Goal: Book appointment/travel/reservation

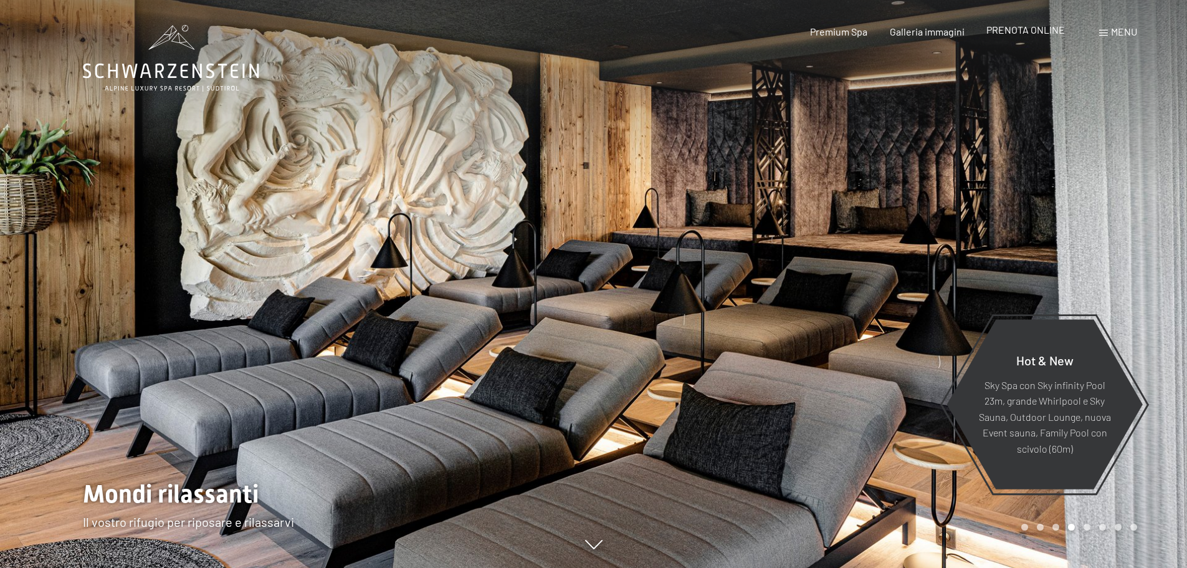
click at [1018, 27] on span "PRENOTA ONLINE" at bounding box center [1026, 30] width 79 height 12
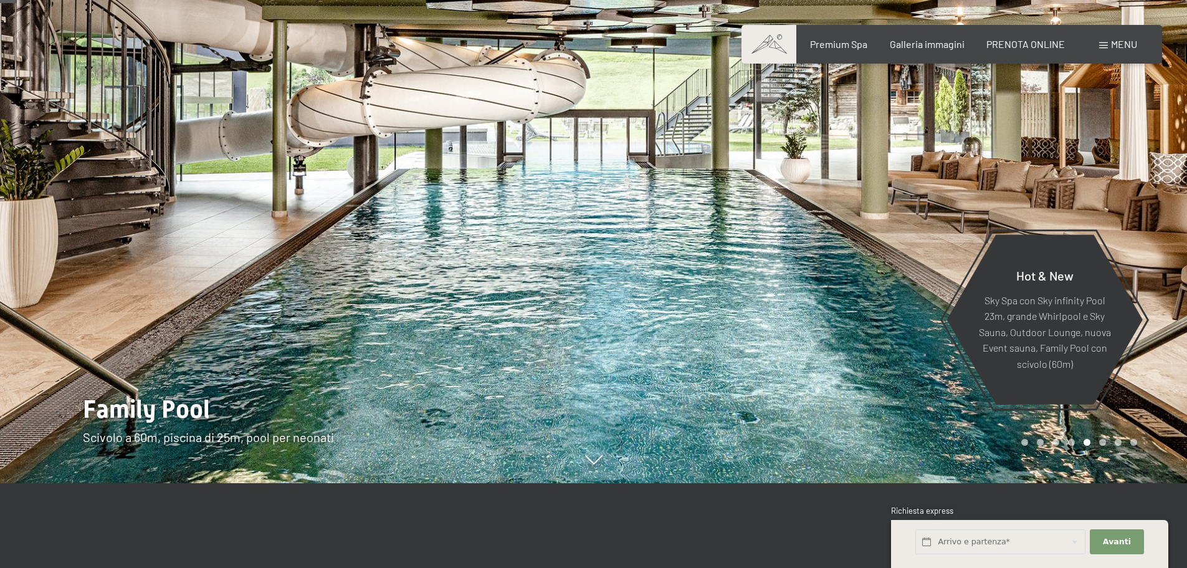
scroll to position [62, 0]
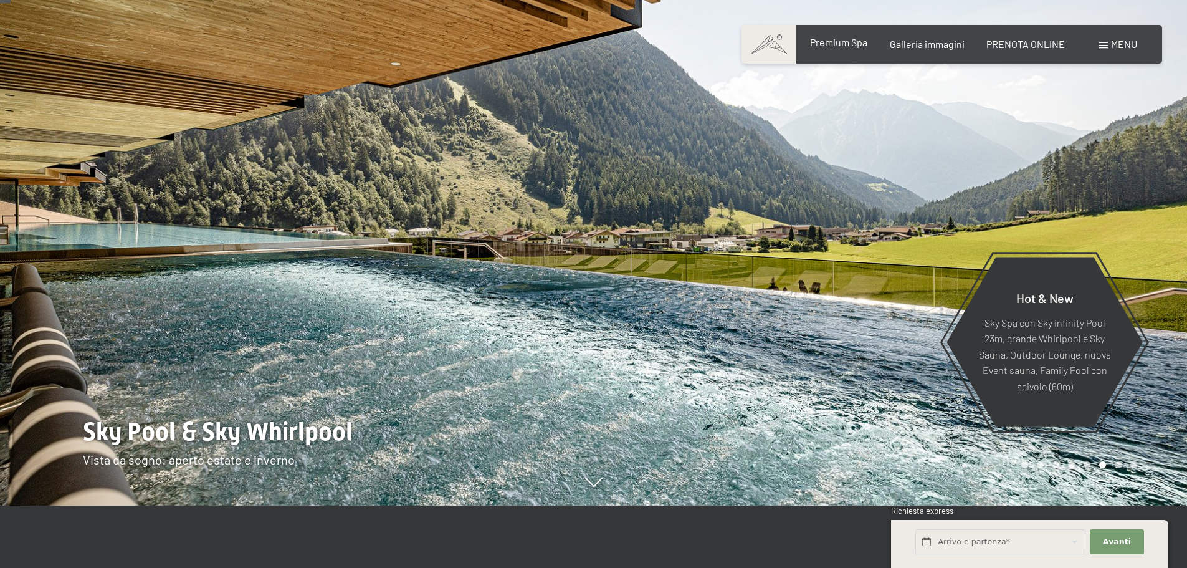
click at [848, 46] on span "Premium Spa" at bounding box center [838, 42] width 57 height 12
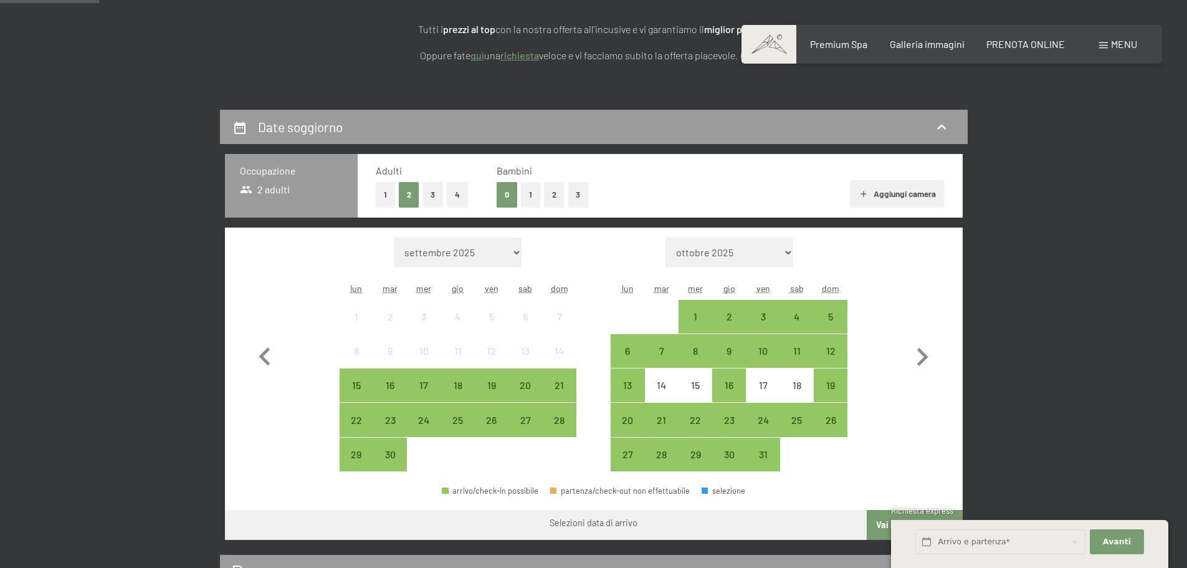
scroll to position [374, 0]
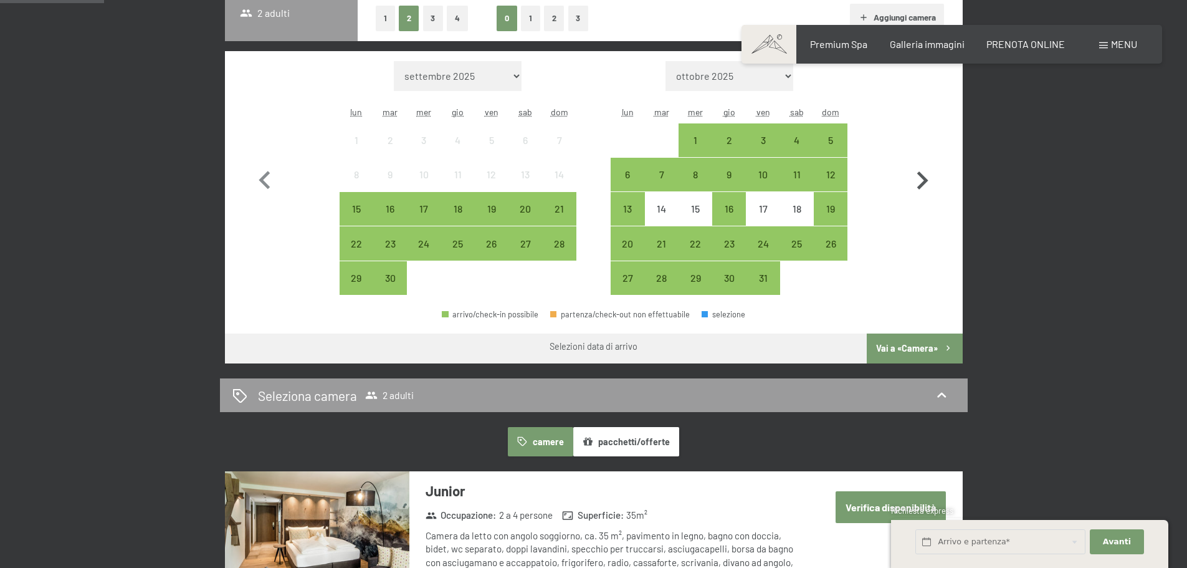
click at [928, 182] on icon "button" at bounding box center [922, 181] width 36 height 36
select select "[DATE]"
select select "2025-11-01"
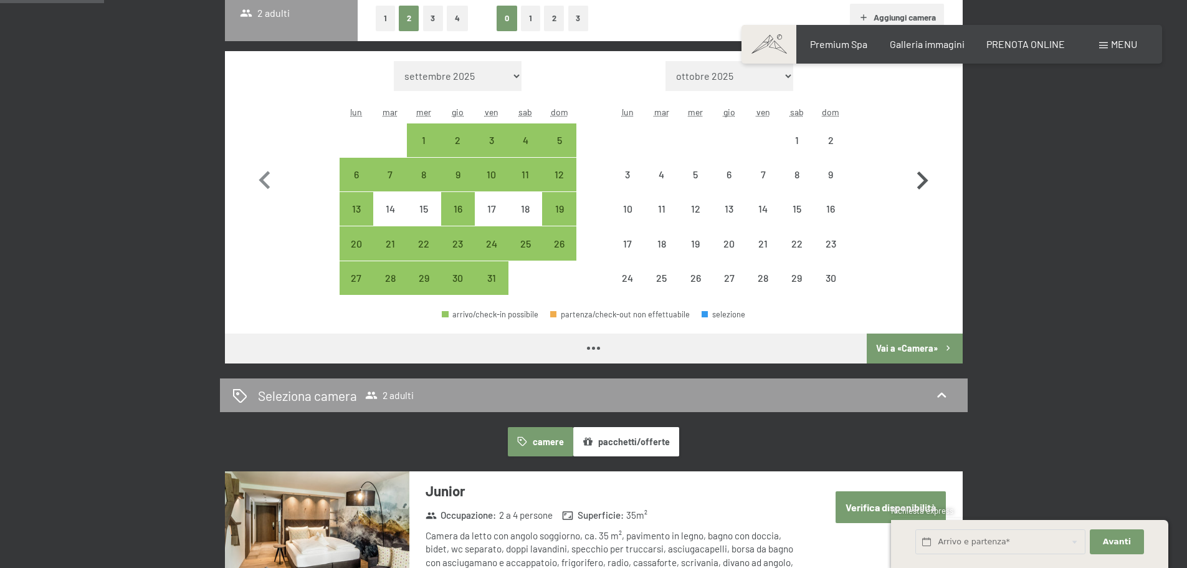
select select "2025-10-01"
select select "2025-11-01"
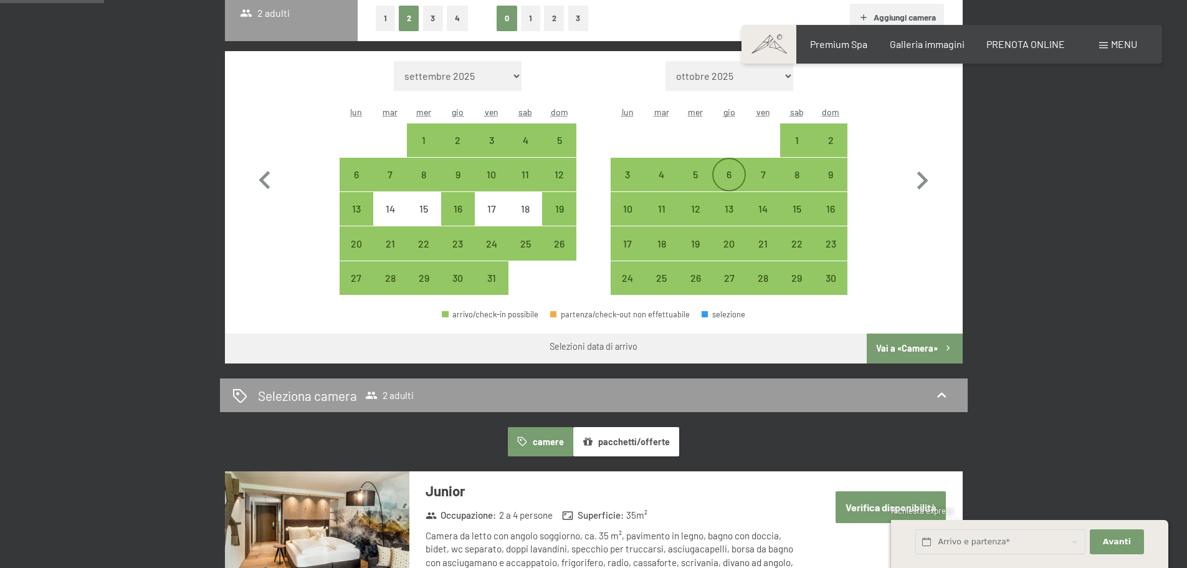
click at [727, 185] on div "6" at bounding box center [729, 185] width 31 height 31
select select "2025-10-01"
select select "2025-11-01"
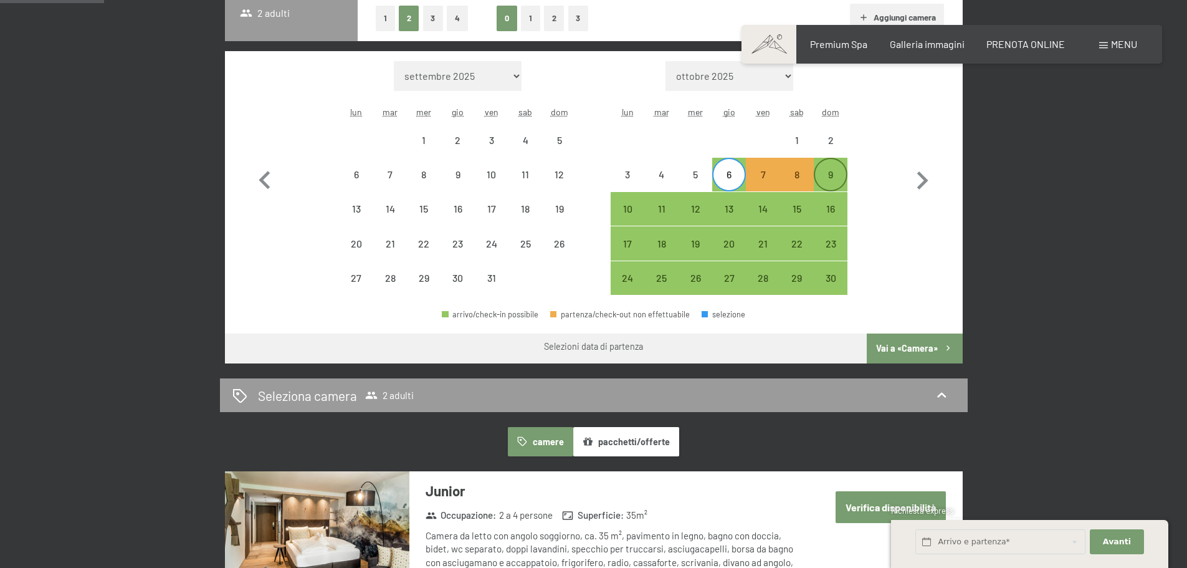
click at [828, 186] on div "9" at bounding box center [830, 185] width 31 height 31
select select "2025-10-01"
select select "2025-11-01"
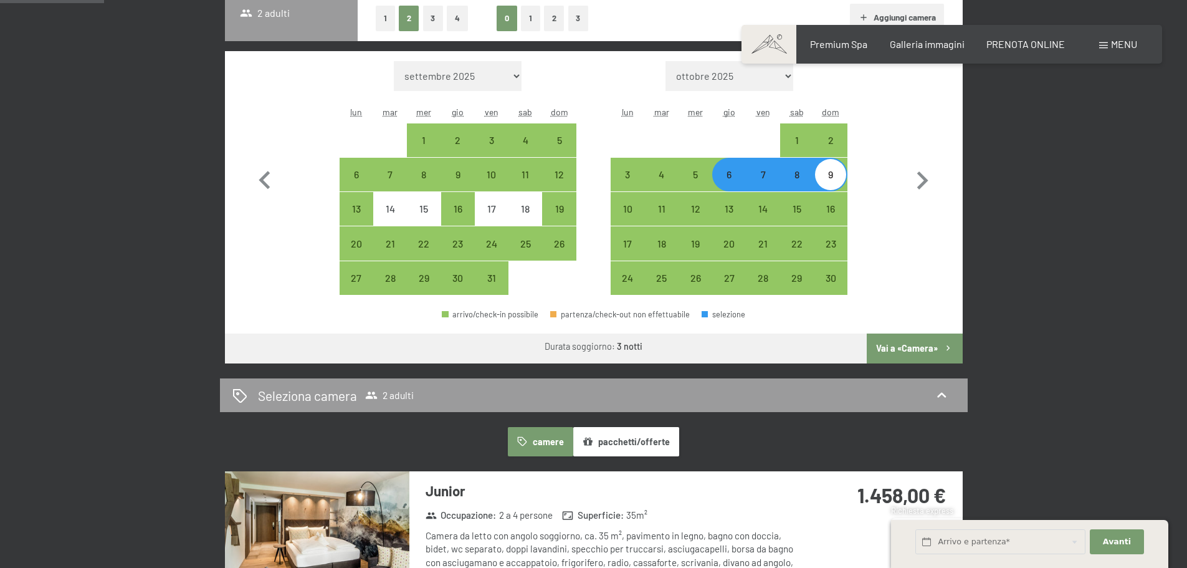
click at [923, 343] on button "Vai a «Camera»" at bounding box center [914, 348] width 95 height 30
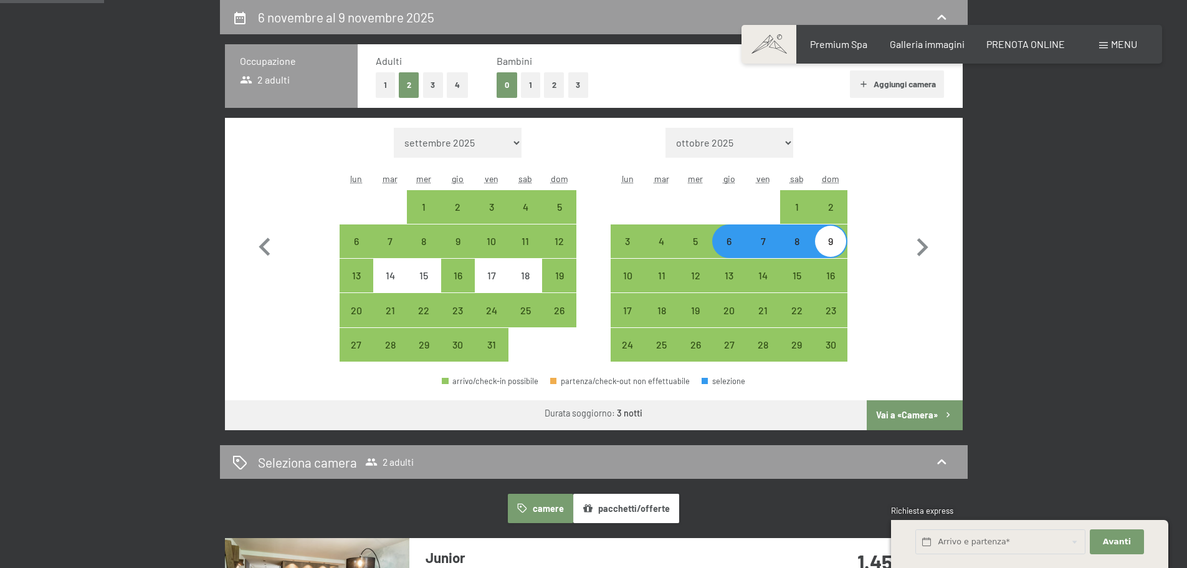
select select "2025-10-01"
select select "2025-11-01"
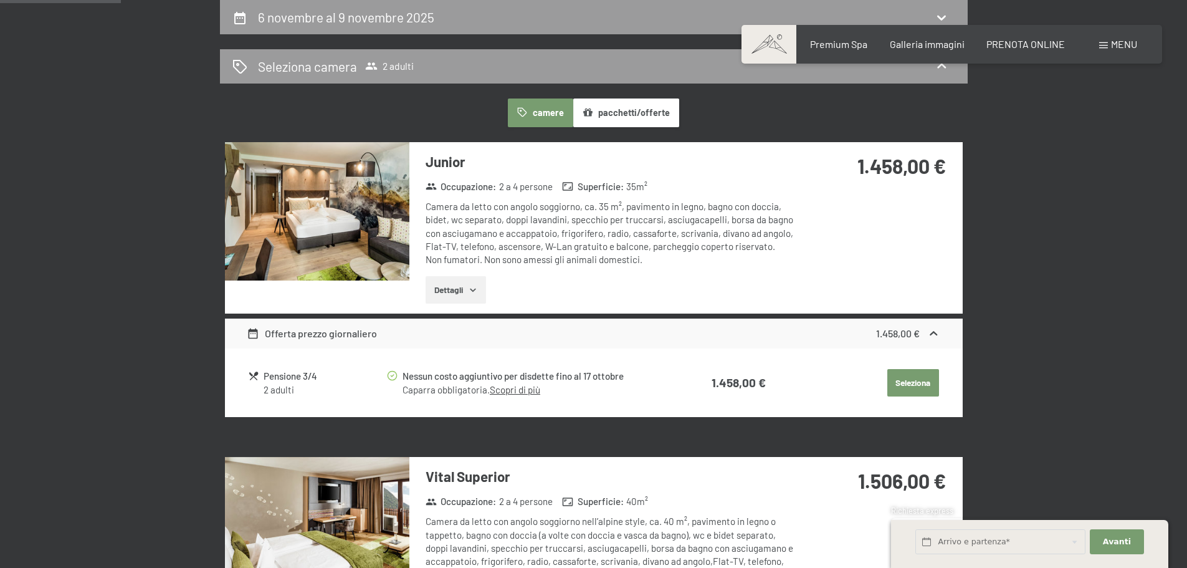
click at [472, 291] on icon "button" at bounding box center [473, 290] width 10 height 10
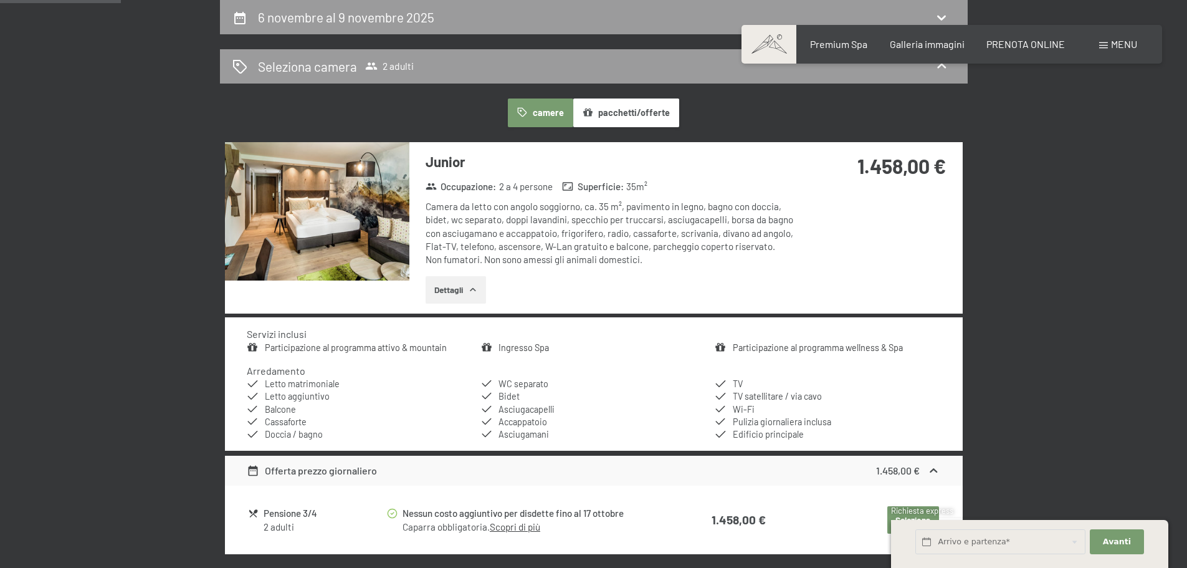
click at [472, 291] on icon "button" at bounding box center [473, 290] width 10 height 10
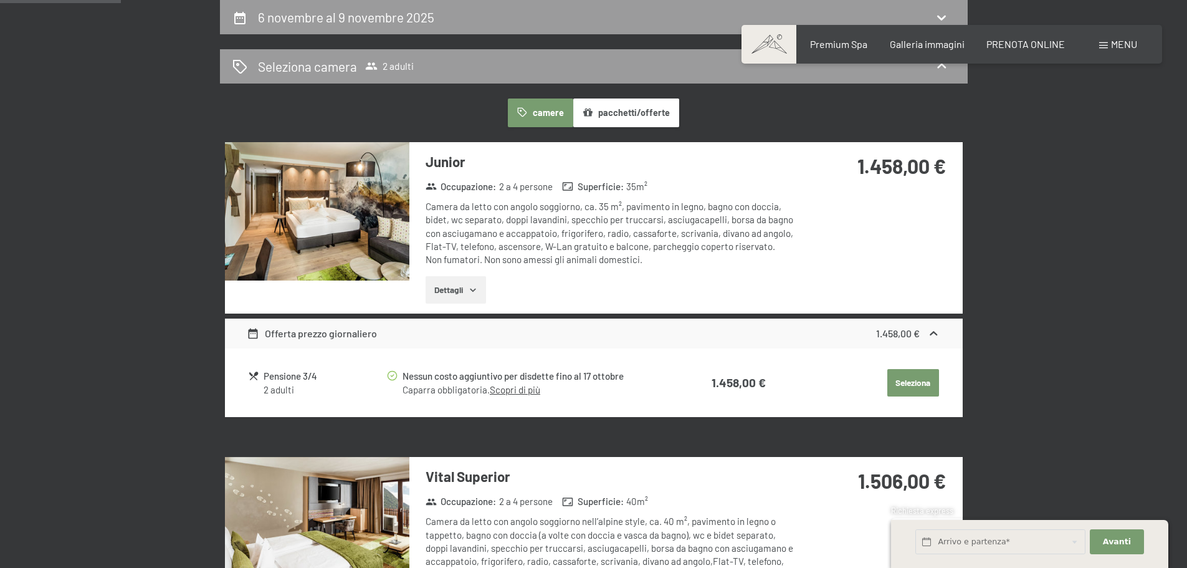
click at [472, 291] on icon "button" at bounding box center [473, 290] width 10 height 10
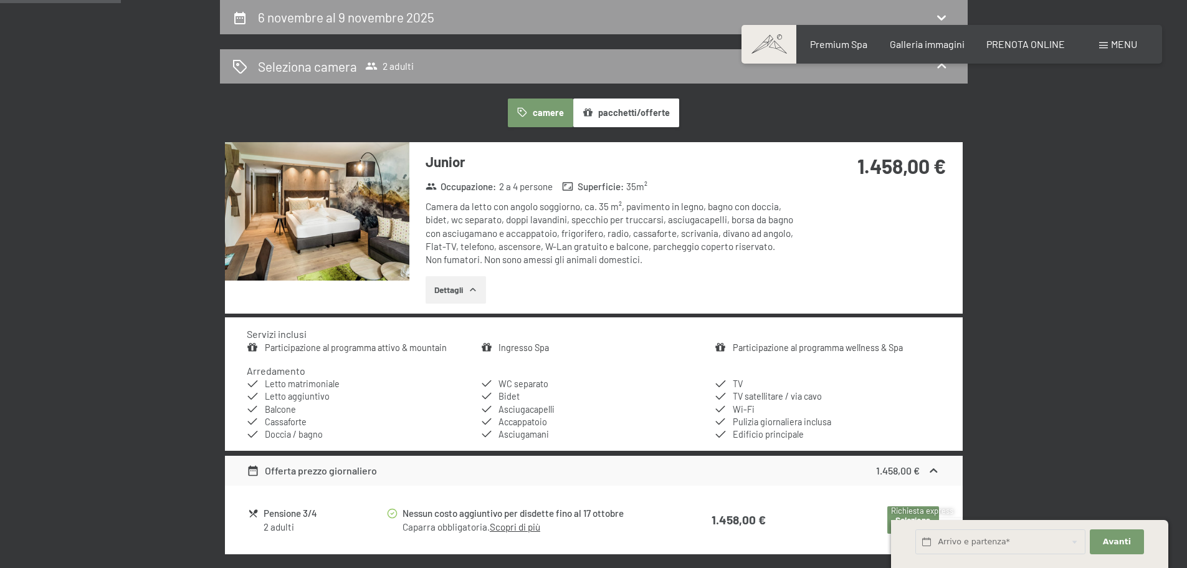
click at [324, 216] on img at bounding box center [317, 211] width 184 height 138
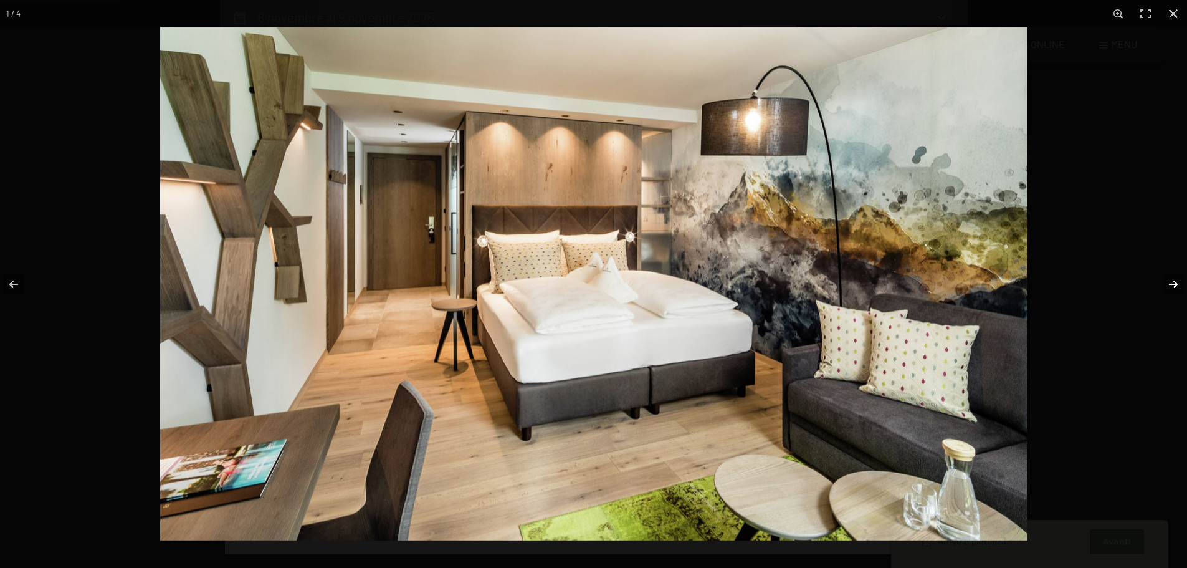
click at [1169, 283] on button "button" at bounding box center [1166, 284] width 44 height 62
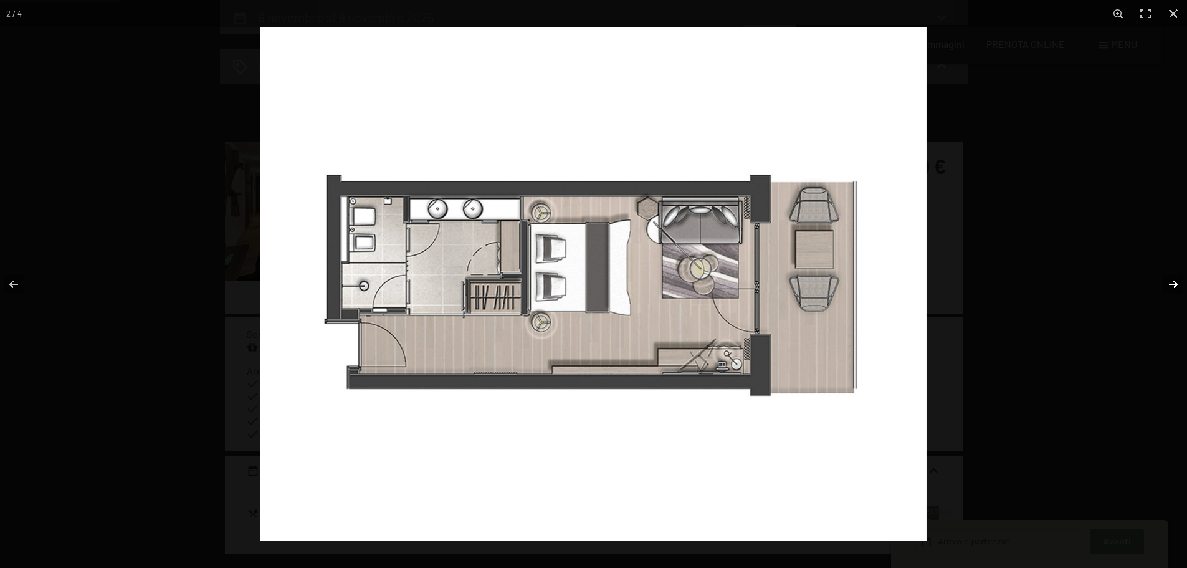
click at [1169, 283] on button "button" at bounding box center [1166, 284] width 44 height 62
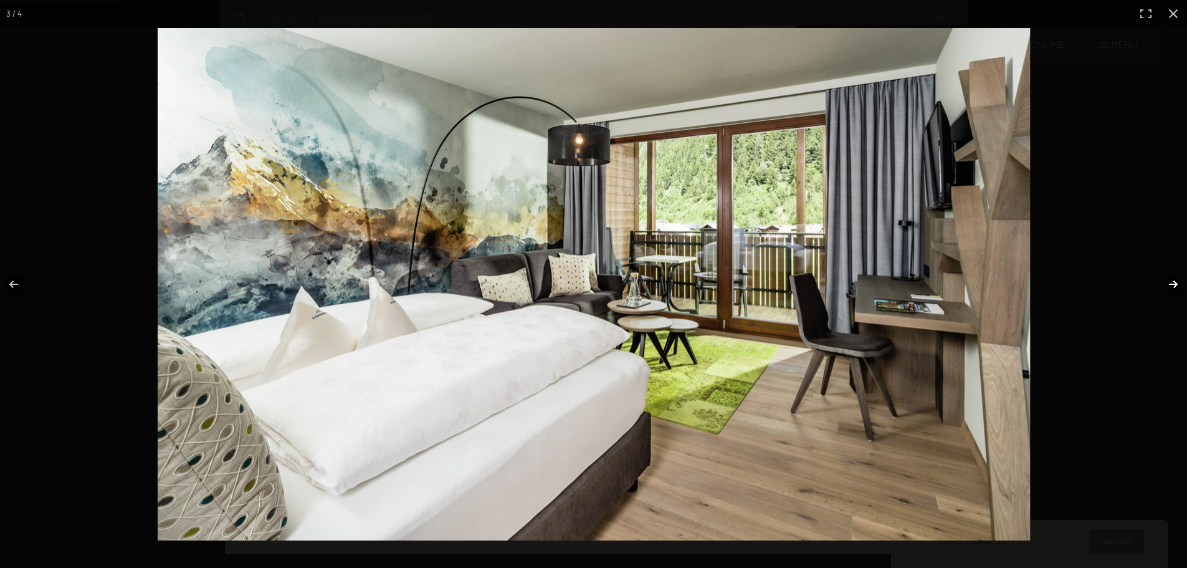
click at [1169, 283] on button "button" at bounding box center [1166, 284] width 44 height 62
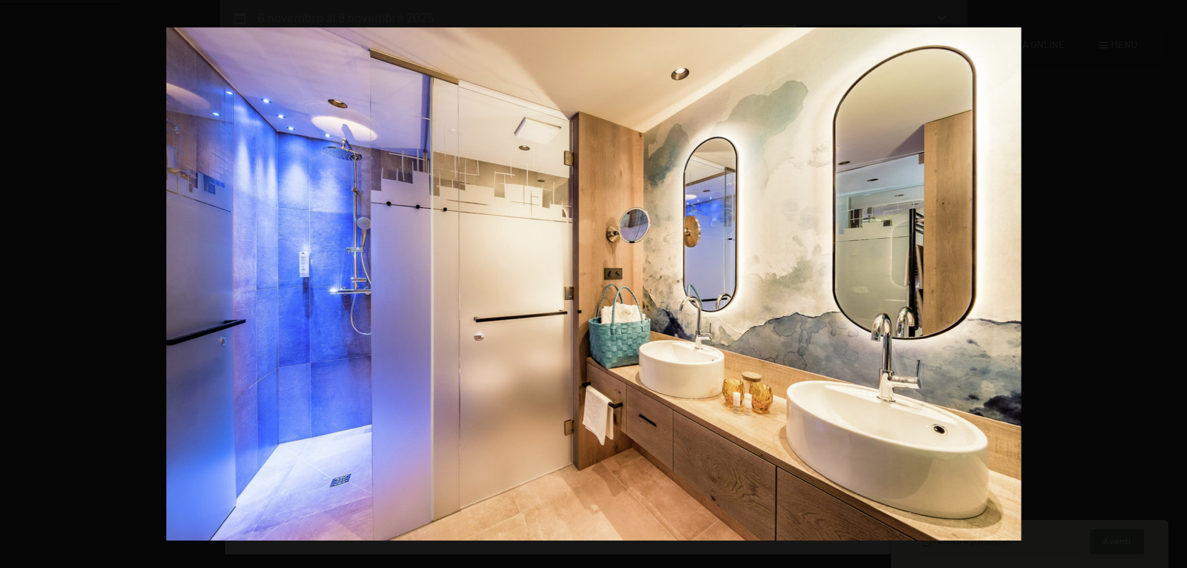
click at [1169, 283] on button "button" at bounding box center [1166, 284] width 44 height 62
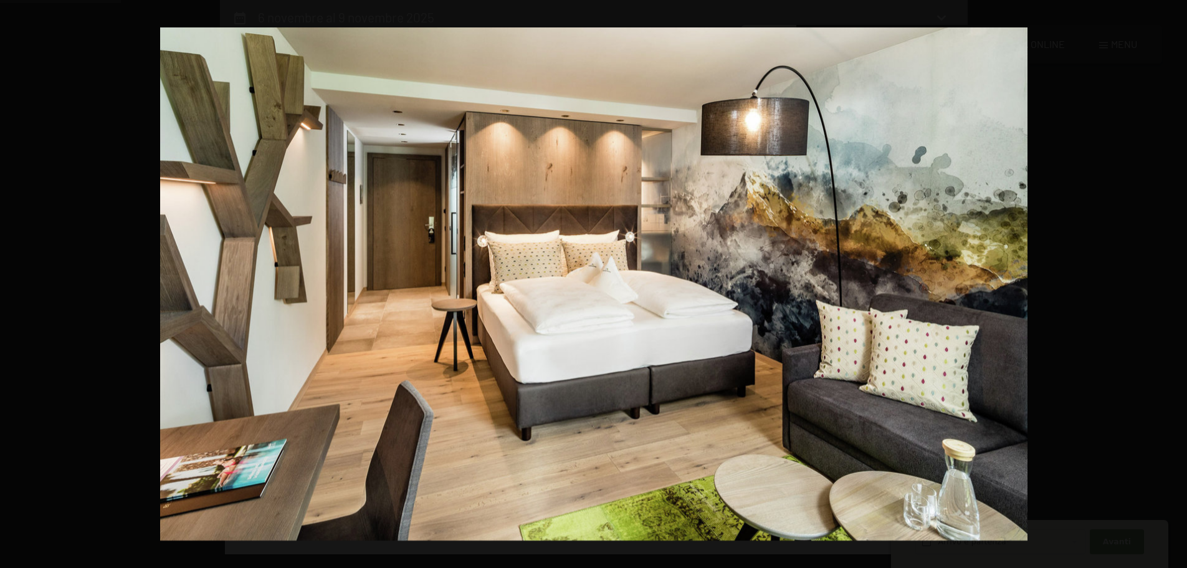
click at [1169, 283] on button "button" at bounding box center [1166, 284] width 44 height 62
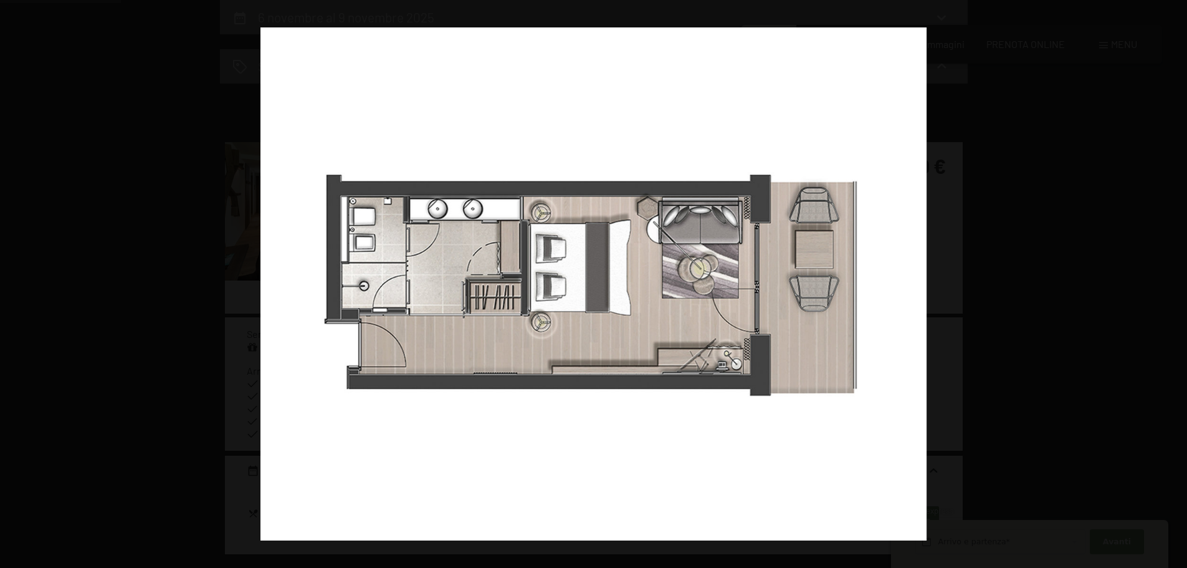
click at [1169, 283] on button "button" at bounding box center [1166, 284] width 44 height 62
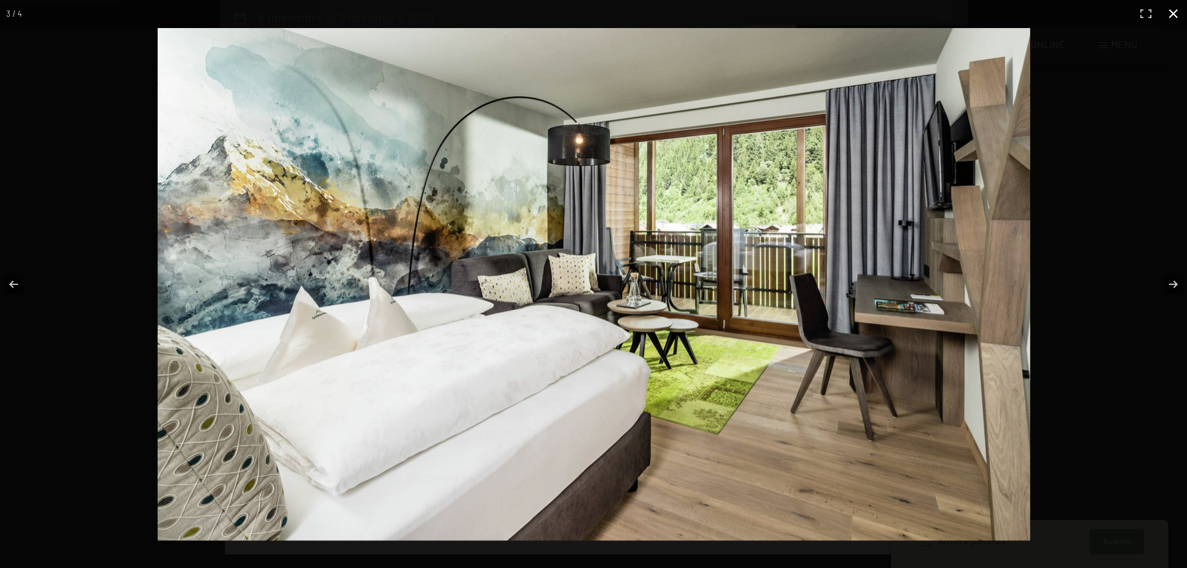
click at [1172, 11] on button "button" at bounding box center [1173, 13] width 27 height 27
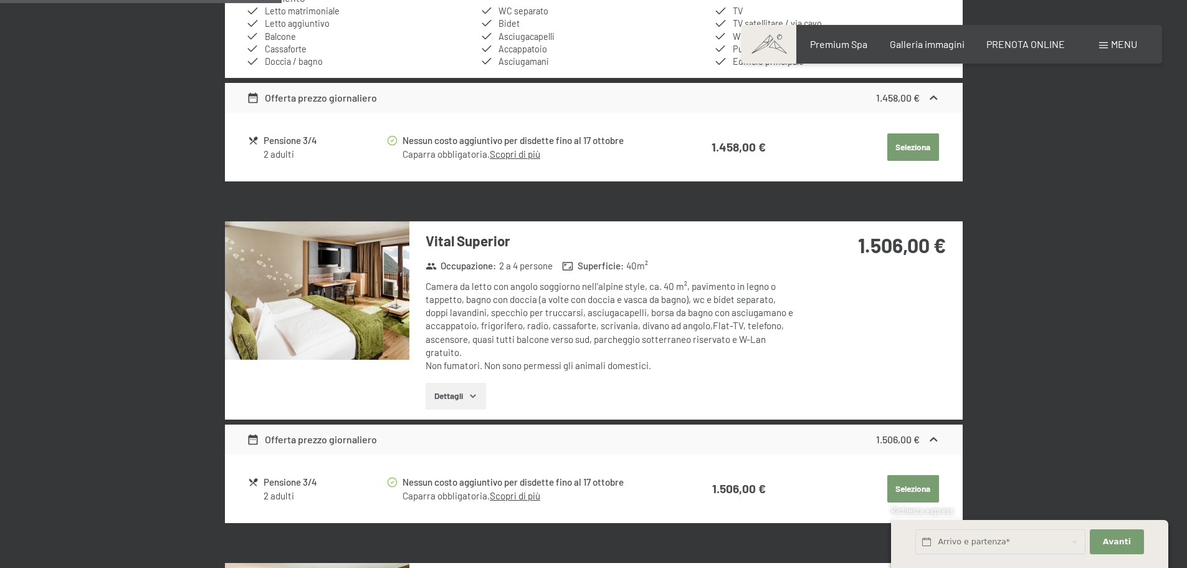
scroll to position [681, 0]
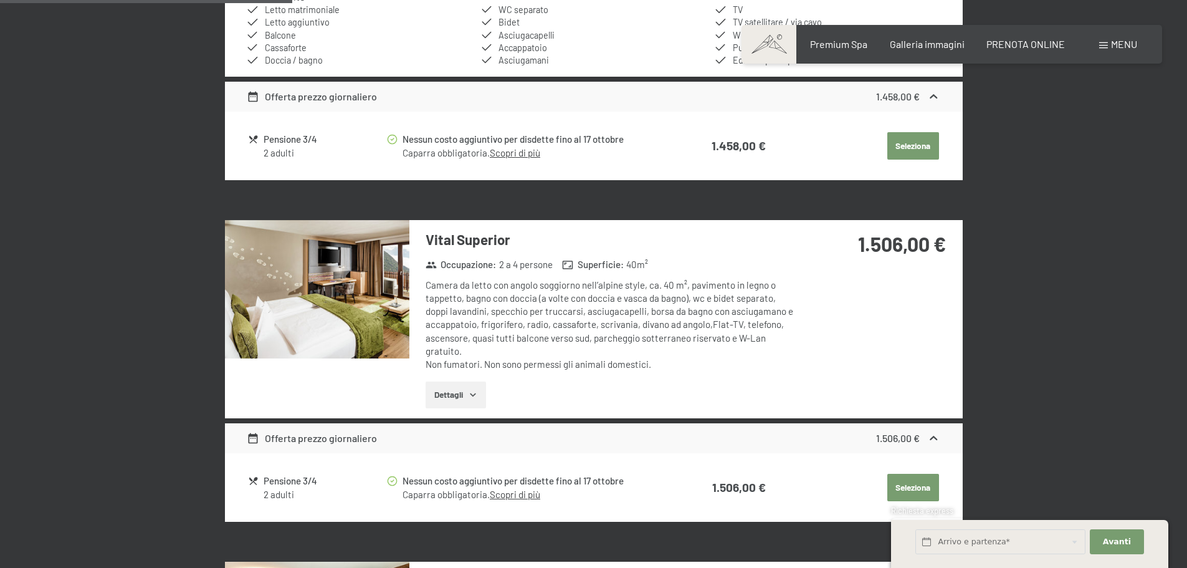
click at [357, 283] on img at bounding box center [317, 289] width 184 height 138
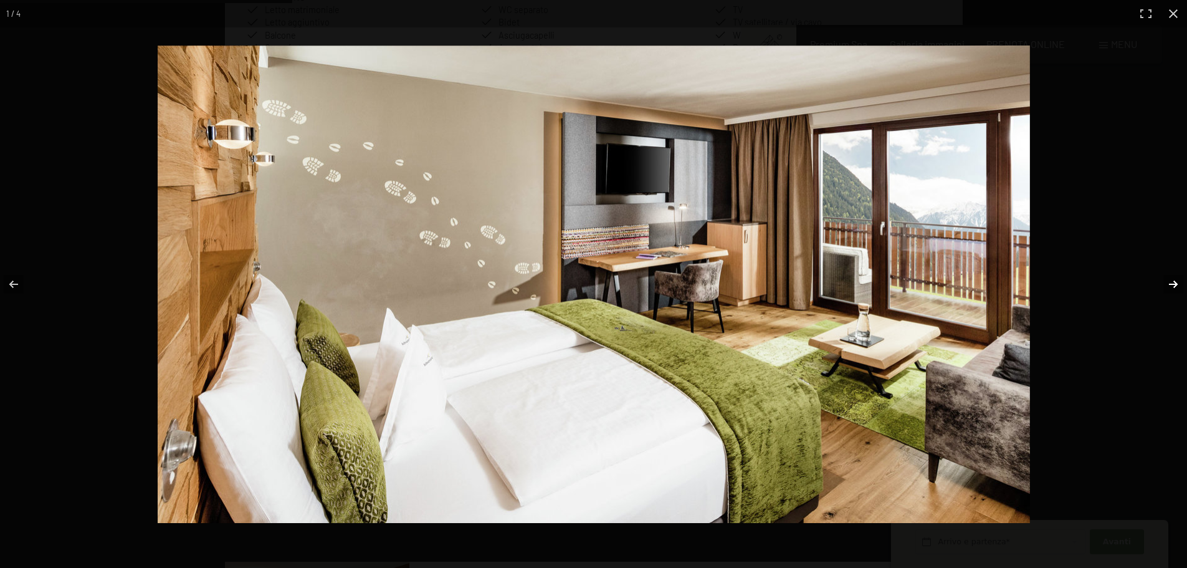
click at [1171, 282] on button "button" at bounding box center [1166, 284] width 44 height 62
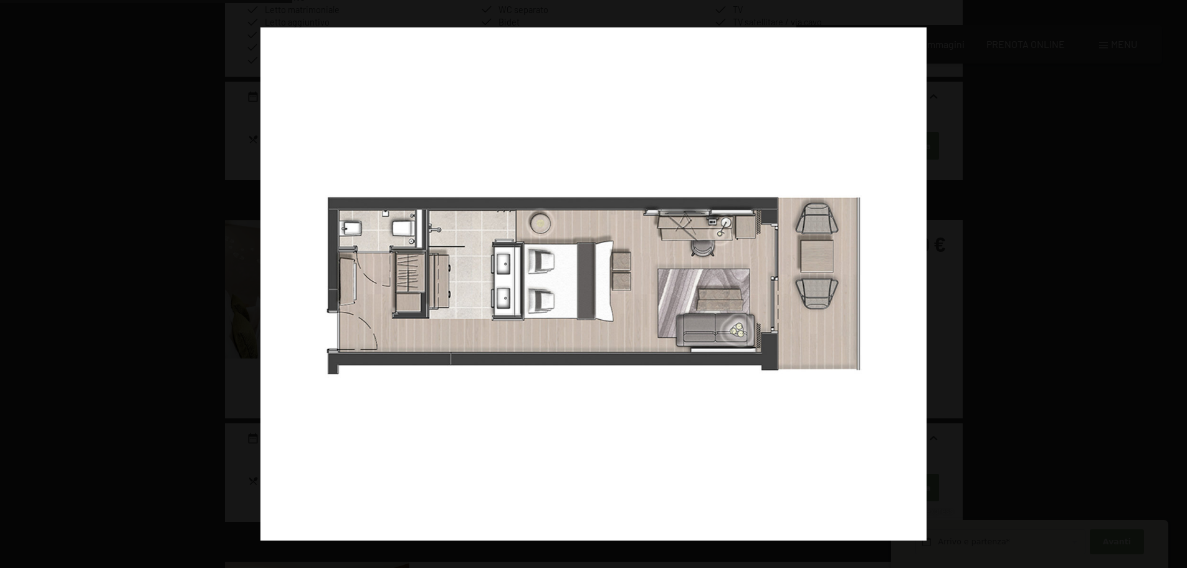
click at [1162, 284] on button "button" at bounding box center [1166, 284] width 44 height 62
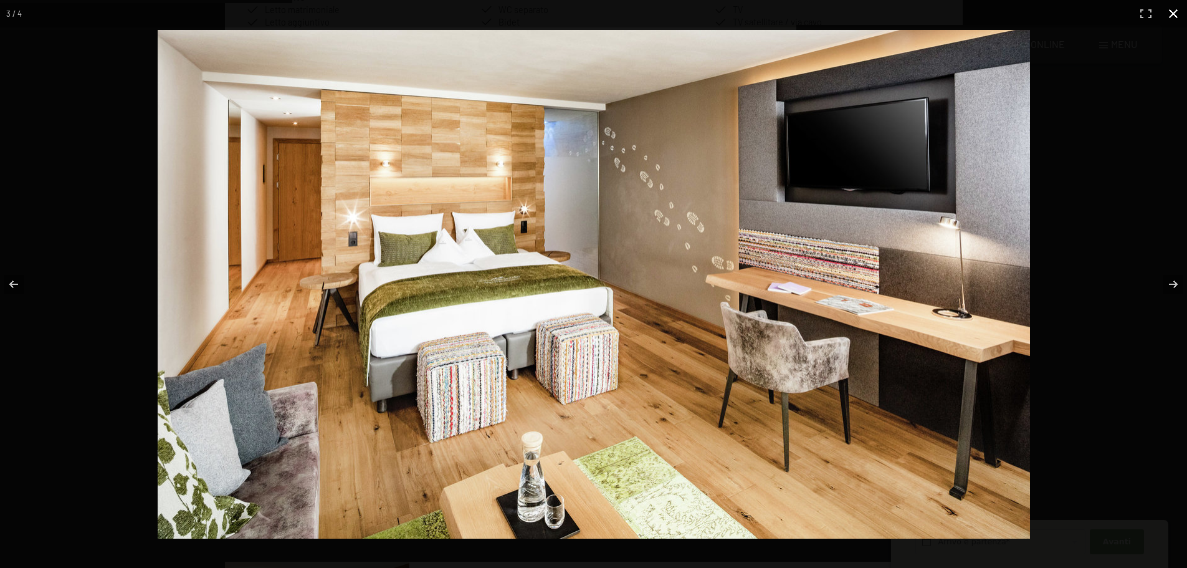
click at [1176, 14] on button "button" at bounding box center [1173, 13] width 27 height 27
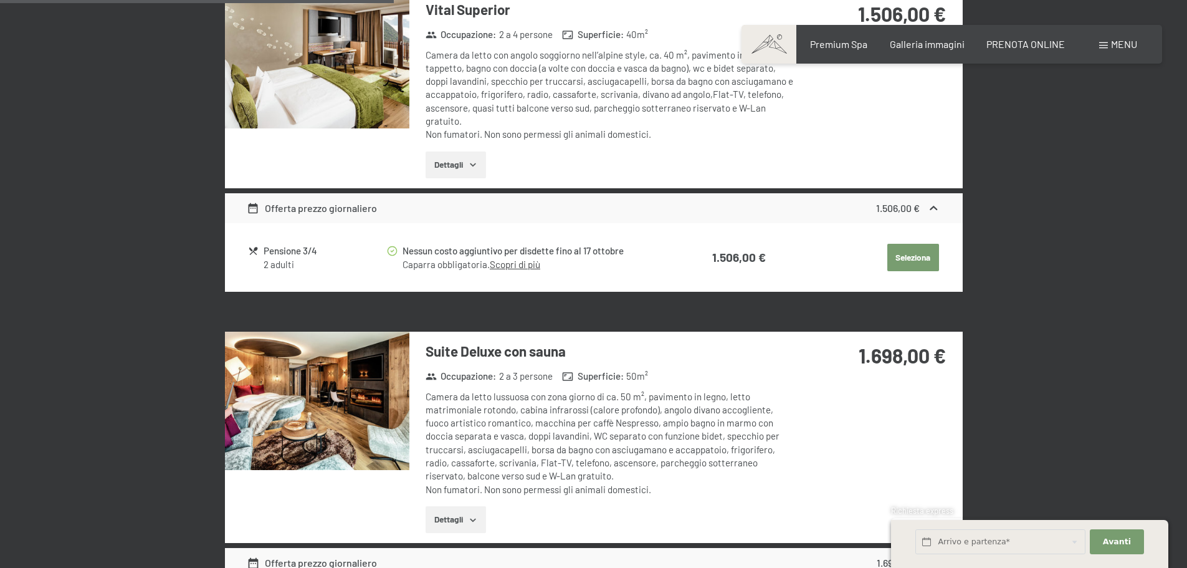
scroll to position [931, 0]
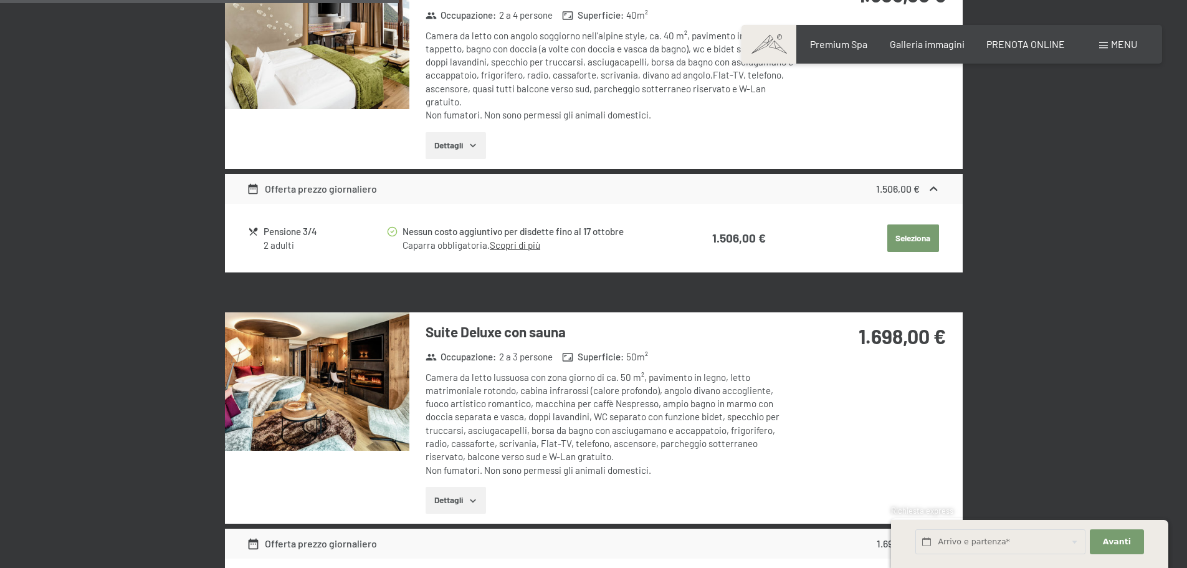
click at [375, 372] on img at bounding box center [317, 381] width 184 height 138
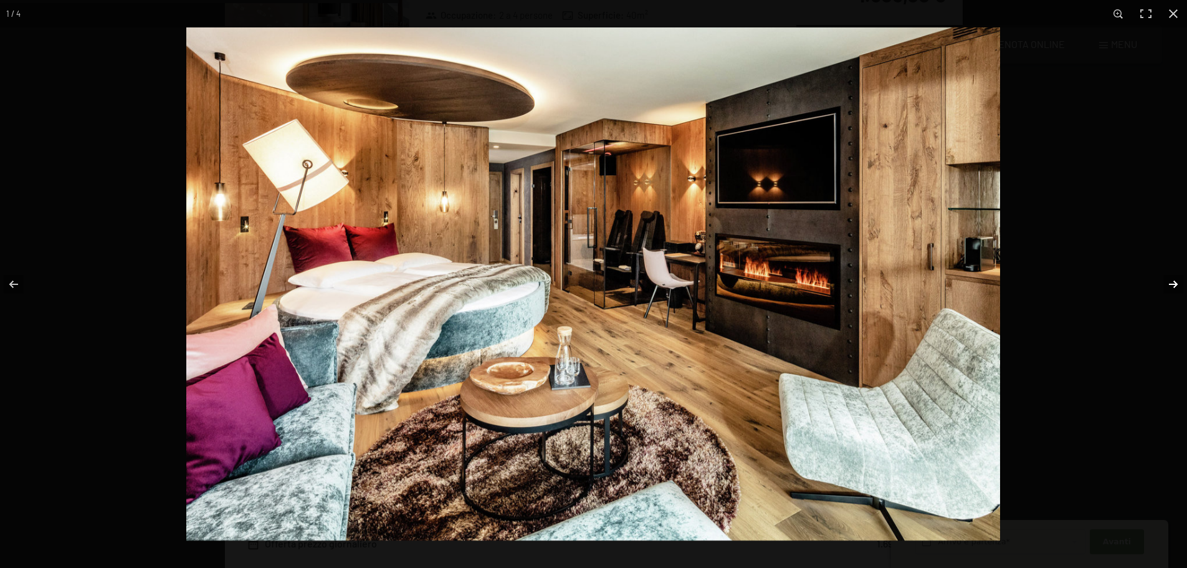
click at [1171, 275] on button "button" at bounding box center [1166, 284] width 44 height 62
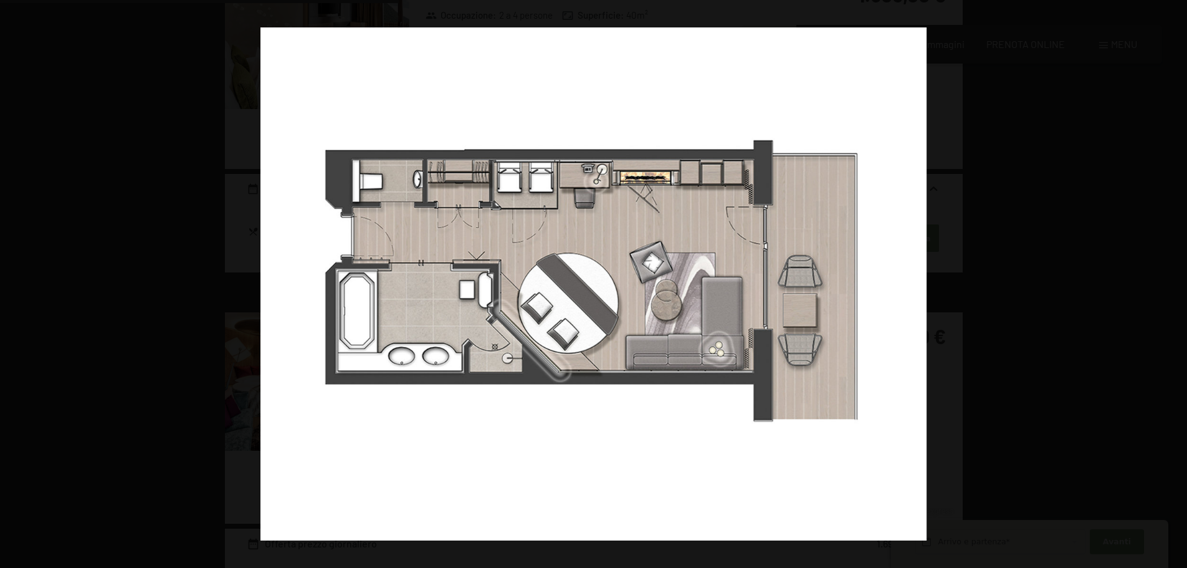
click at [1171, 275] on button "button" at bounding box center [1166, 284] width 44 height 62
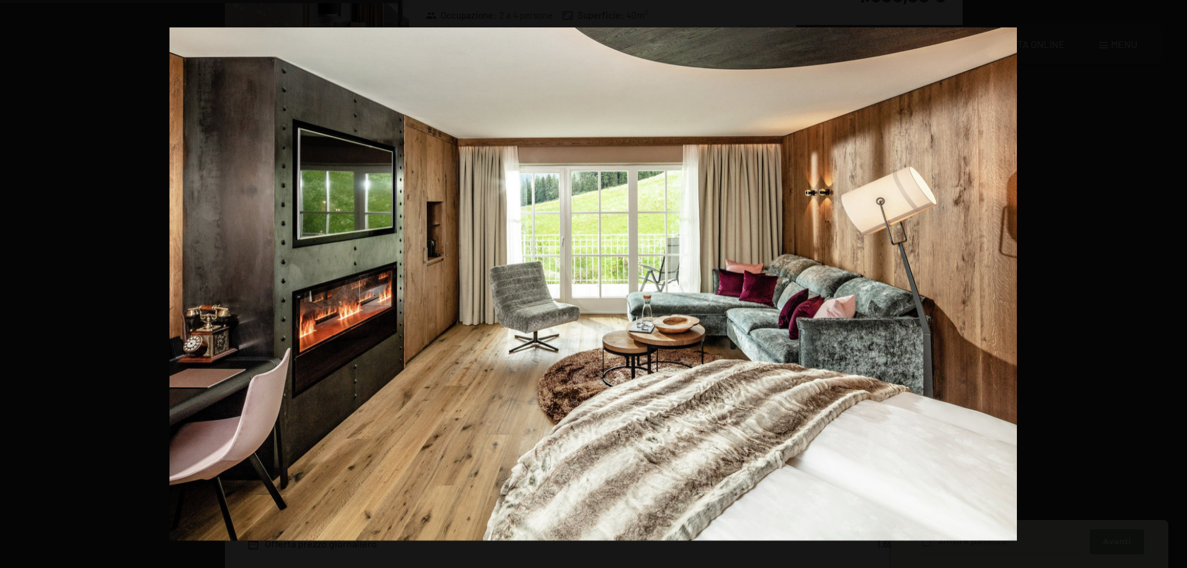
click at [1171, 275] on button "button" at bounding box center [1166, 284] width 44 height 62
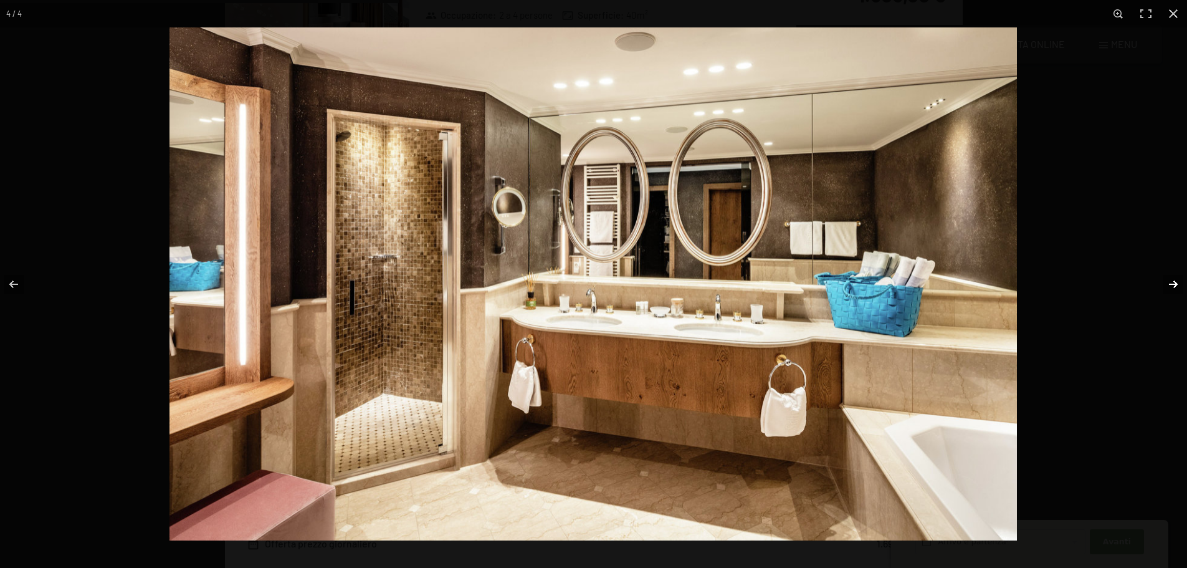
click at [1174, 285] on button "button" at bounding box center [1166, 284] width 44 height 62
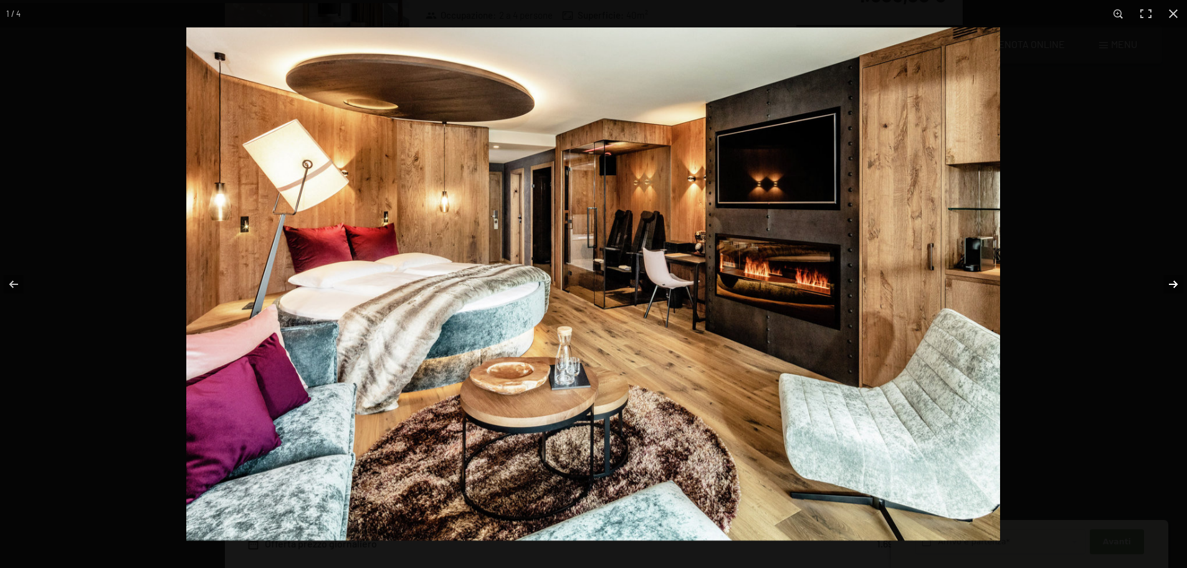
click at [1174, 285] on button "button" at bounding box center [1166, 284] width 44 height 62
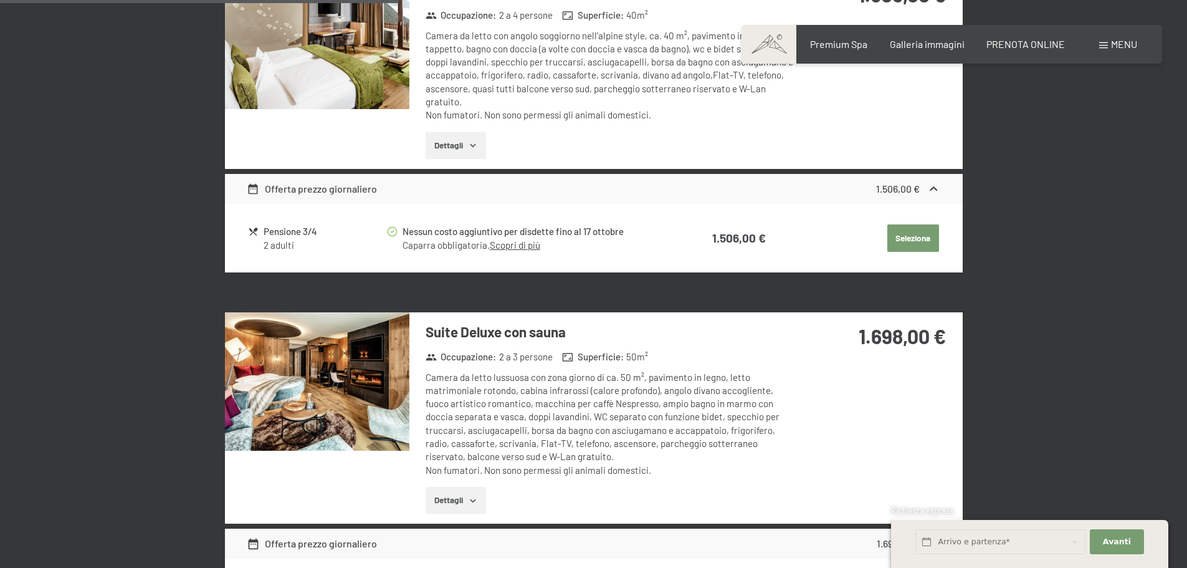
click at [0, 0] on button "button" at bounding box center [0, 0] width 0 height 0
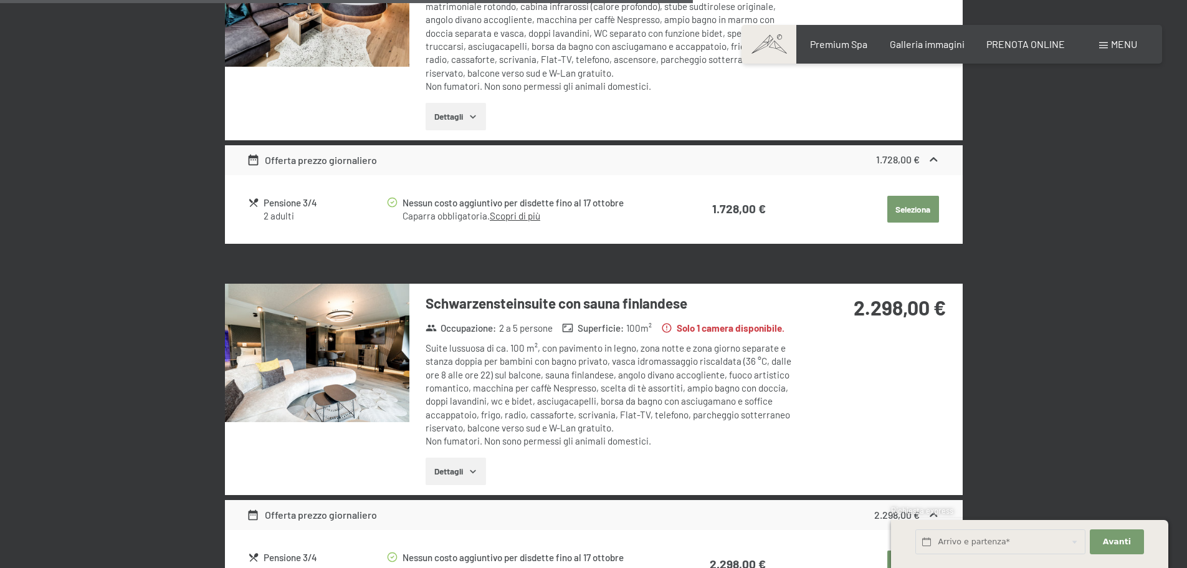
scroll to position [1741, 0]
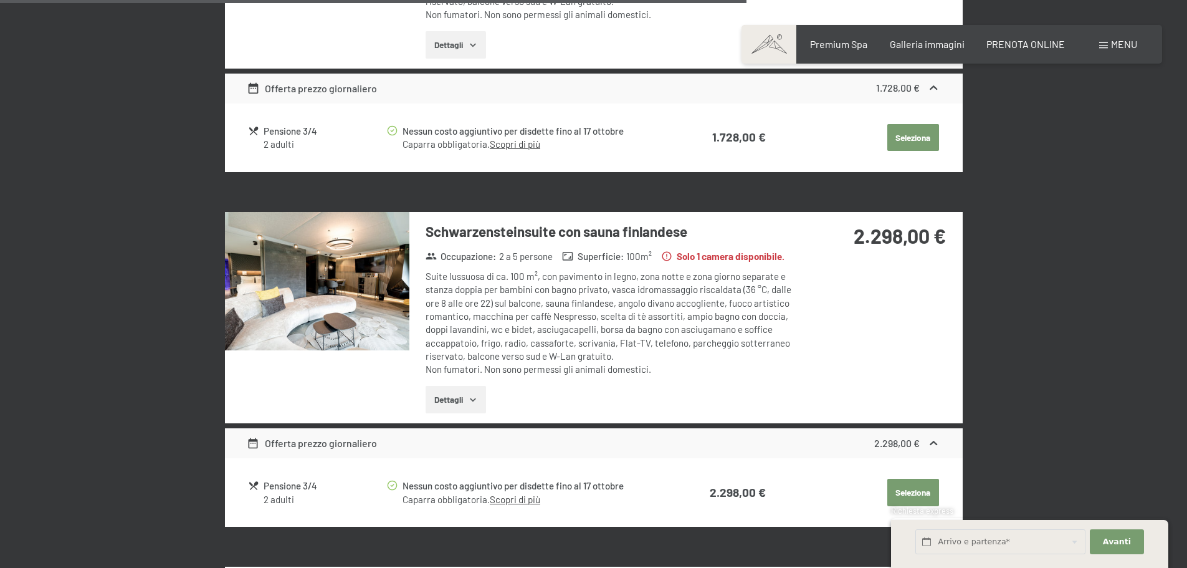
click at [325, 297] on img at bounding box center [317, 281] width 184 height 138
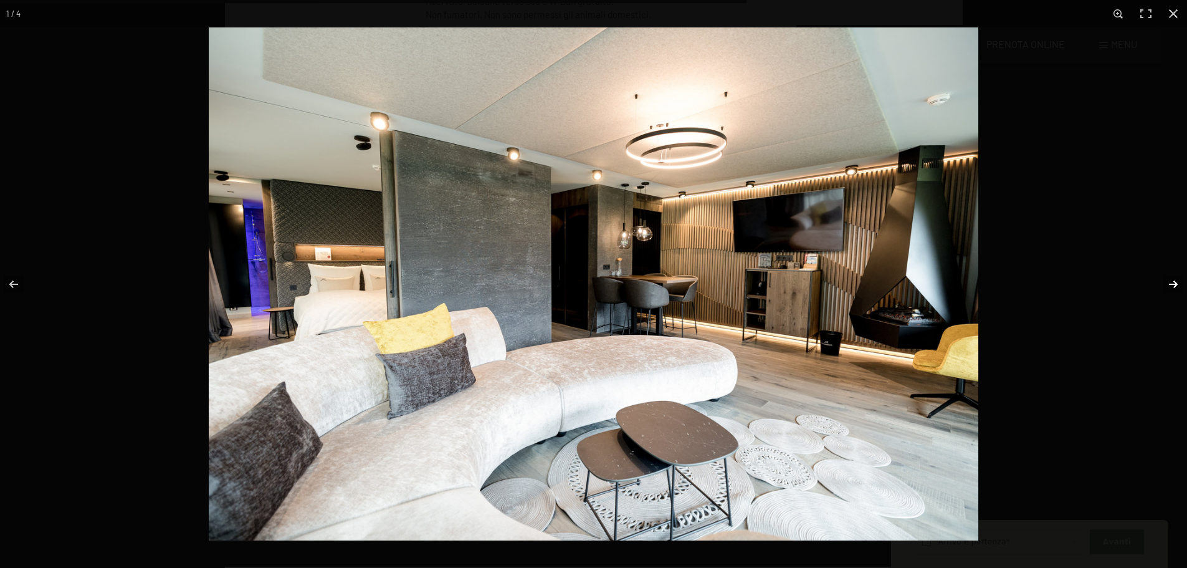
click at [1174, 277] on button "button" at bounding box center [1166, 284] width 44 height 62
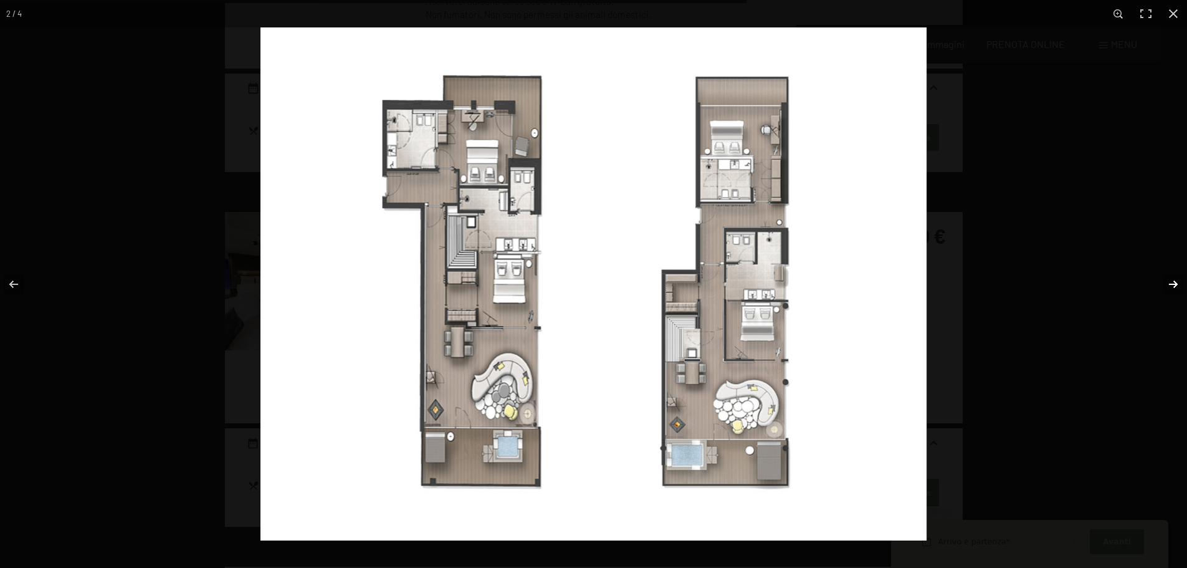
click at [1174, 277] on button "button" at bounding box center [1166, 284] width 44 height 62
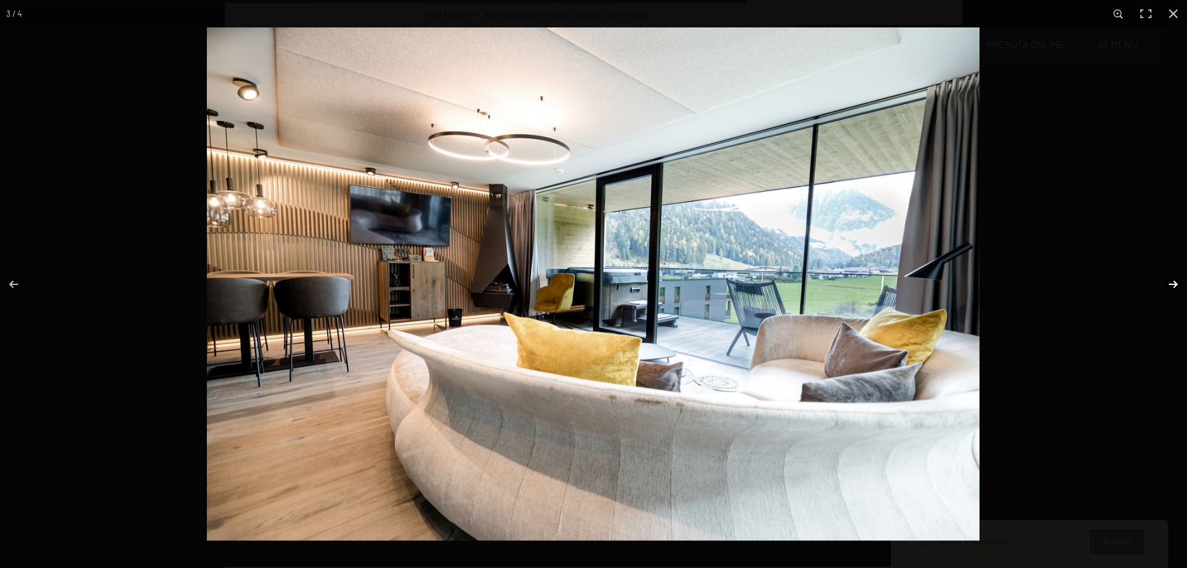
click at [1172, 277] on button "button" at bounding box center [1166, 284] width 44 height 62
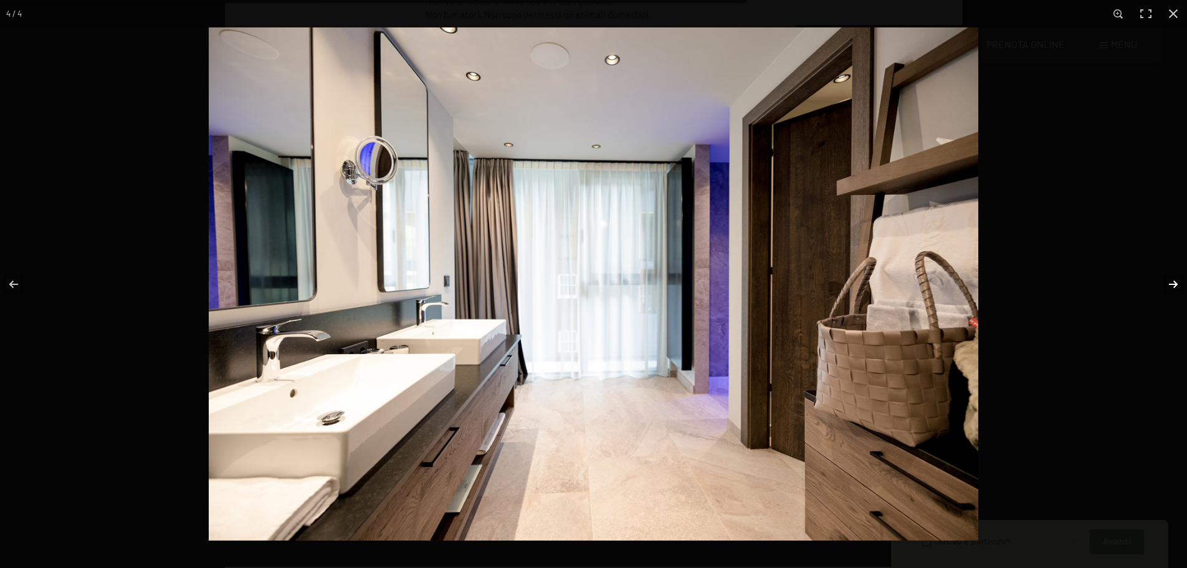
click at [1172, 277] on button "button" at bounding box center [1166, 284] width 44 height 62
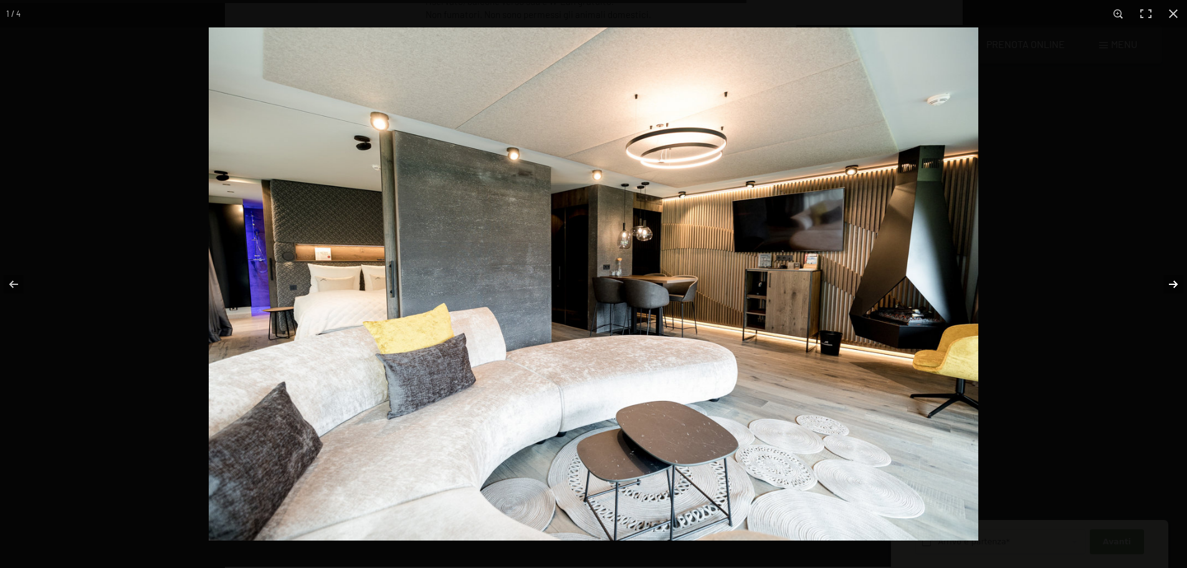
click at [1172, 277] on button "button" at bounding box center [1166, 284] width 44 height 62
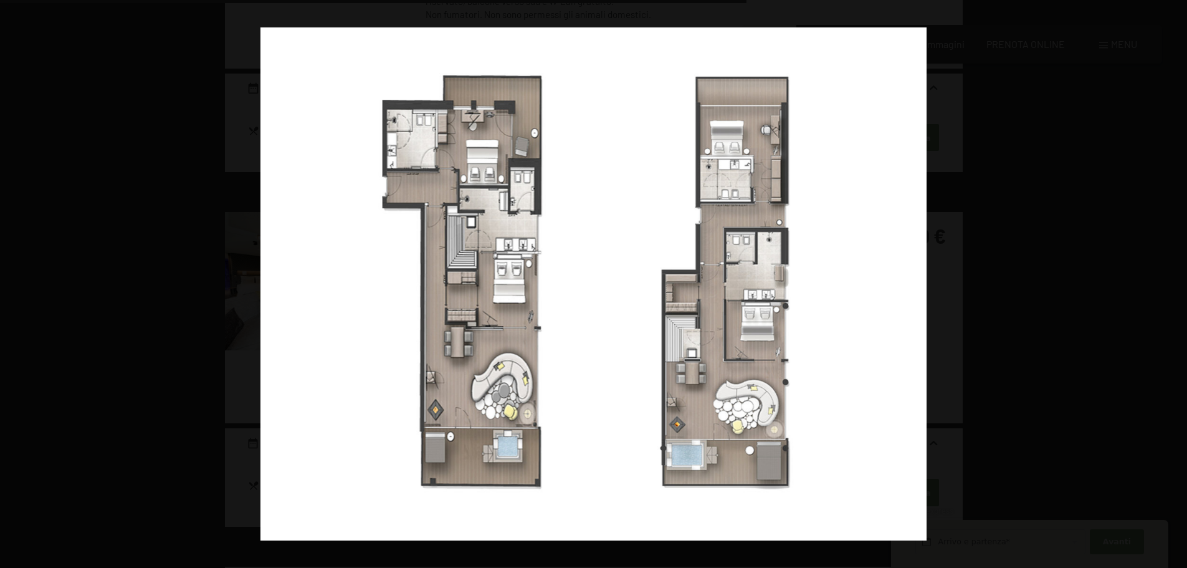
click at [1172, 277] on button "button" at bounding box center [1166, 284] width 44 height 62
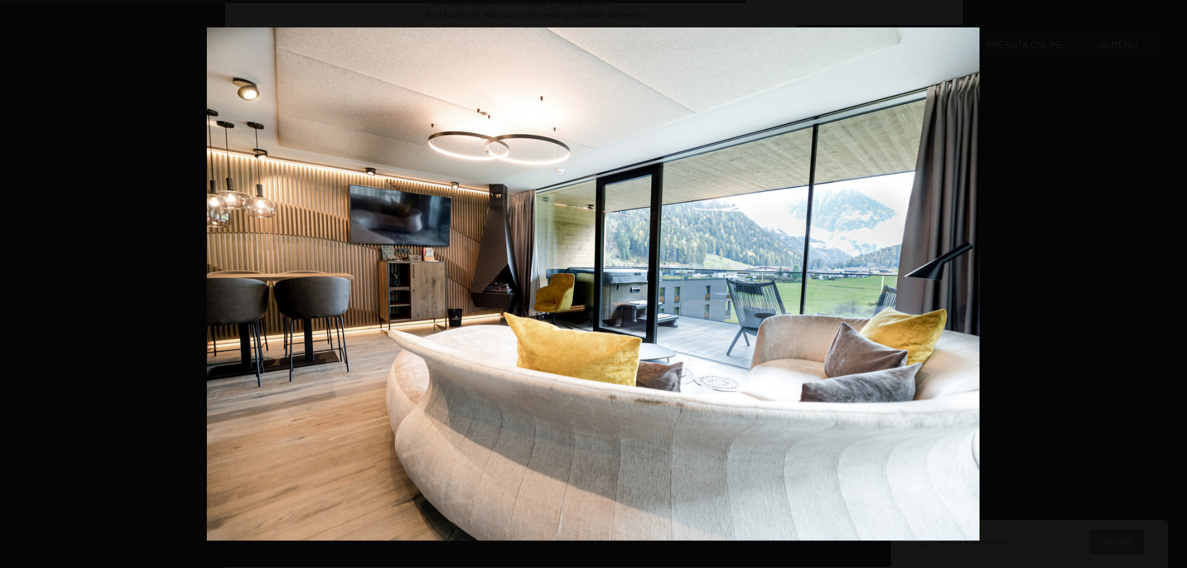
click at [1172, 277] on button "button" at bounding box center [1166, 284] width 44 height 62
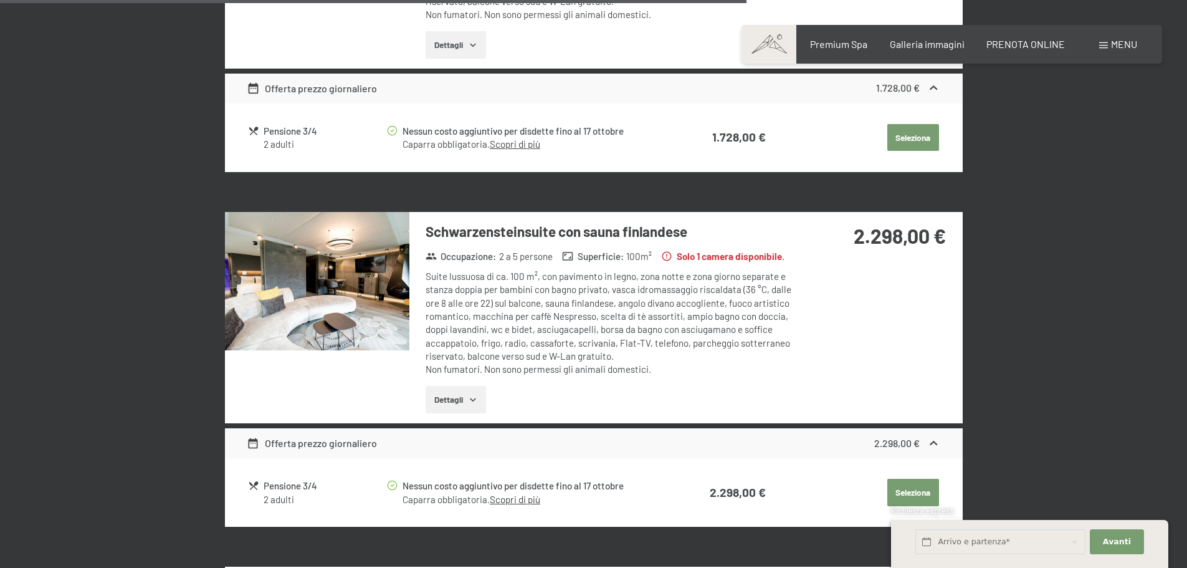
click at [0, 0] on button "button" at bounding box center [0, 0] width 0 height 0
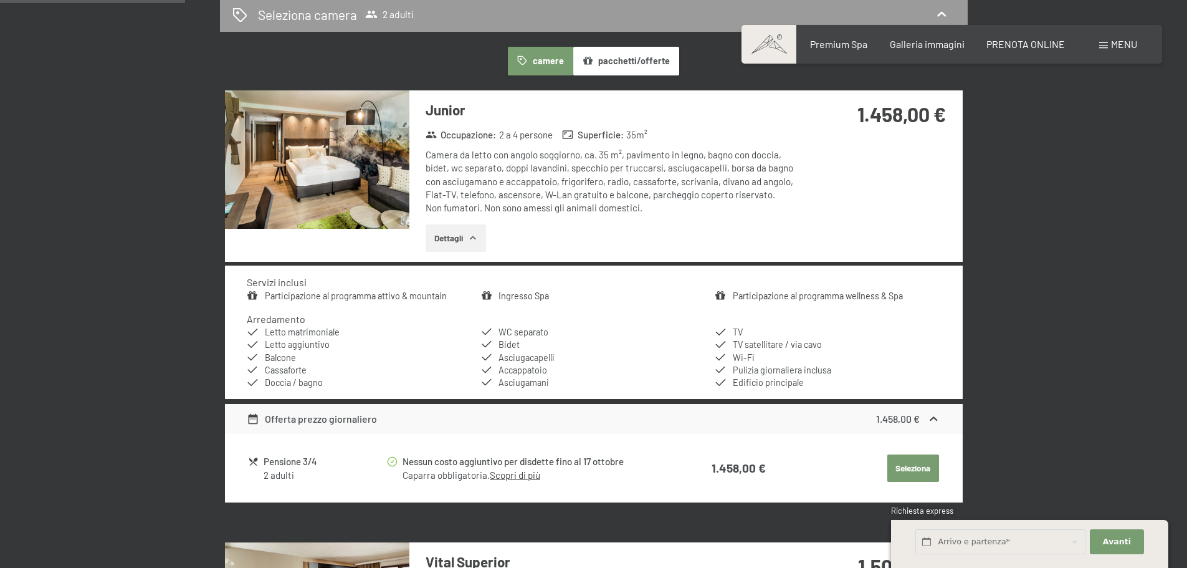
scroll to position [436, 0]
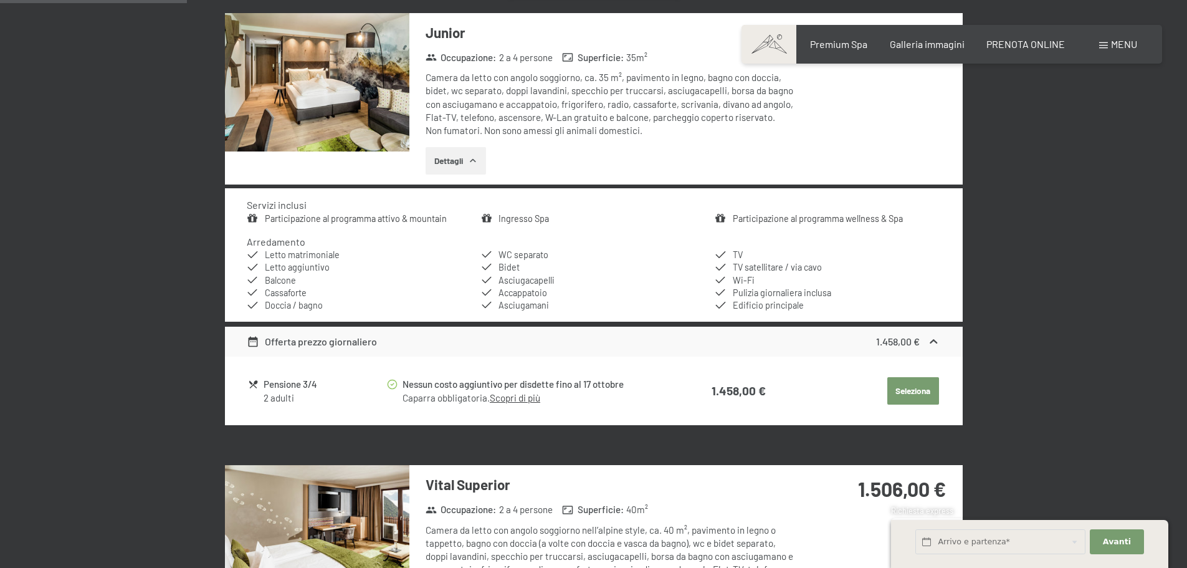
click at [920, 390] on button "Seleziona" at bounding box center [914, 390] width 52 height 27
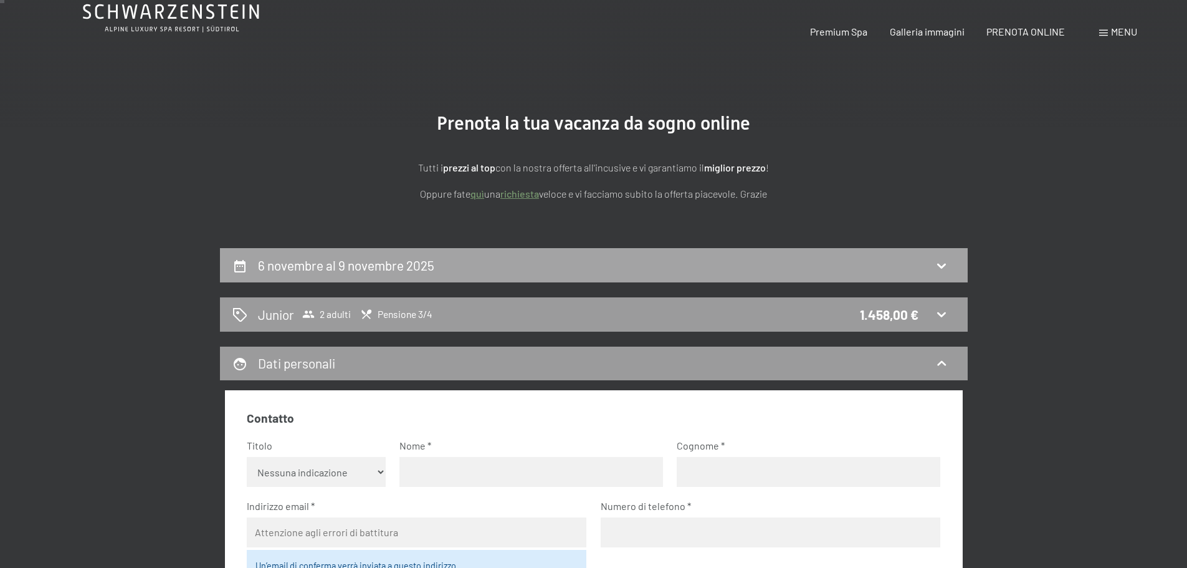
scroll to position [0, 0]
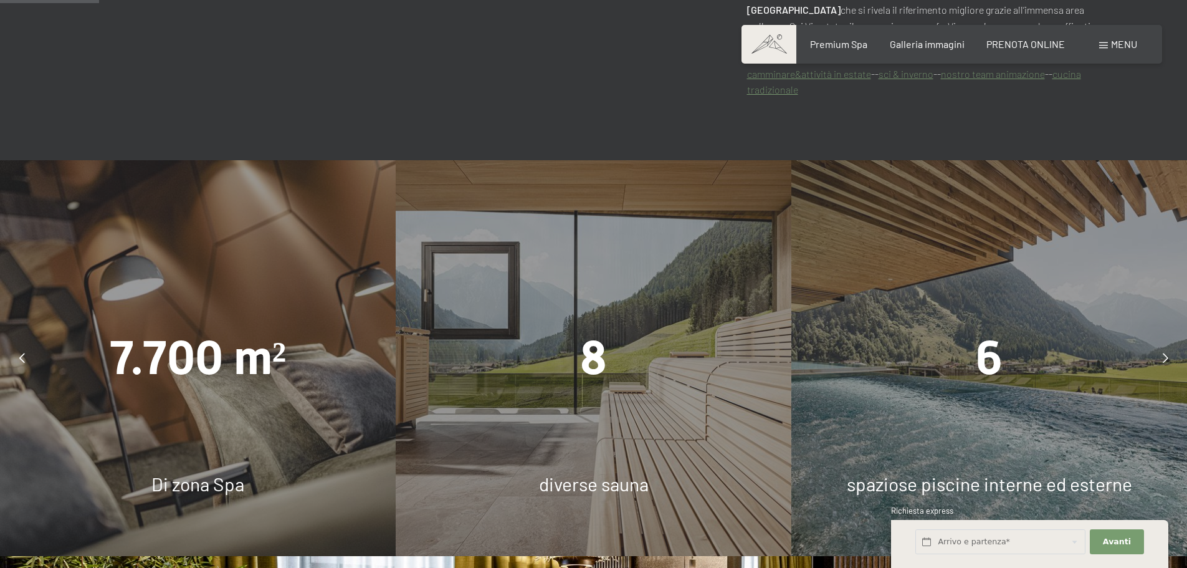
scroll to position [873, 0]
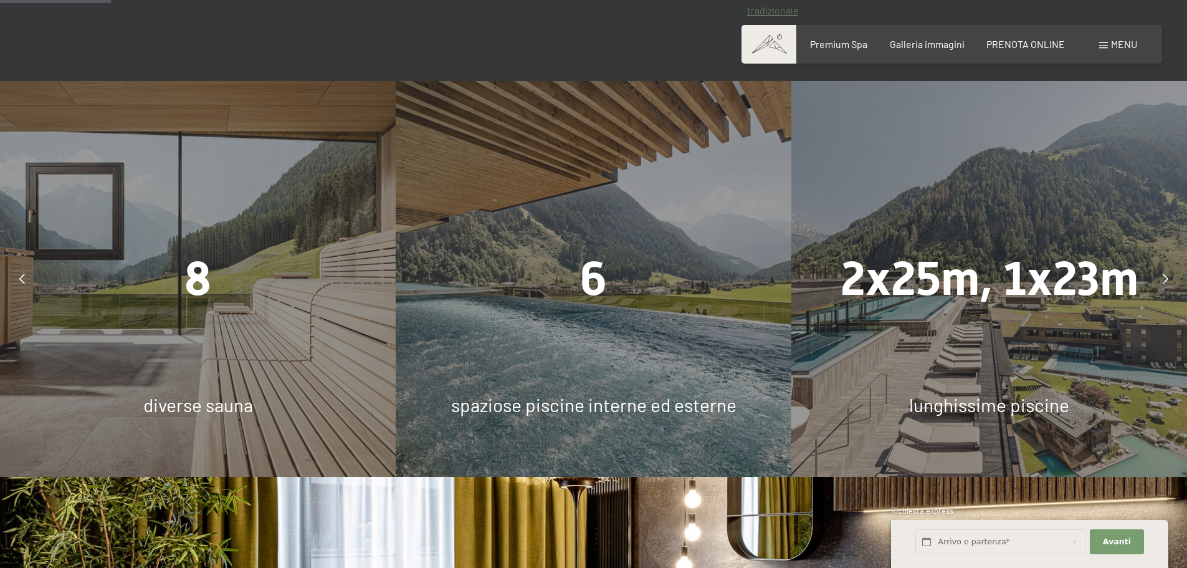
click at [31, 263] on div at bounding box center [21, 278] width 31 height 31
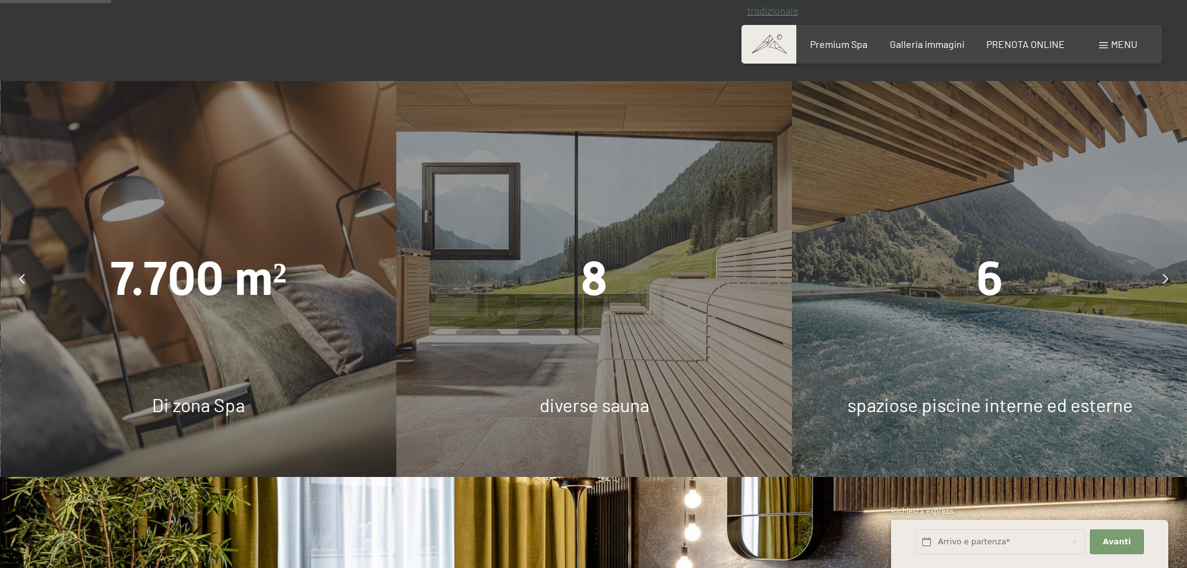
click at [254, 224] on div "7.700 m² Di zona Spa" at bounding box center [199, 279] width 396 height 396
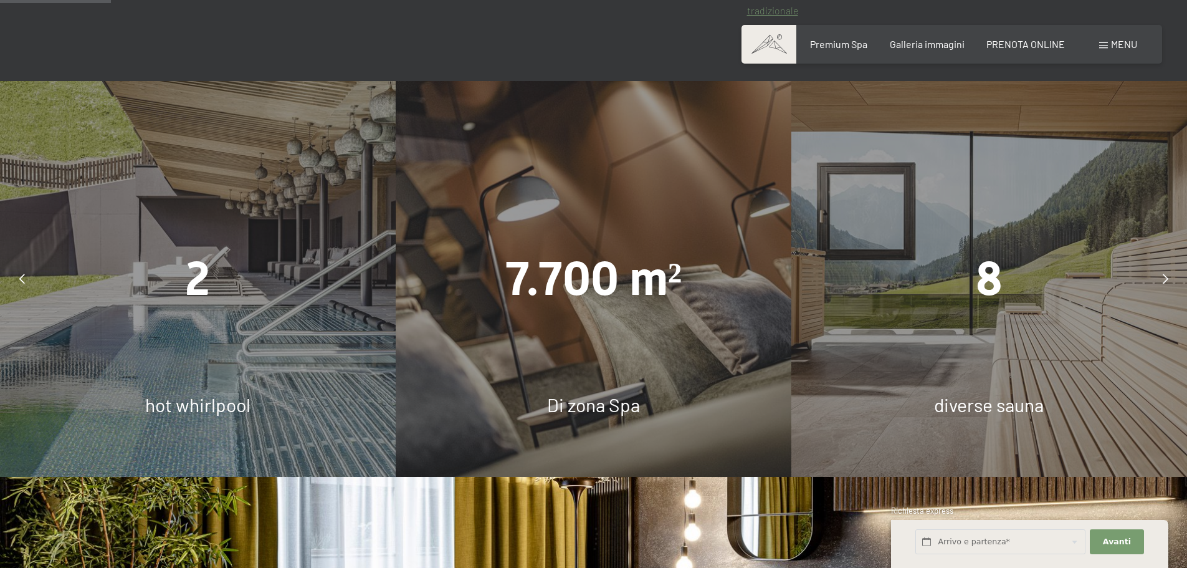
click at [1167, 274] on icon at bounding box center [1166, 279] width 6 height 10
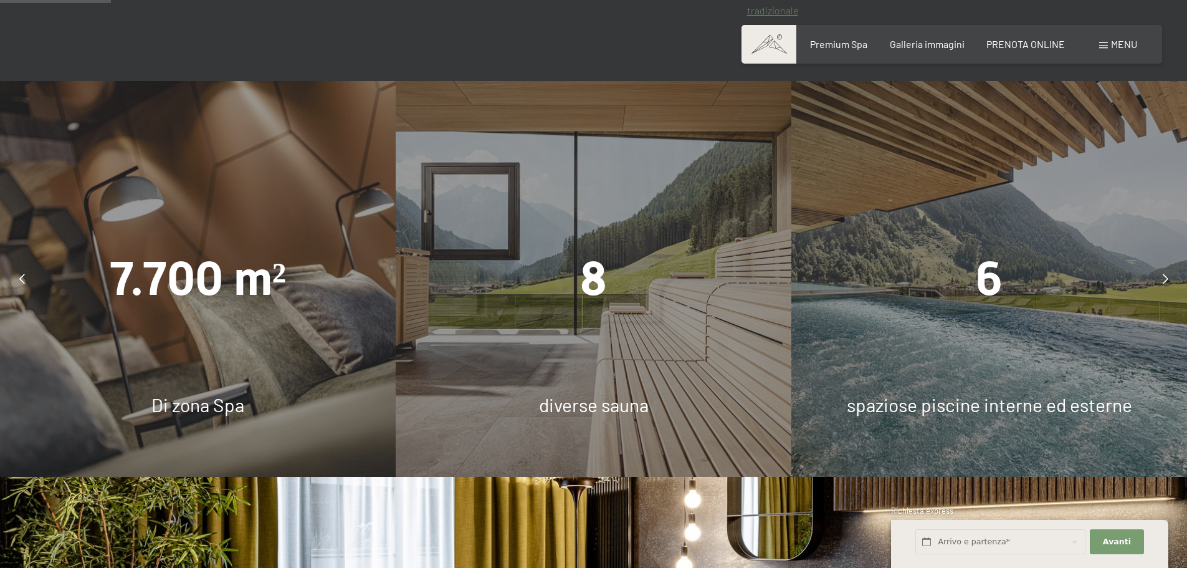
click at [1172, 263] on div at bounding box center [1165, 278] width 31 height 31
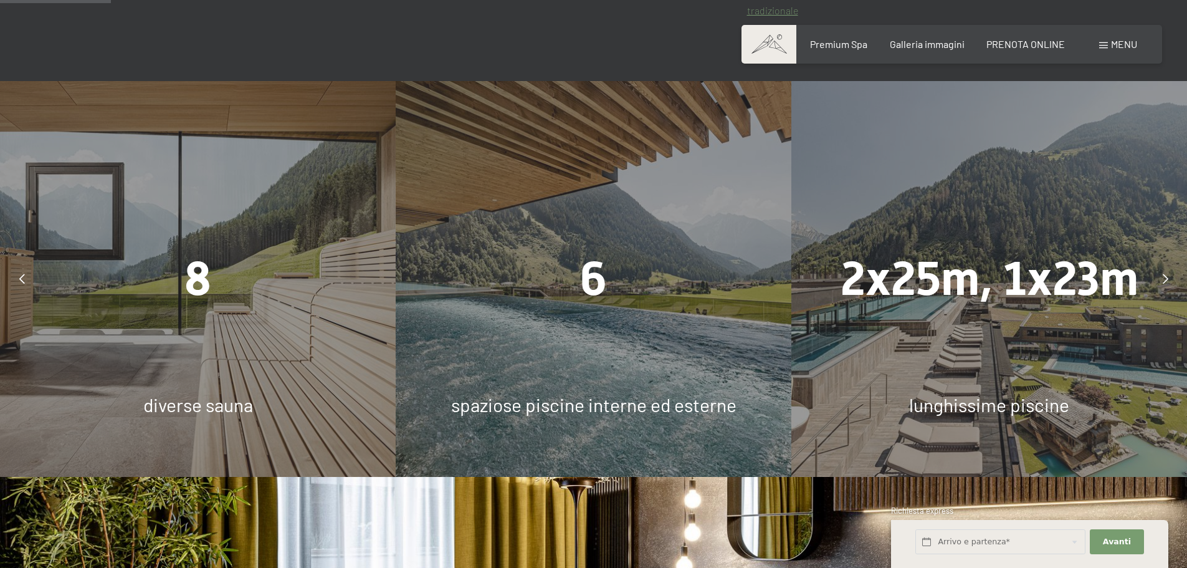
click at [1172, 263] on div at bounding box center [1165, 278] width 31 height 31
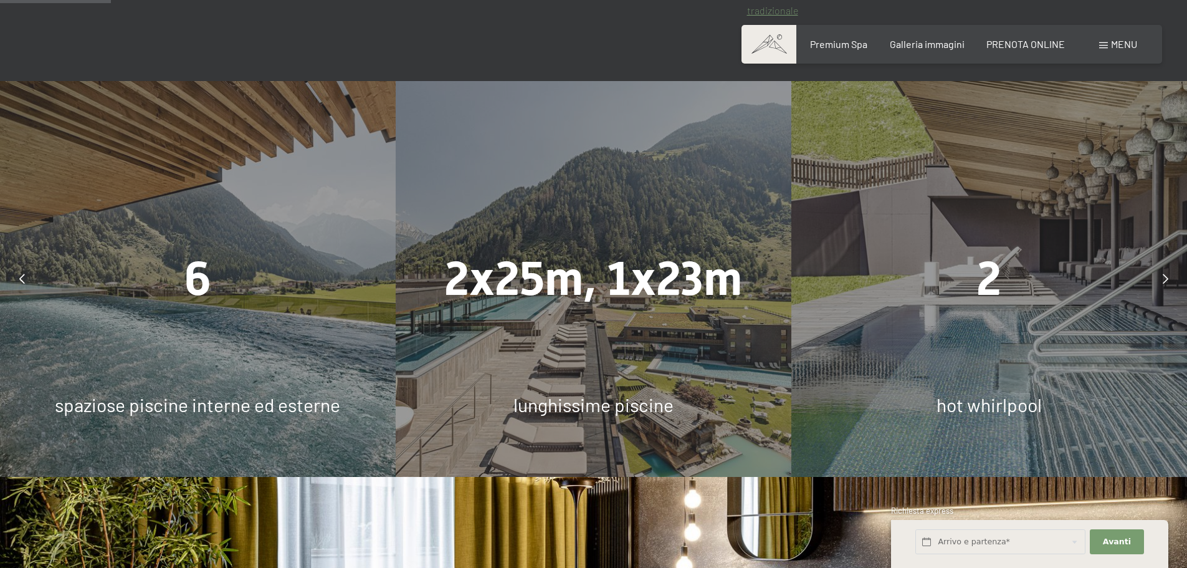
click at [1172, 263] on div at bounding box center [1165, 278] width 31 height 31
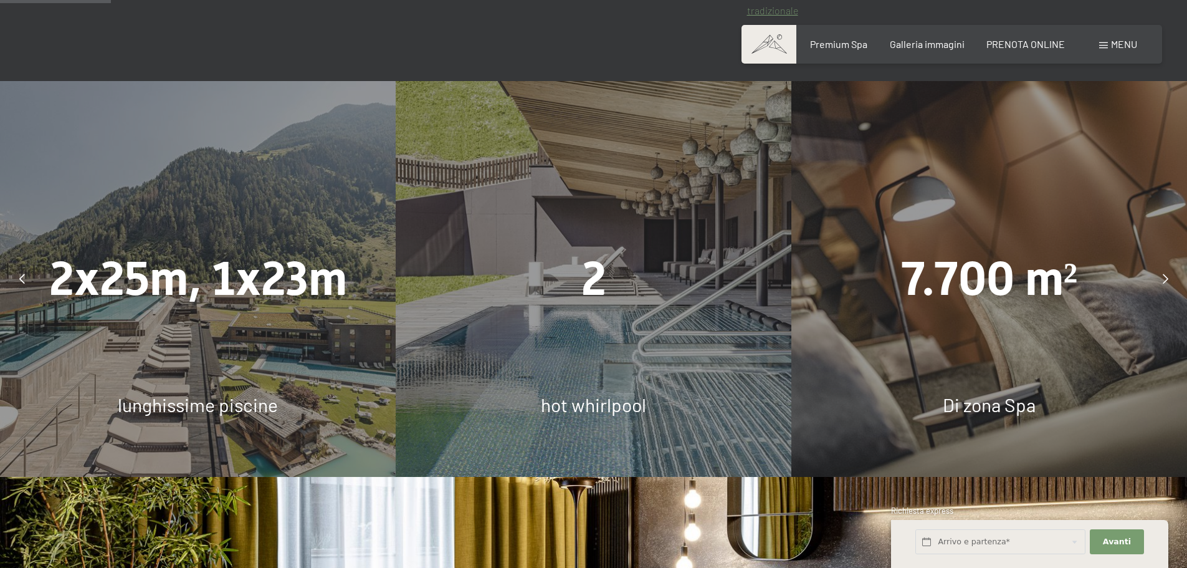
click at [1172, 263] on div at bounding box center [1165, 278] width 31 height 31
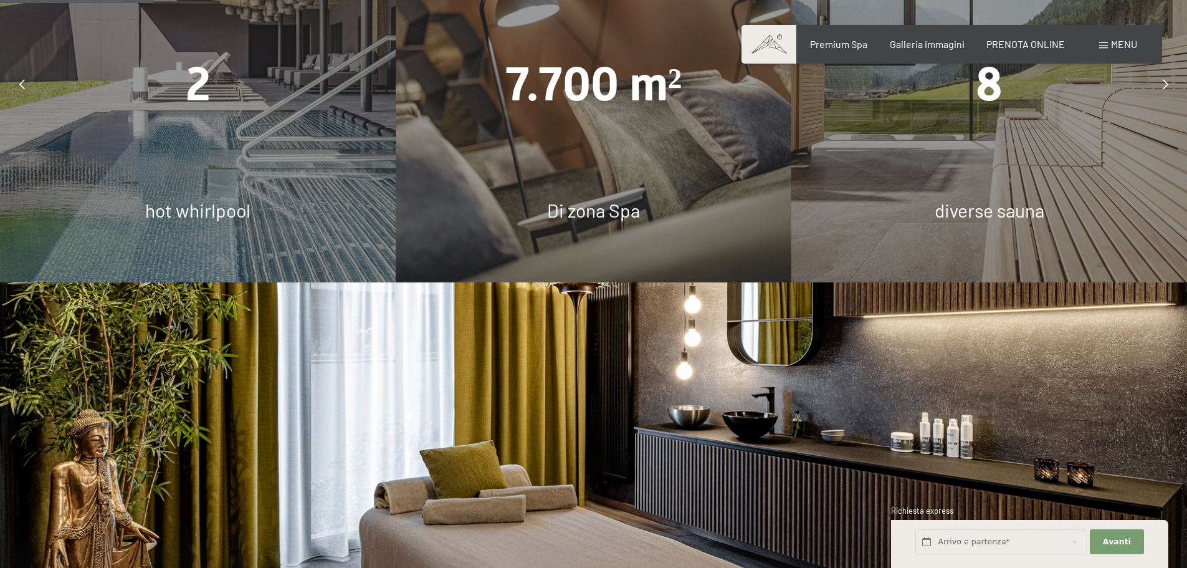
scroll to position [1060, 0]
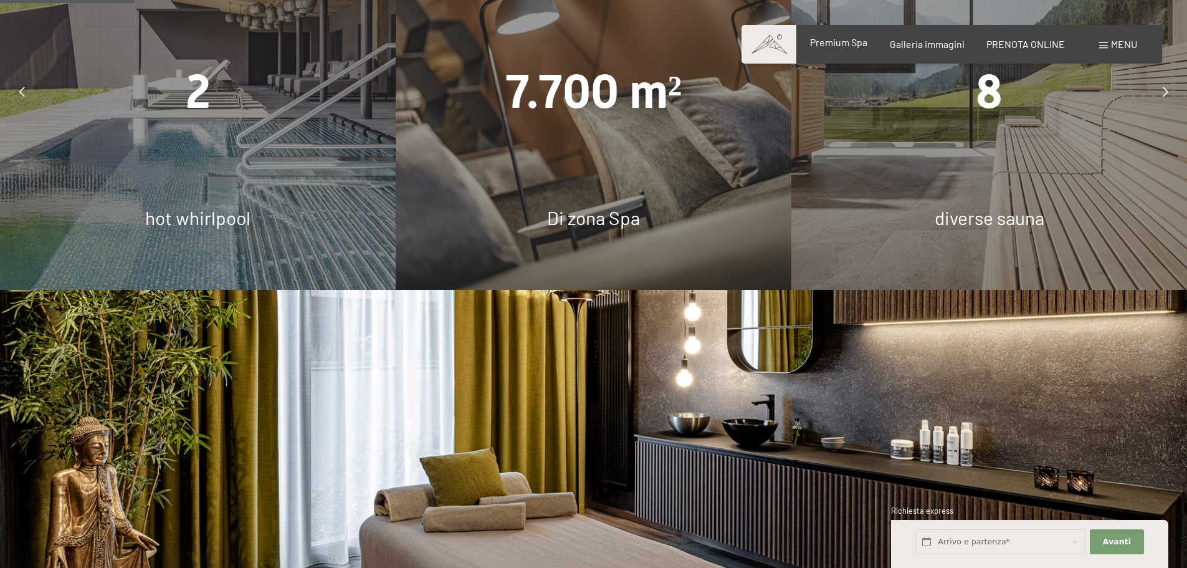
click at [843, 43] on span "Premium Spa" at bounding box center [838, 42] width 57 height 12
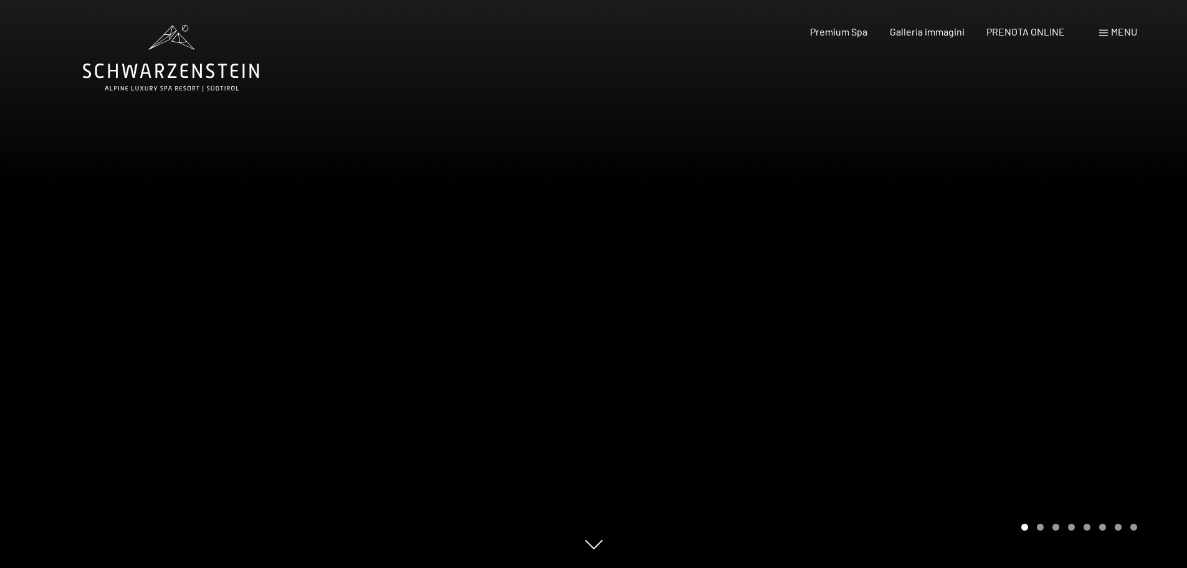
drag, startPoint x: 990, startPoint y: 325, endPoint x: 352, endPoint y: 325, distance: 638.2
click at [352, 567] on div at bounding box center [594, 568] width 1022 height 0
drag, startPoint x: 564, startPoint y: 318, endPoint x: 237, endPoint y: 311, distance: 327.3
drag, startPoint x: 877, startPoint y: 322, endPoint x: 867, endPoint y: 322, distance: 10.0
click at [929, 322] on div at bounding box center [891, 284] width 594 height 568
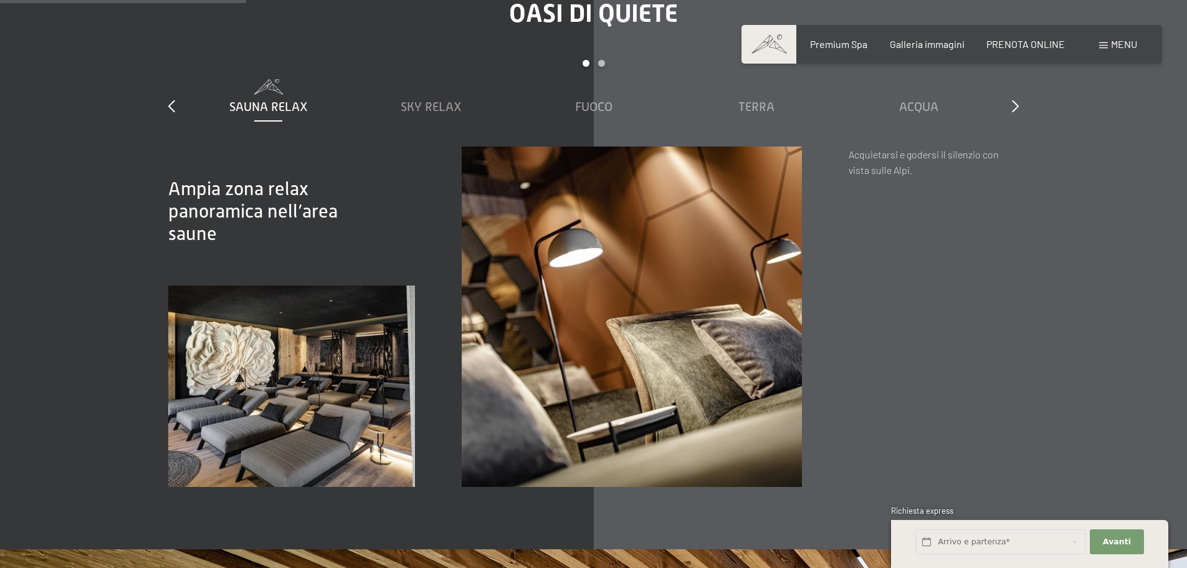
scroll to position [1870, 0]
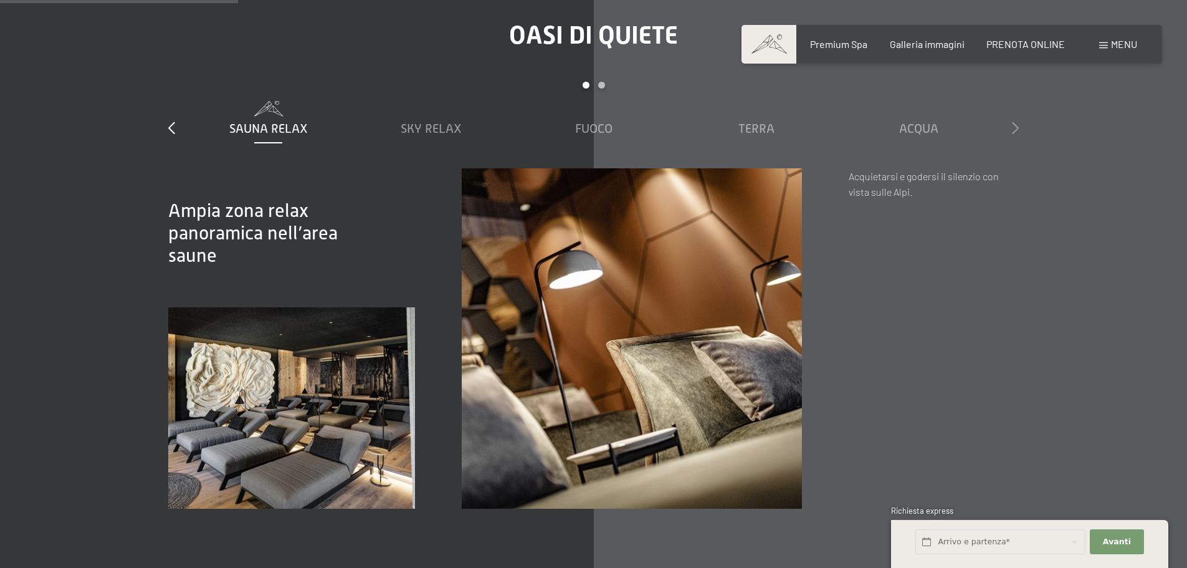
click at [1014, 134] on icon at bounding box center [1015, 128] width 7 height 12
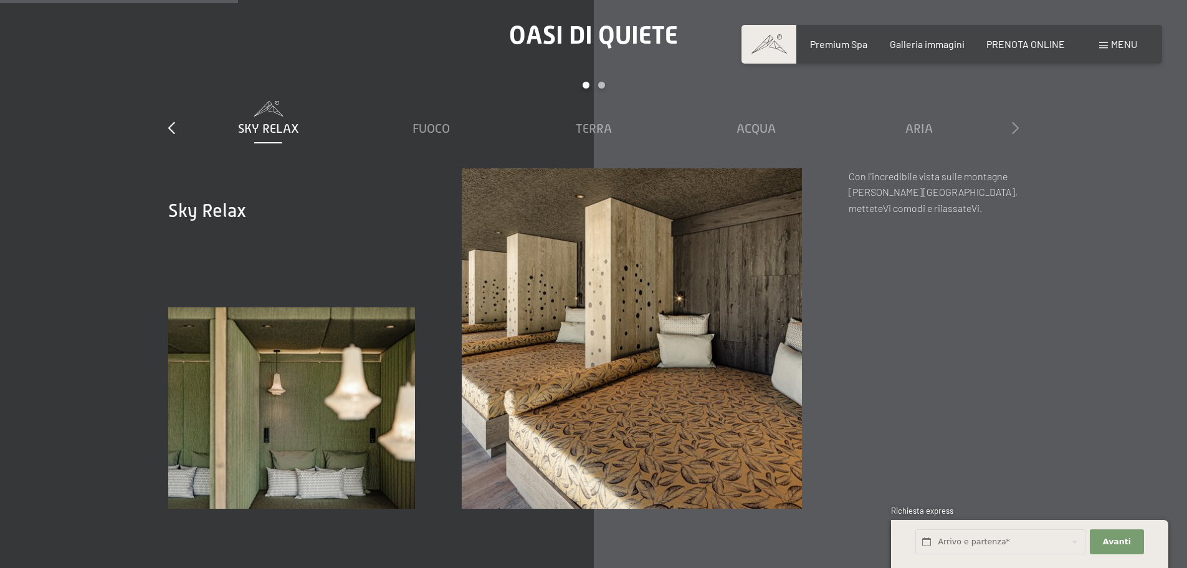
click at [1013, 134] on icon at bounding box center [1015, 128] width 7 height 12
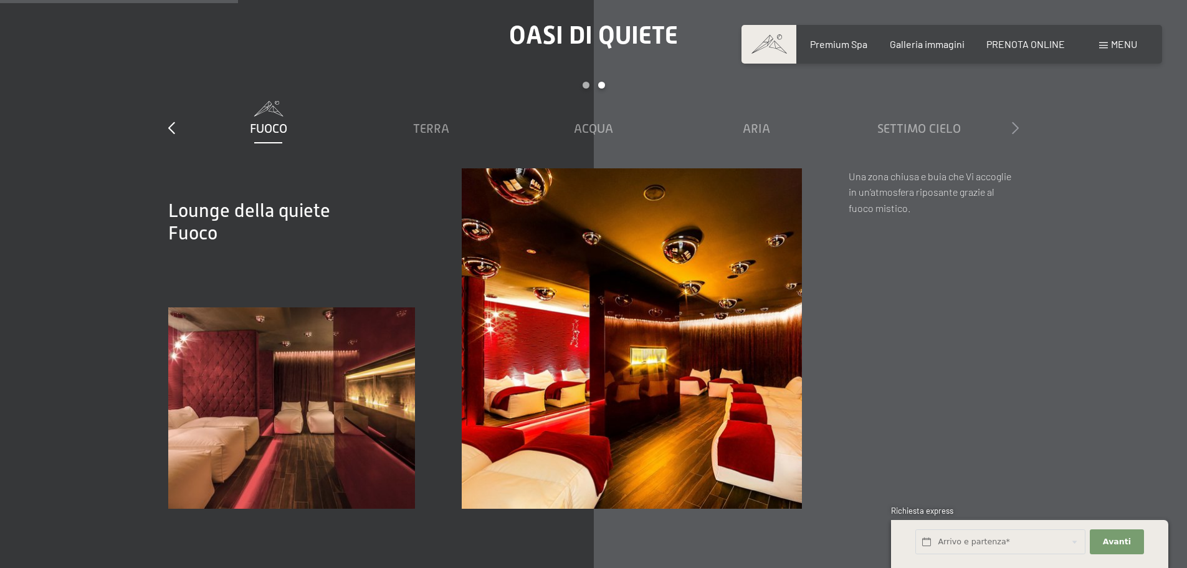
click at [1013, 134] on icon at bounding box center [1015, 128] width 7 height 12
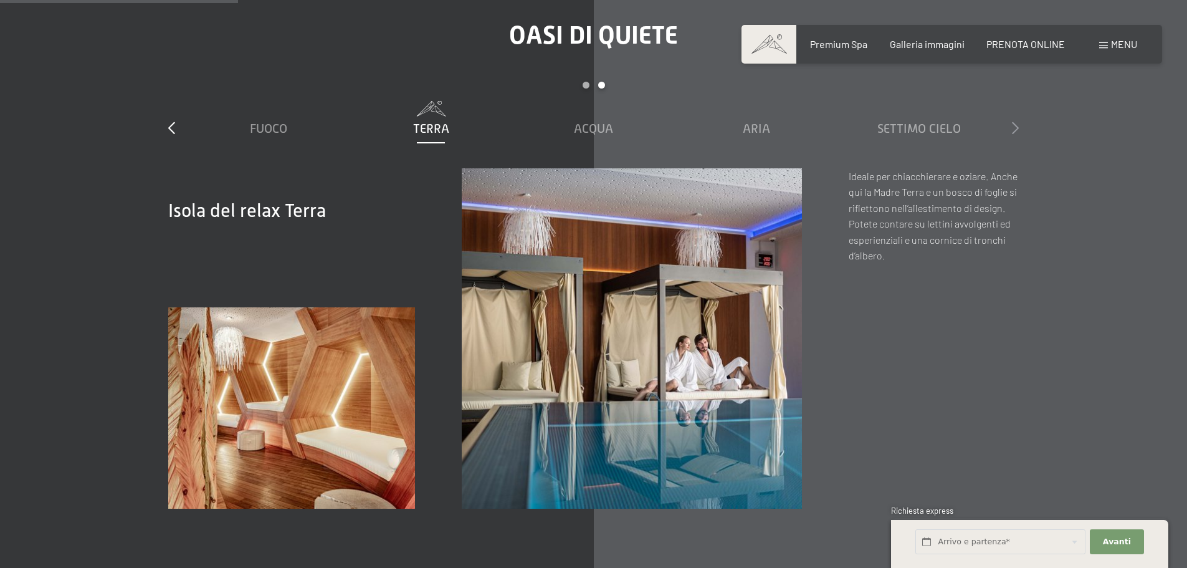
click at [1013, 134] on icon at bounding box center [1015, 128] width 7 height 12
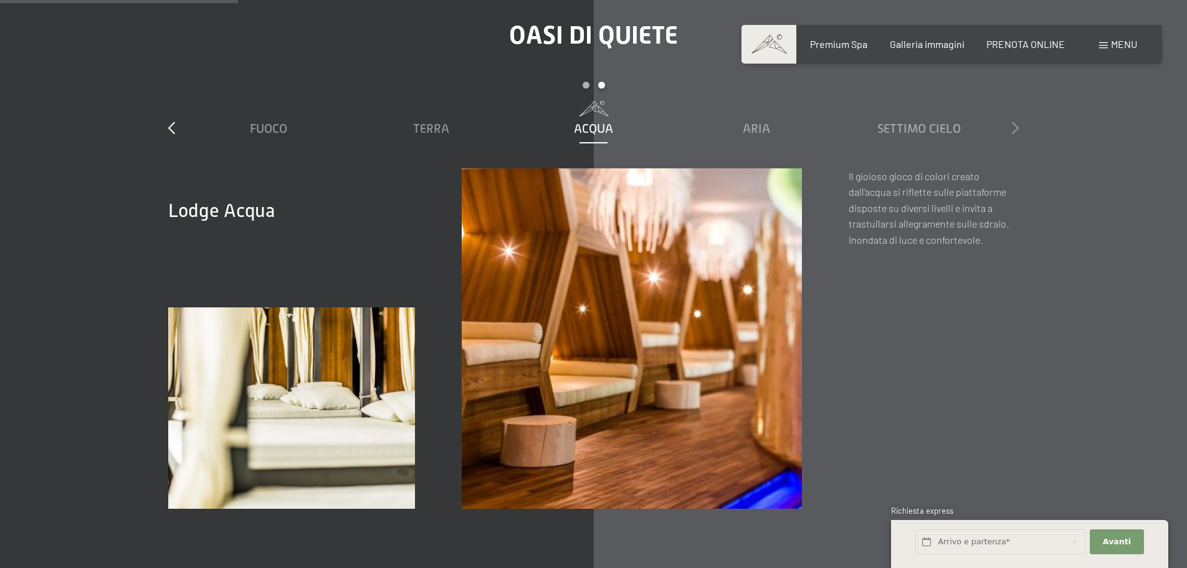
click at [1013, 134] on icon at bounding box center [1015, 128] width 7 height 12
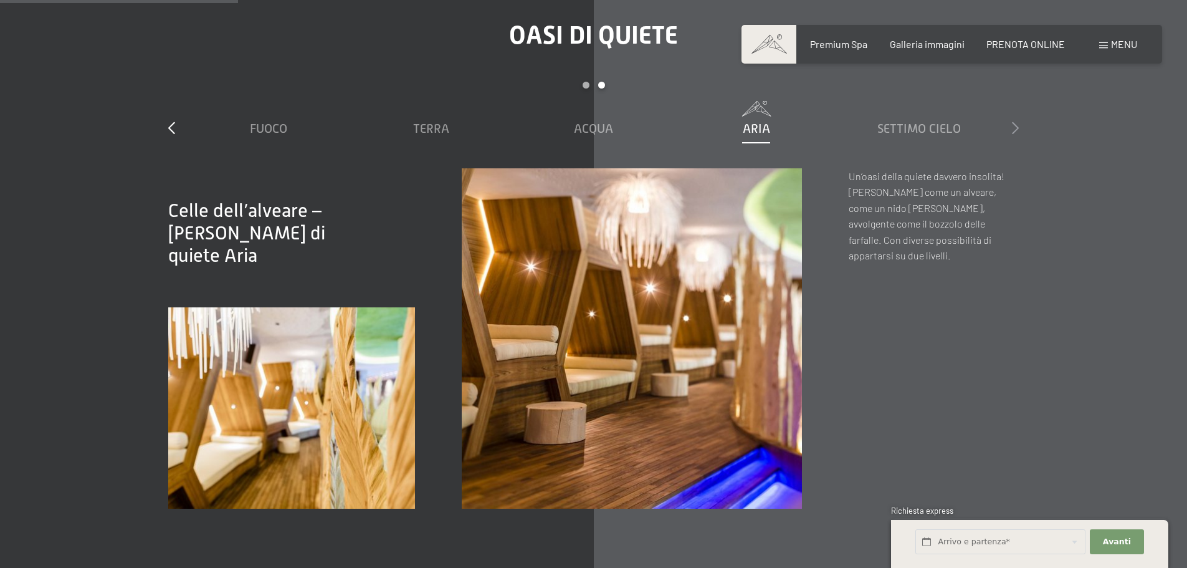
click at [1013, 134] on icon at bounding box center [1015, 128] width 7 height 12
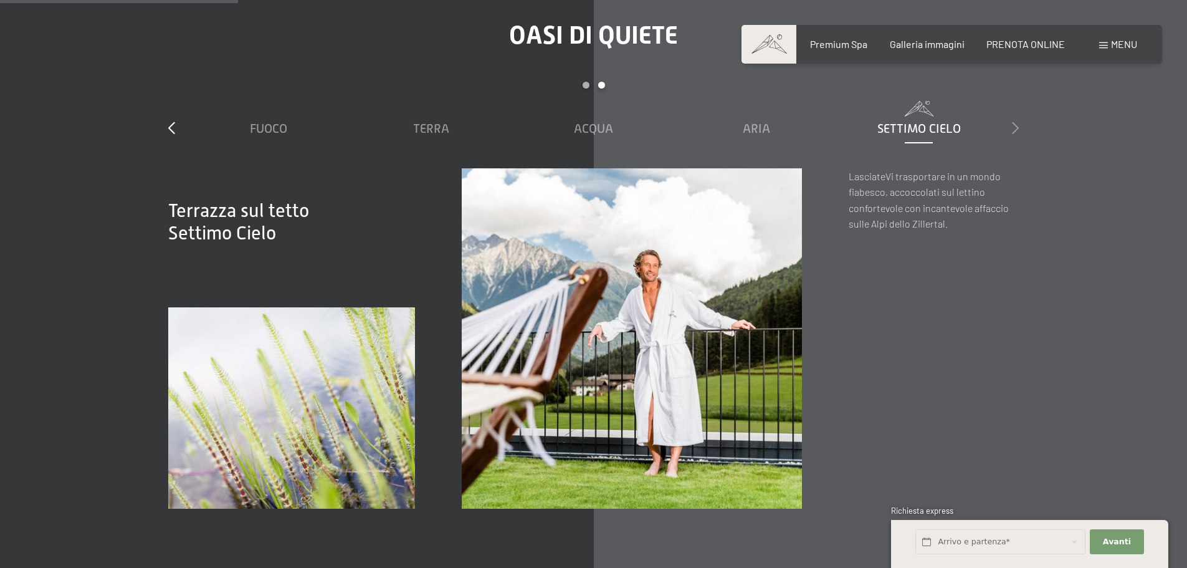
click at [1013, 134] on icon at bounding box center [1015, 128] width 7 height 12
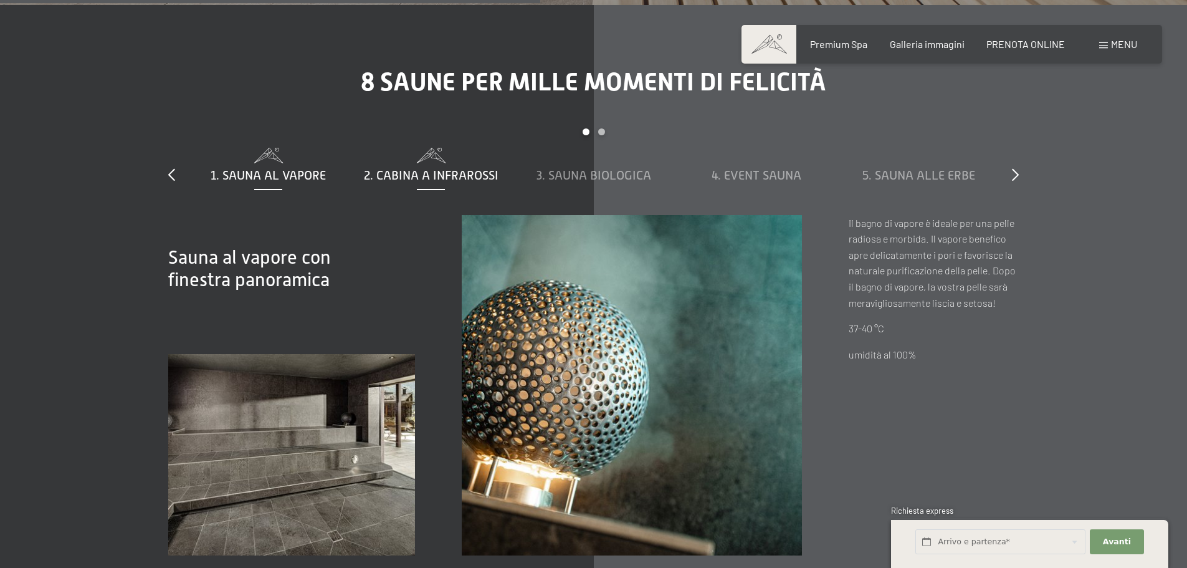
scroll to position [4238, 0]
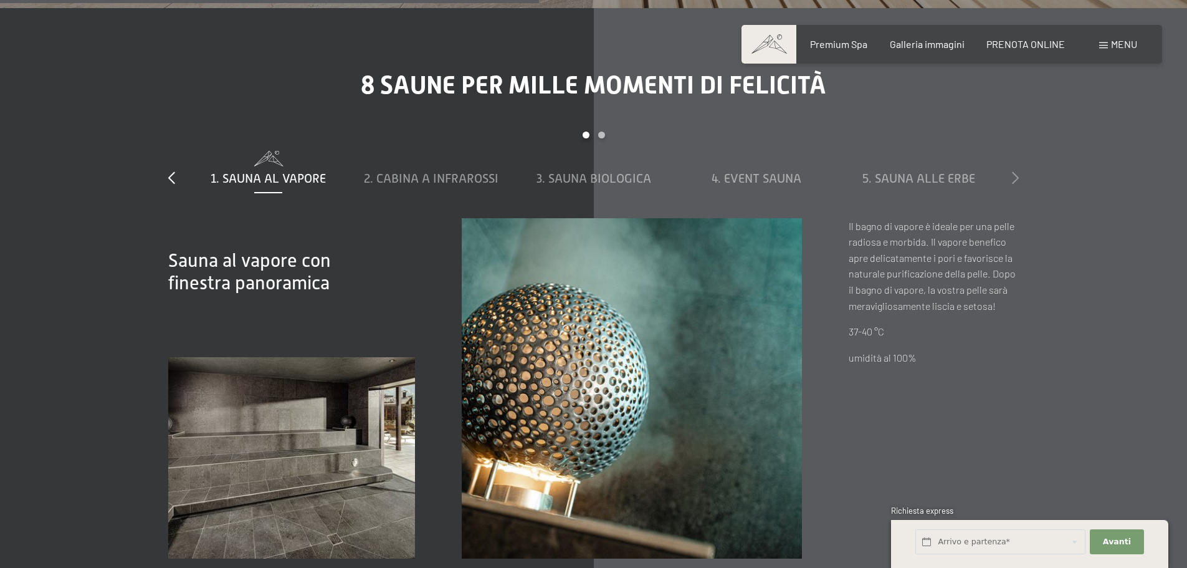
click at [1013, 184] on icon at bounding box center [1015, 177] width 7 height 12
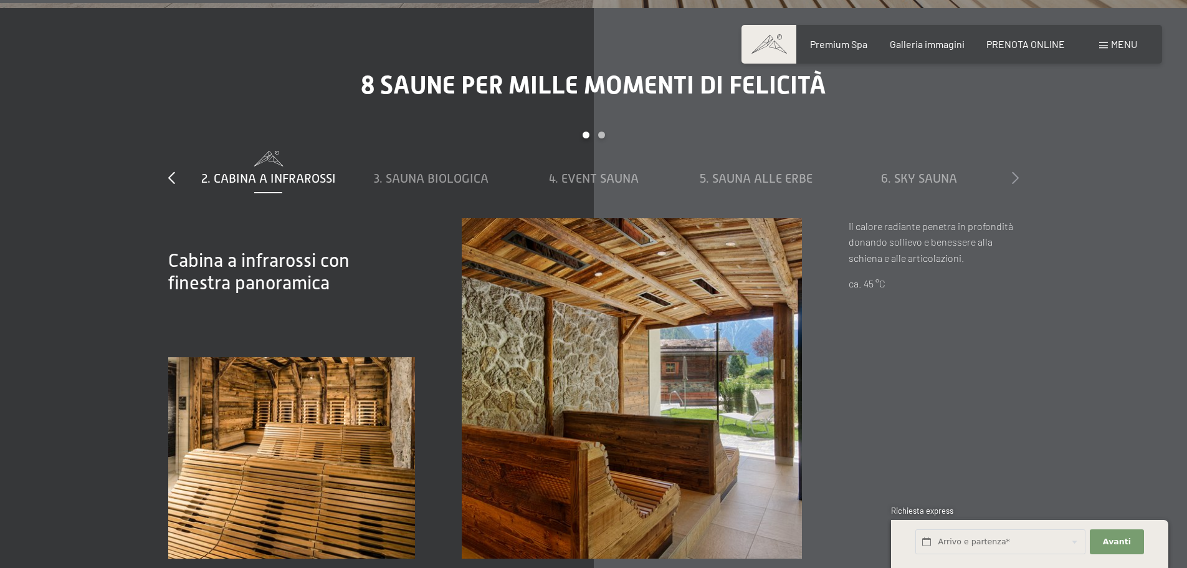
click at [1013, 184] on icon at bounding box center [1015, 177] width 7 height 12
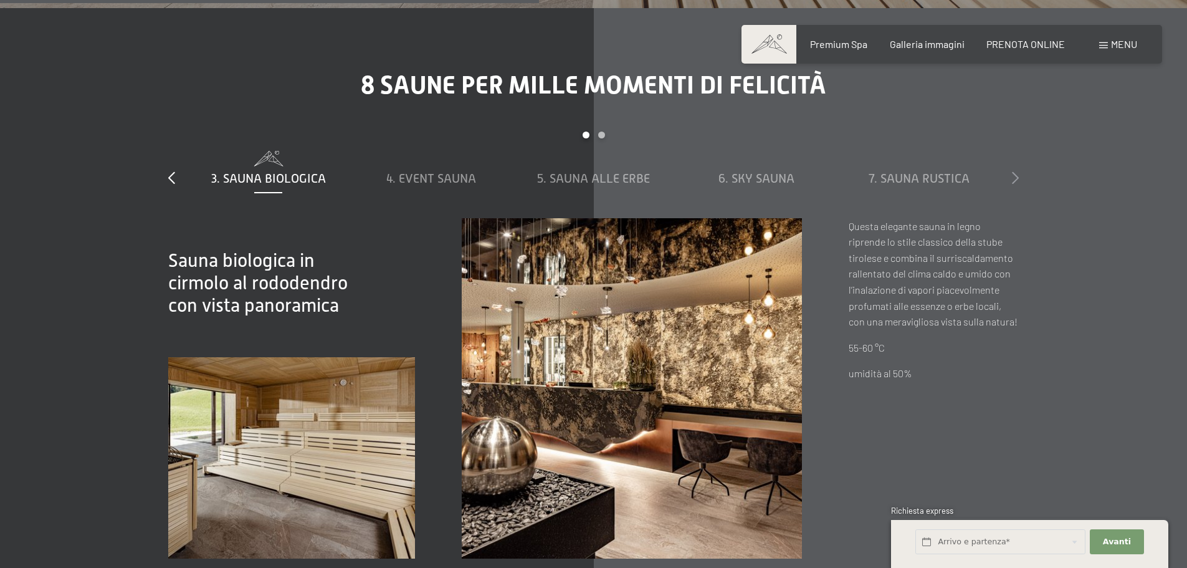
click at [1013, 184] on icon at bounding box center [1015, 177] width 7 height 12
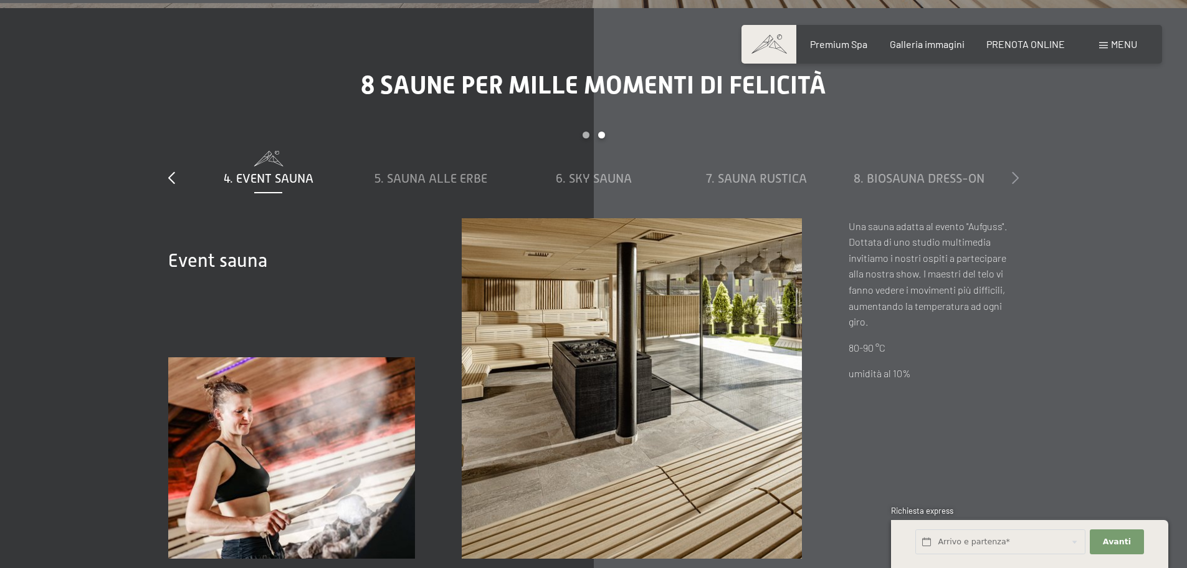
click at [1013, 184] on icon at bounding box center [1015, 177] width 7 height 12
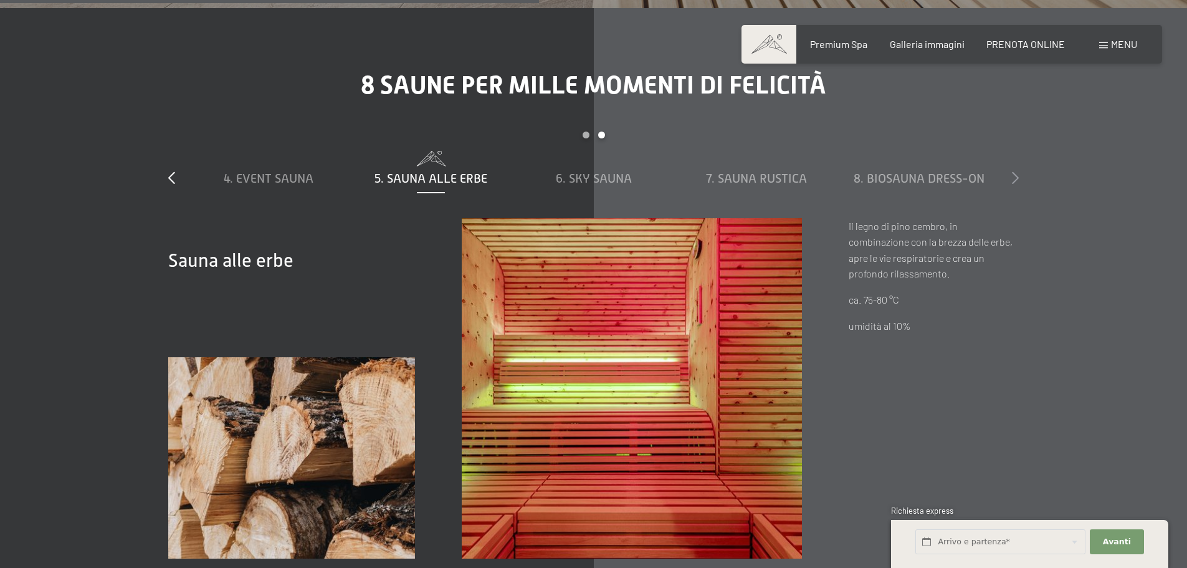
click at [1013, 184] on icon at bounding box center [1015, 177] width 7 height 12
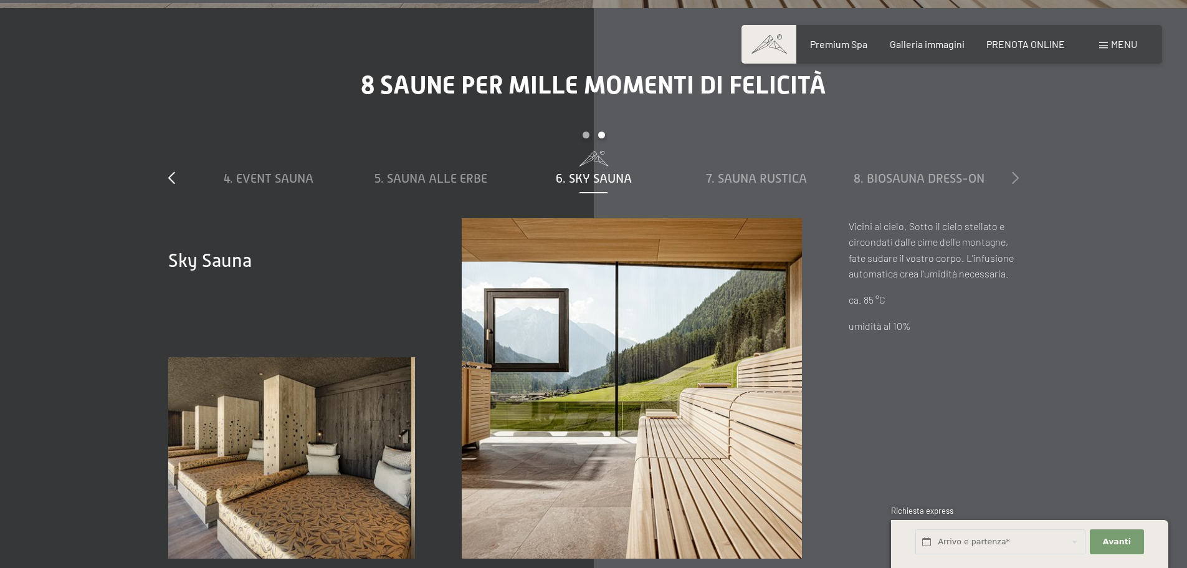
click at [1013, 184] on icon at bounding box center [1015, 177] width 7 height 12
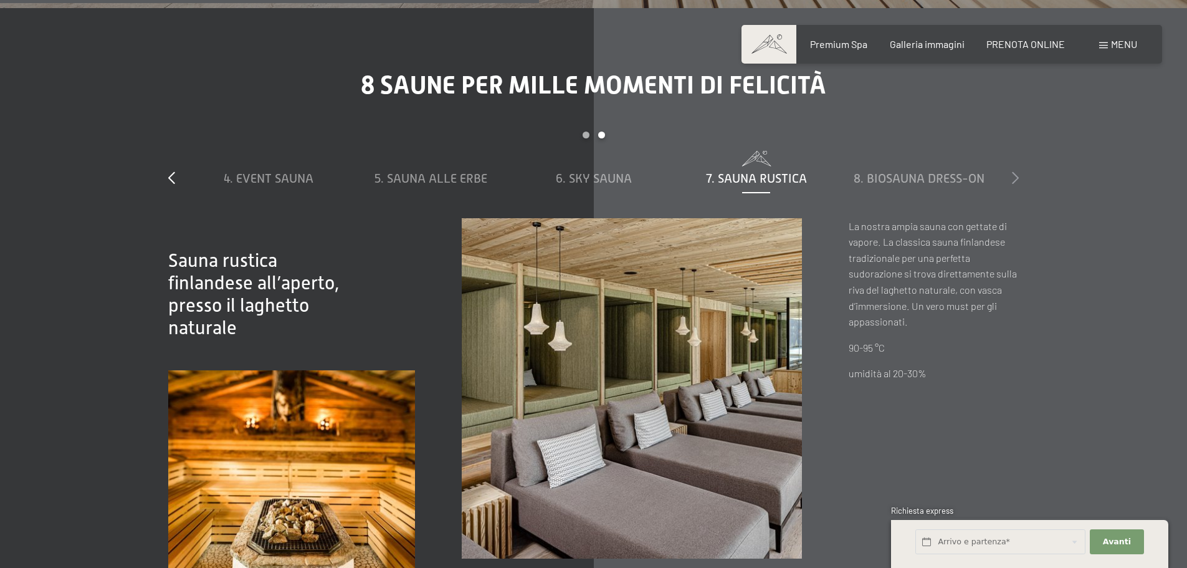
click at [1013, 184] on icon at bounding box center [1015, 177] width 7 height 12
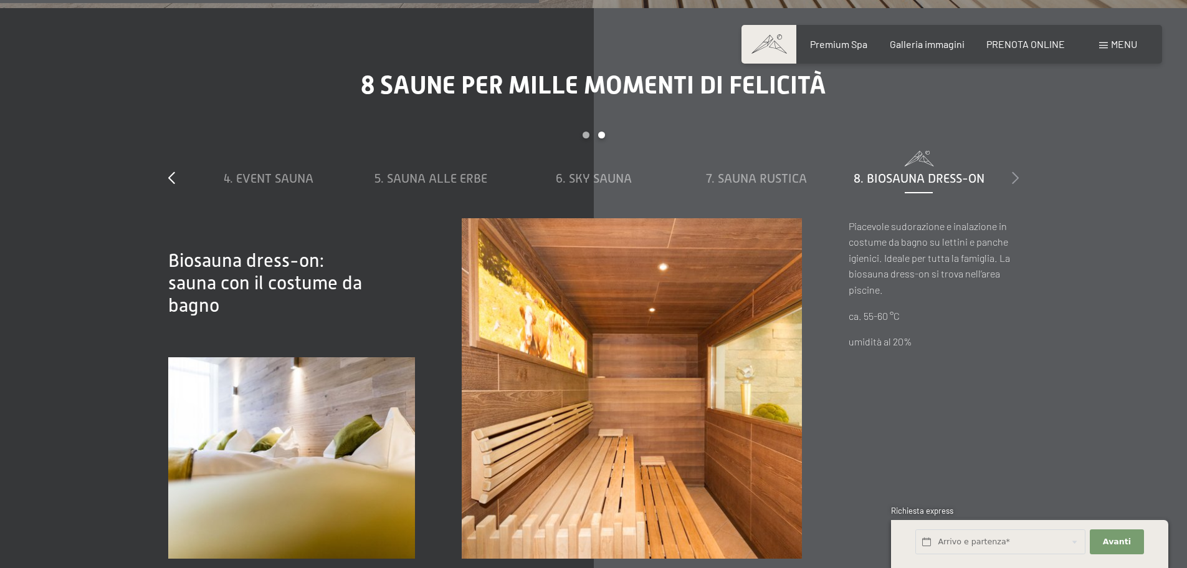
click at [1013, 184] on icon at bounding box center [1015, 177] width 7 height 12
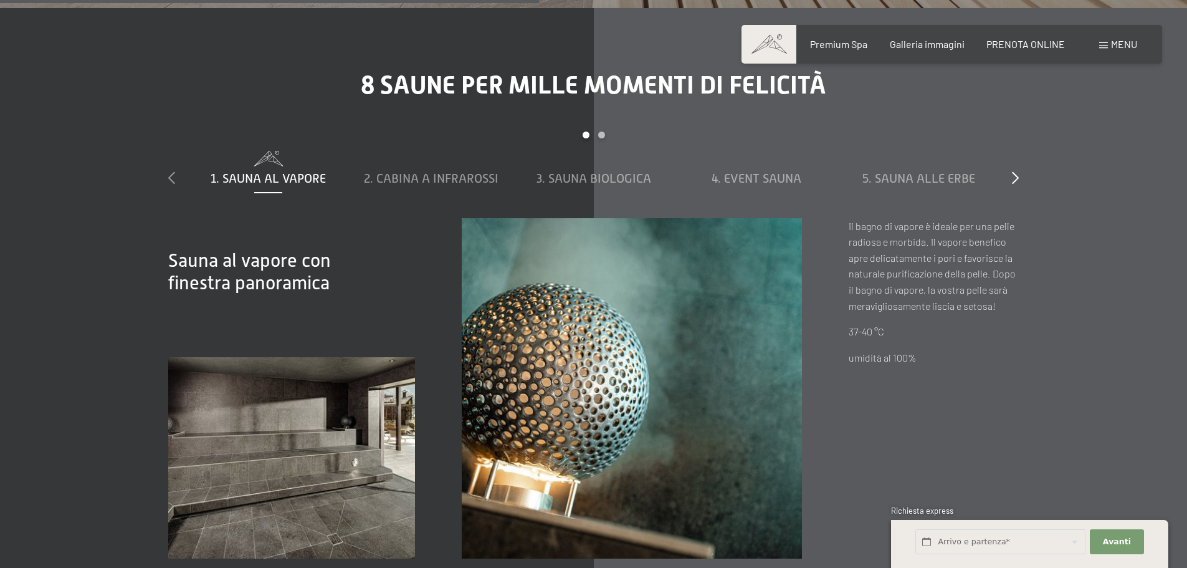
click at [173, 184] on icon at bounding box center [171, 177] width 7 height 12
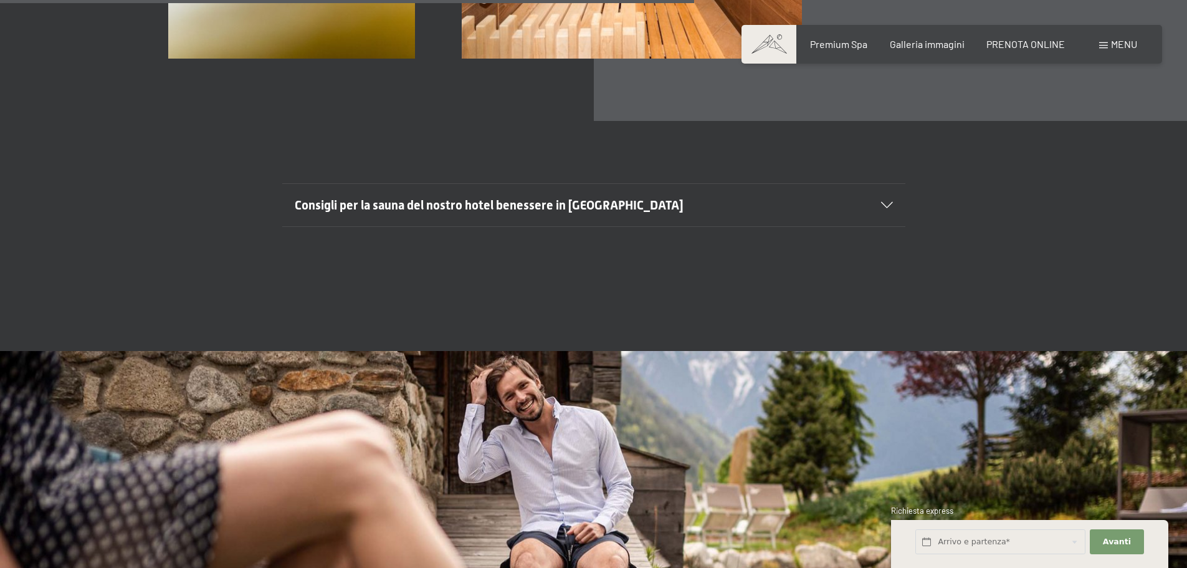
scroll to position [4799, 0]
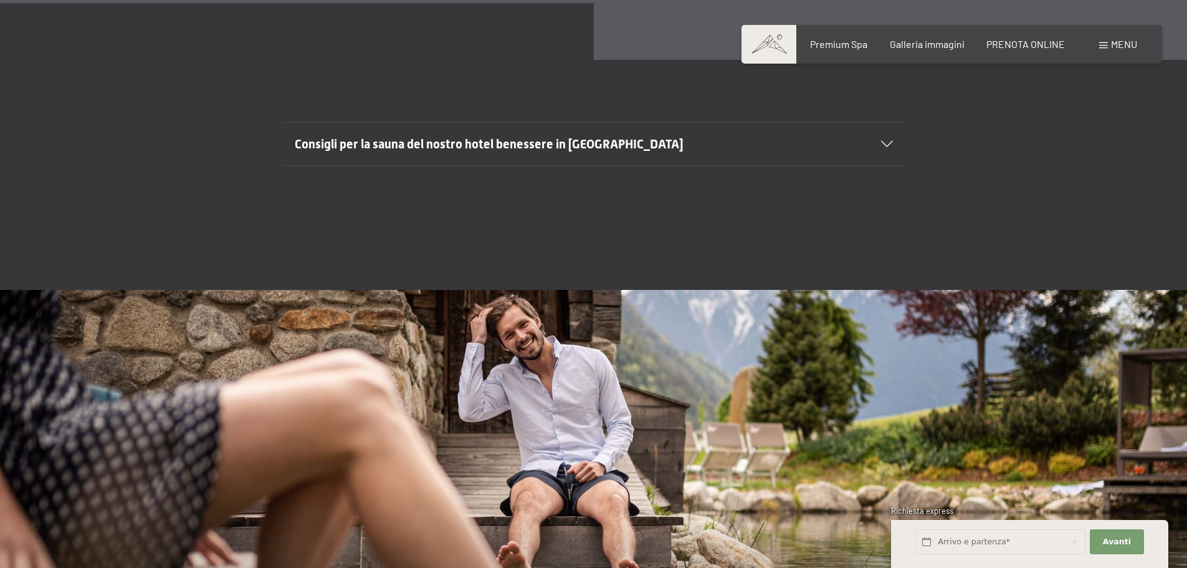
click at [881, 147] on icon at bounding box center [887, 144] width 12 height 6
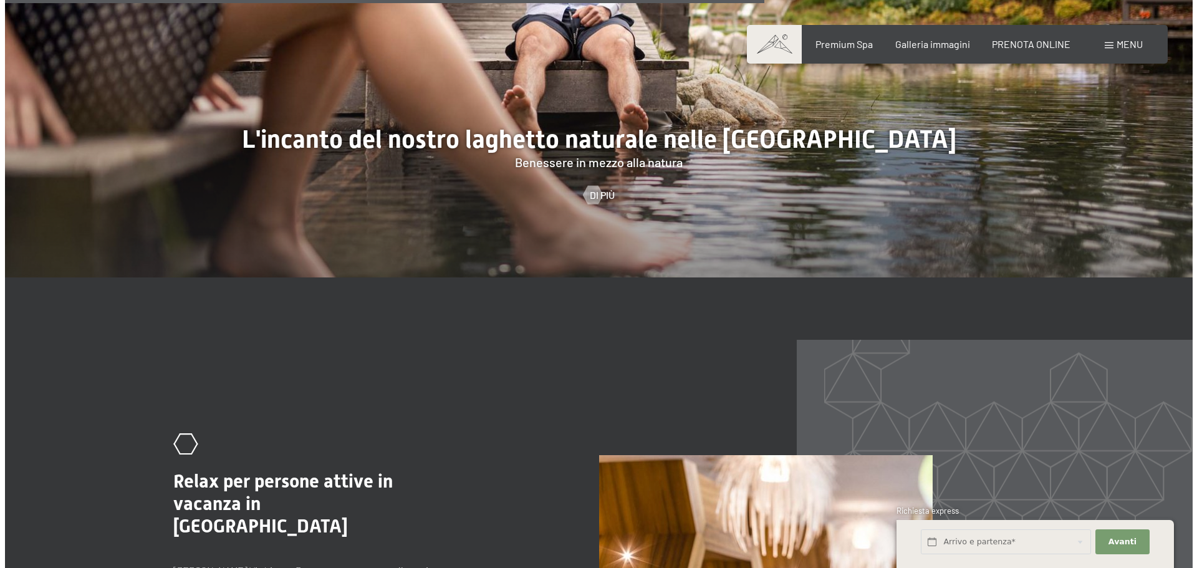
scroll to position [5360, 0]
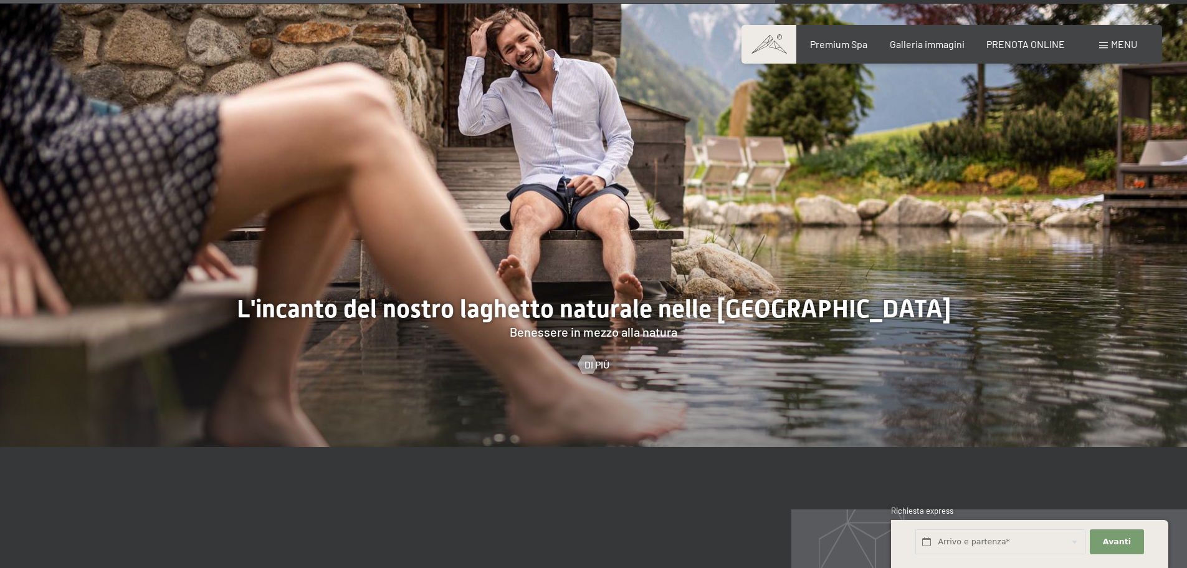
drag, startPoint x: 1098, startPoint y: 280, endPoint x: 932, endPoint y: 279, distance: 165.8
click at [931, 279] on div at bounding box center [593, 225] width 1187 height 443
click at [600, 371] on span "Di più" at bounding box center [609, 365] width 25 height 14
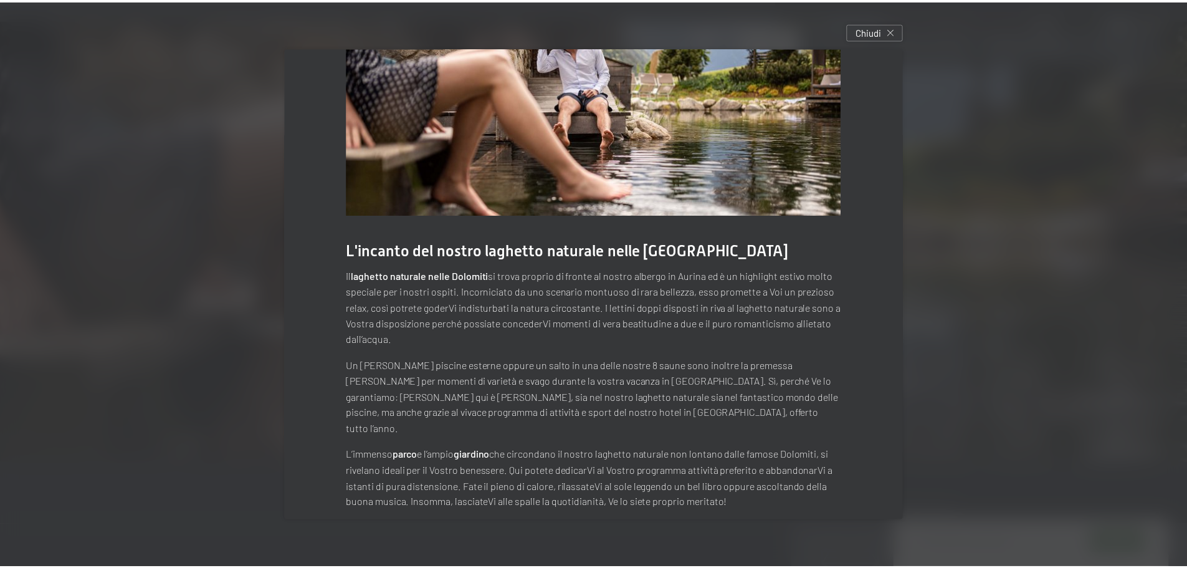
scroll to position [76, 0]
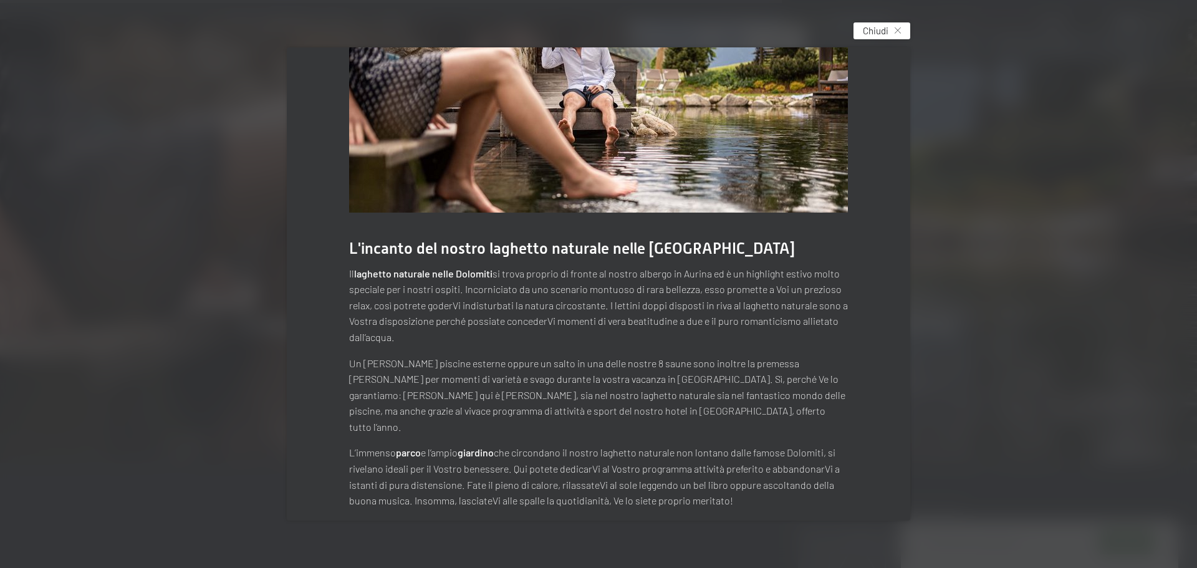
click at [896, 31] on div "Chiudi" at bounding box center [881, 30] width 57 height 17
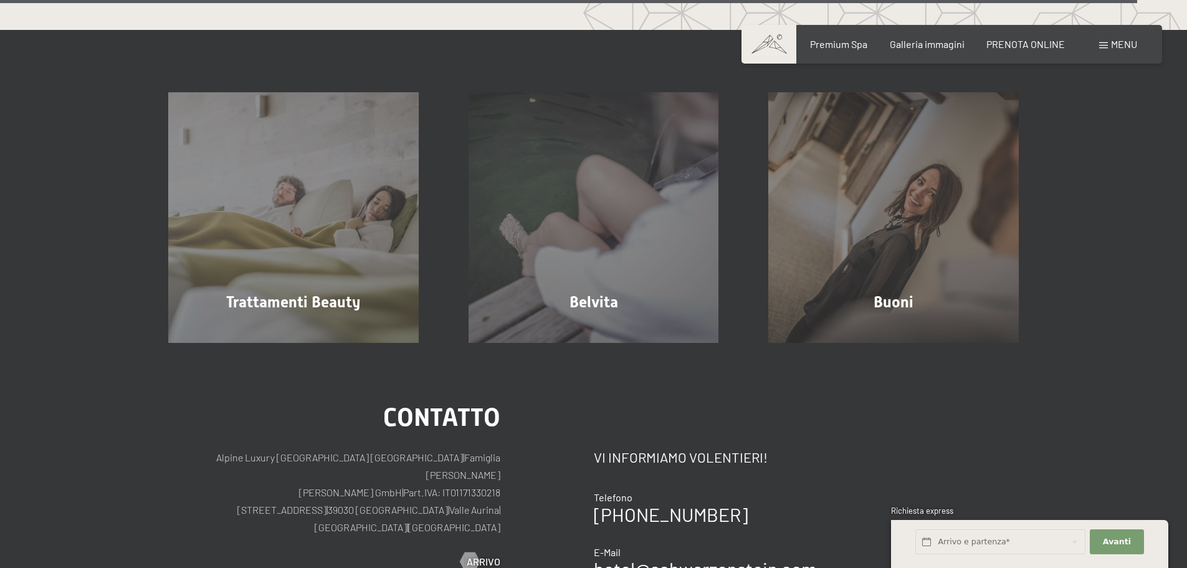
scroll to position [7916, 0]
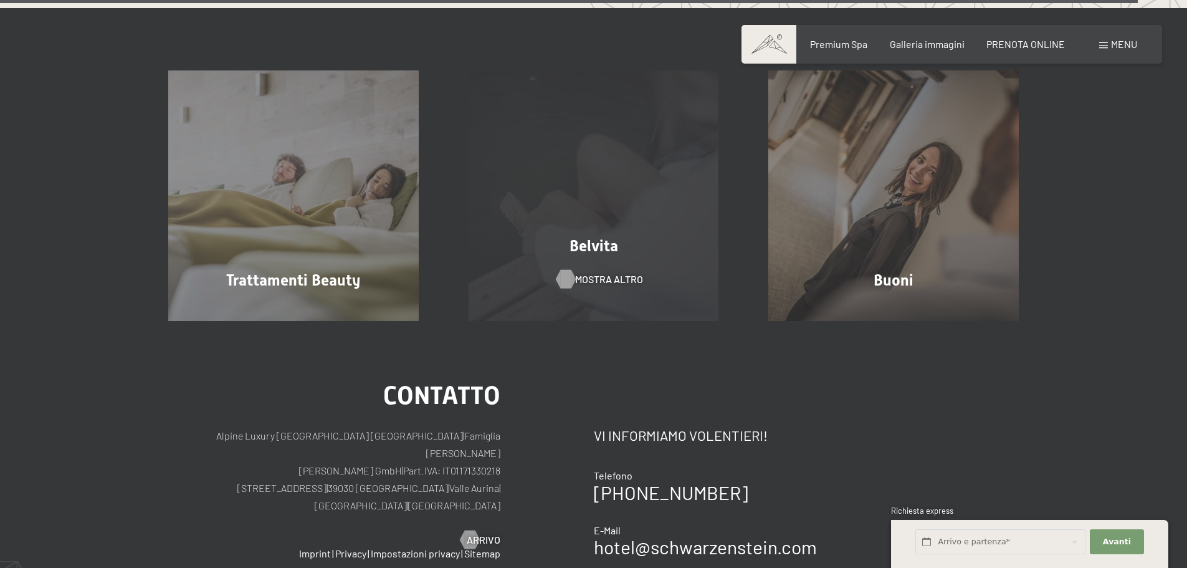
click at [589, 286] on span "mostra altro" at bounding box center [609, 279] width 68 height 14
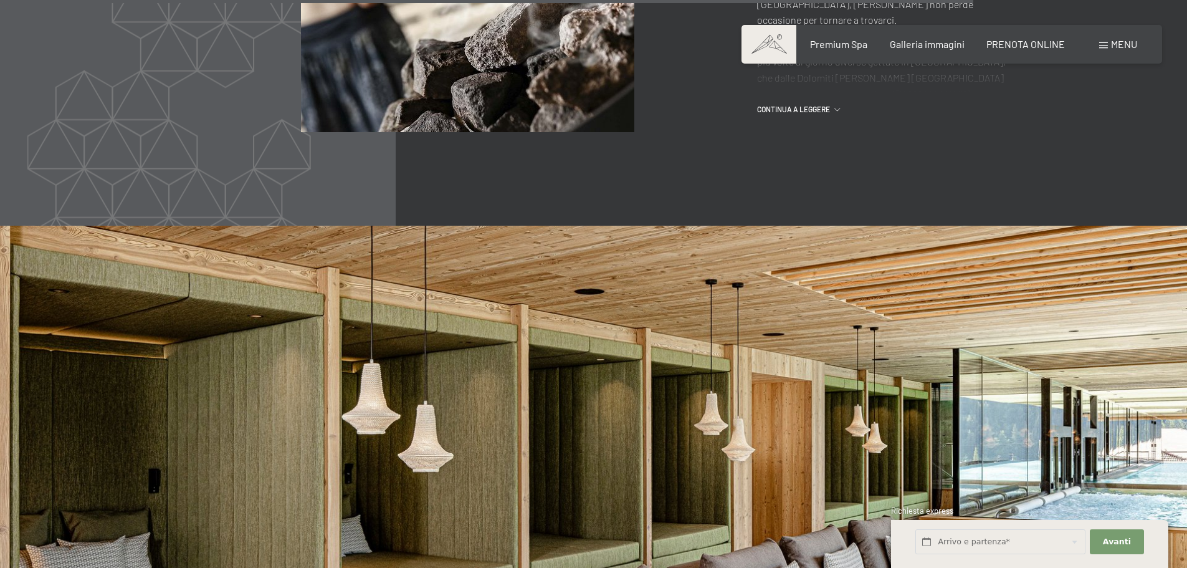
scroll to position [6710, 0]
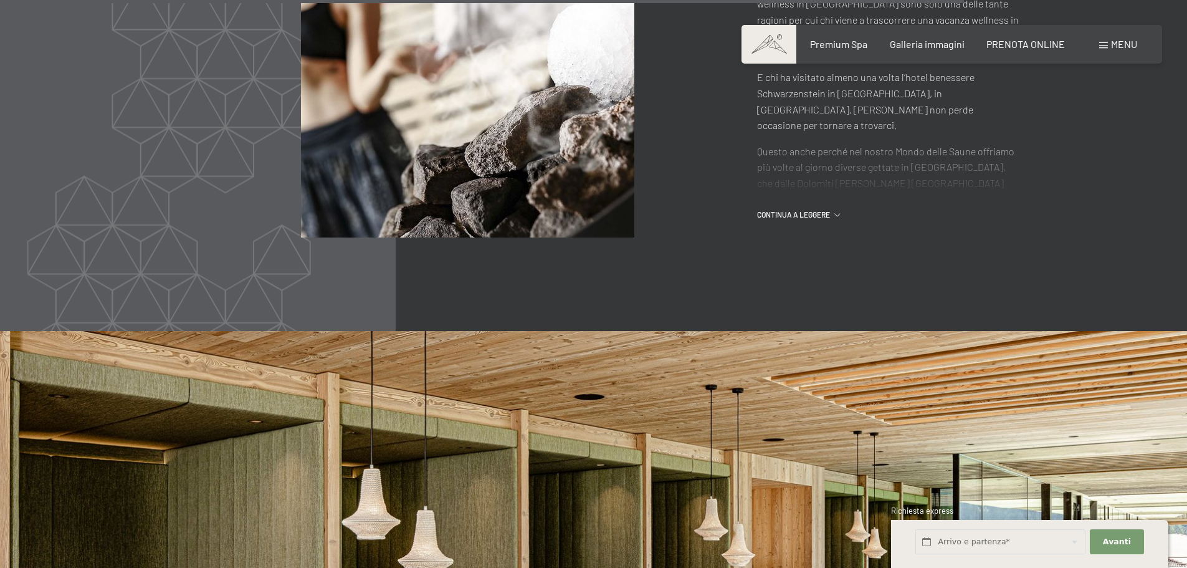
click at [1137, 51] on div "Prenotazione Richiesta Premium Spa Galleria immagini PRENOTA ONLINE Menu DE IT …" at bounding box center [952, 44] width 371 height 14
click at [1115, 41] on span "Menu" at bounding box center [1124, 44] width 26 height 12
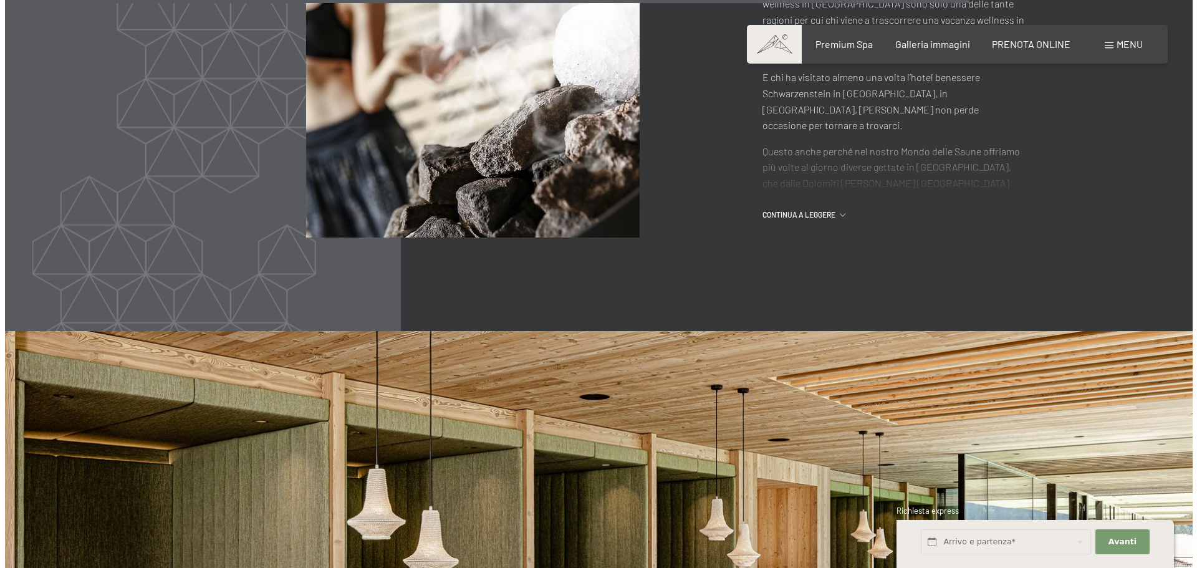
scroll to position [6726, 0]
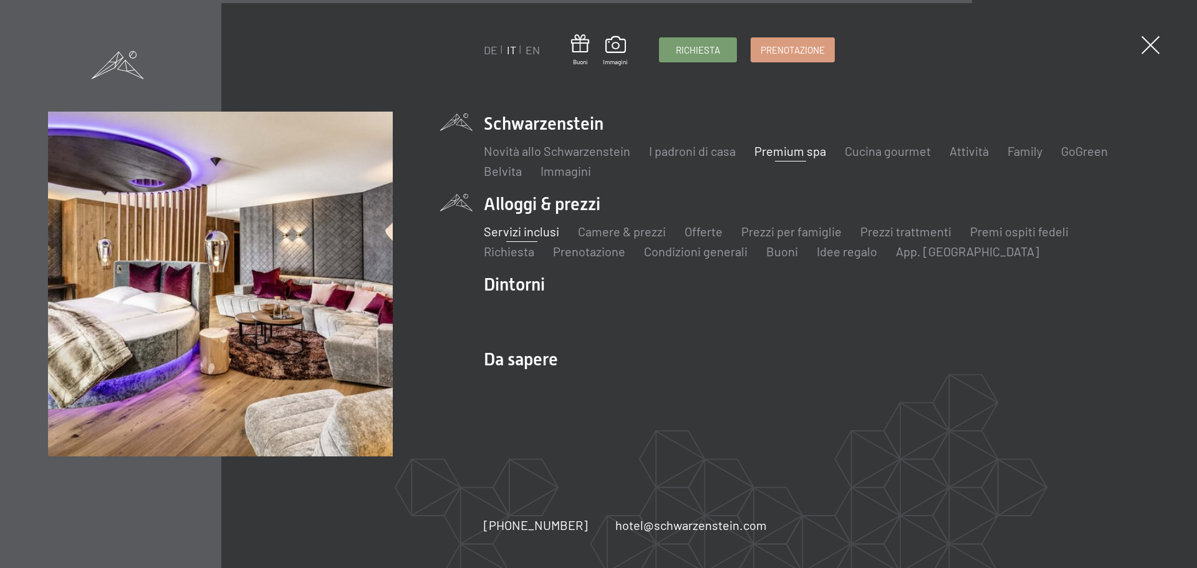
click at [509, 235] on link "Servizi inclusi" at bounding box center [521, 231] width 75 height 15
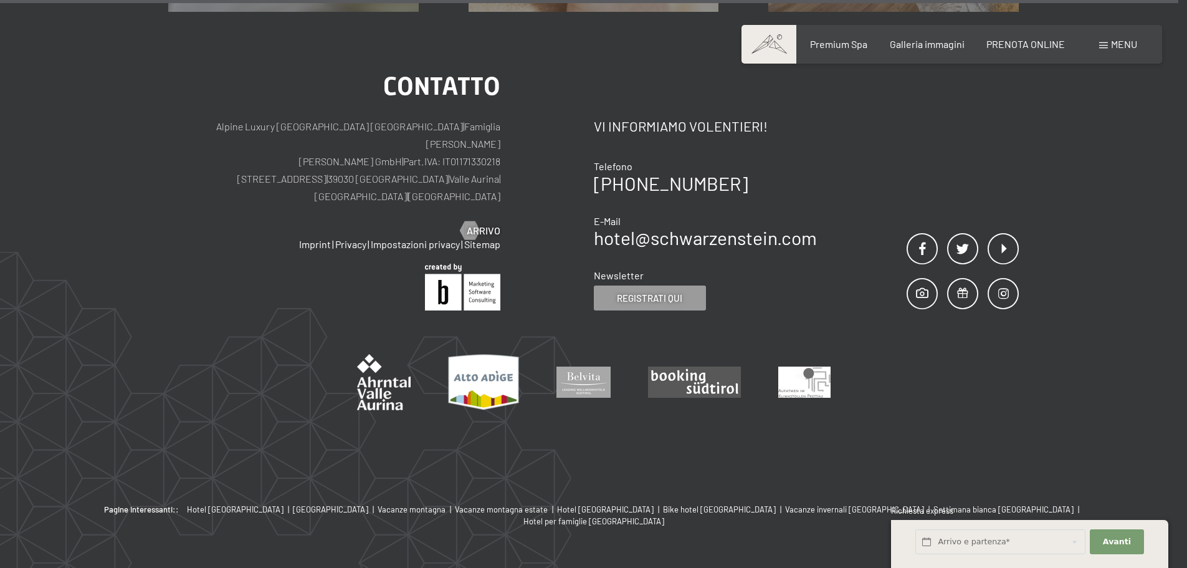
scroll to position [1778, 0]
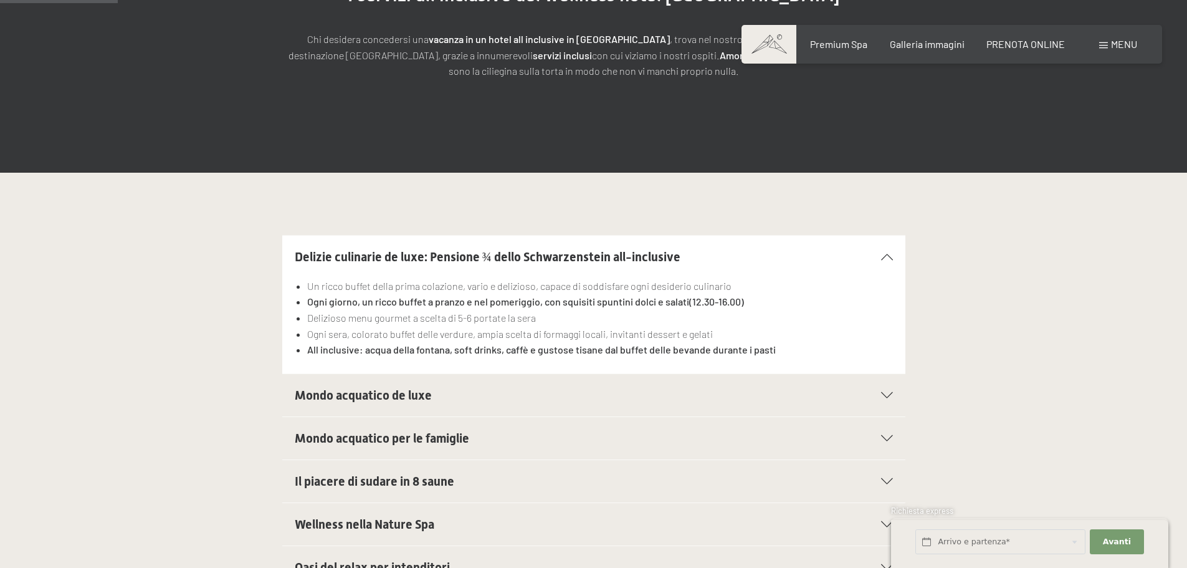
scroll to position [312, 0]
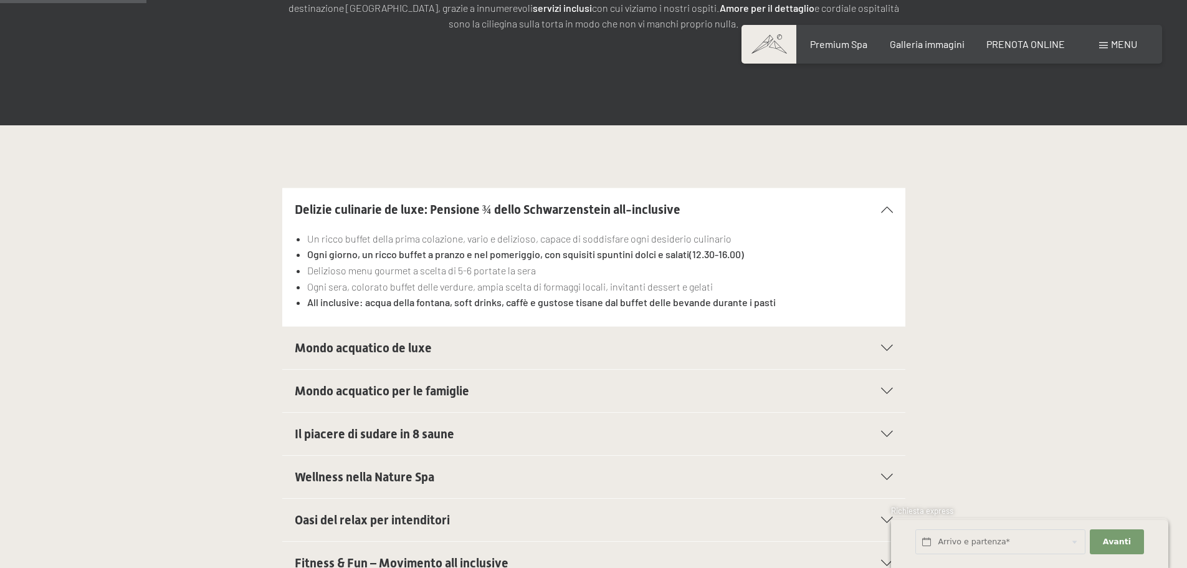
click at [889, 348] on icon at bounding box center [887, 348] width 12 height 6
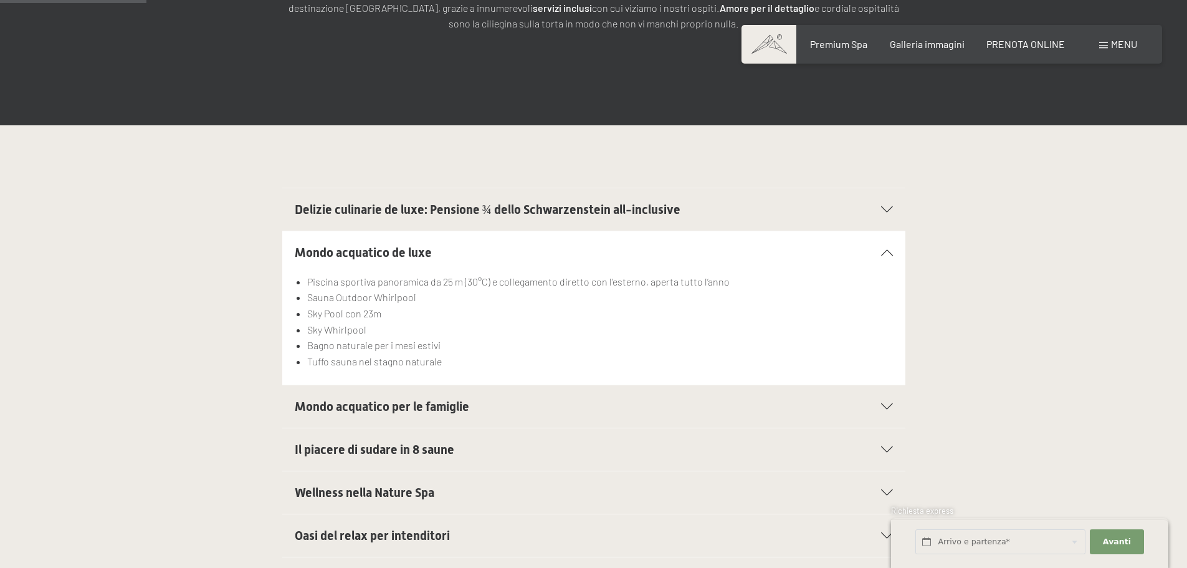
click at [880, 251] on div at bounding box center [879, 252] width 27 height 6
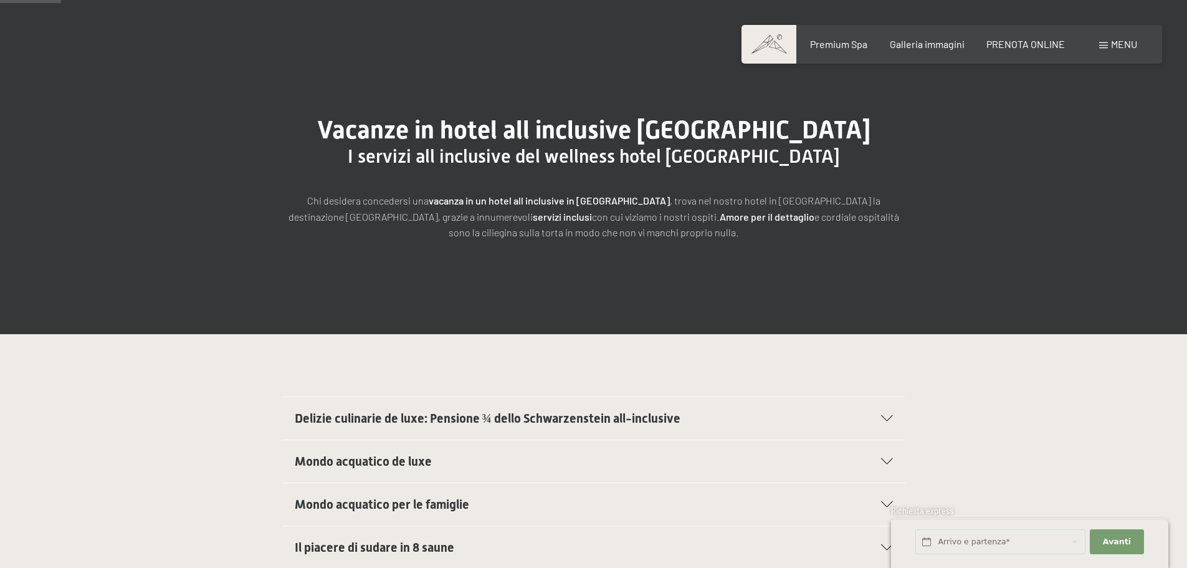
scroll to position [125, 0]
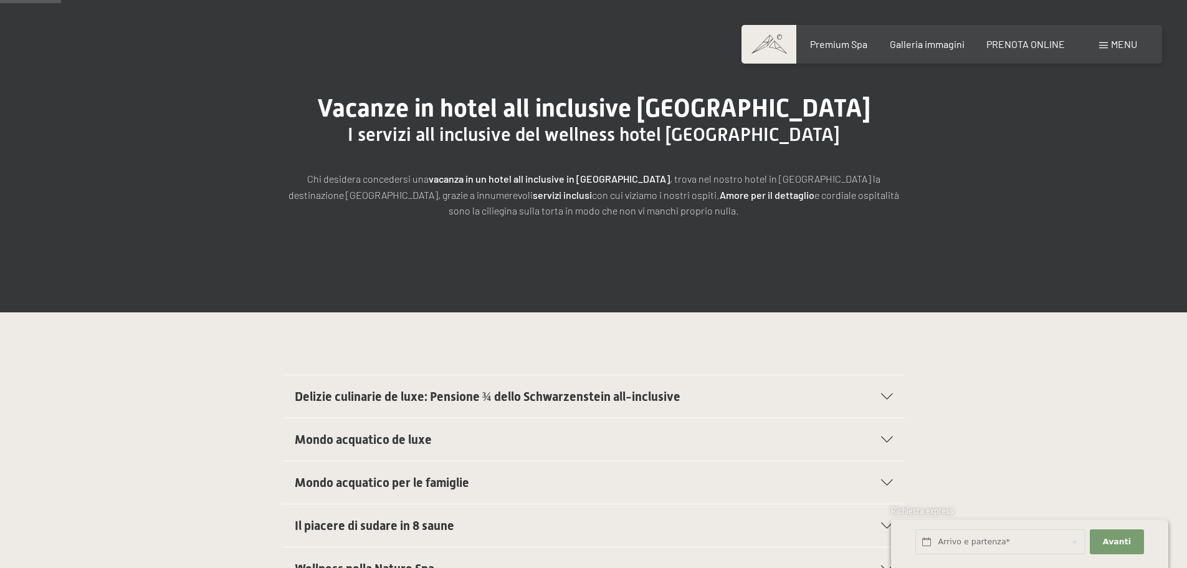
click at [905, 398] on section "Delizie culinarie de luxe: Pensione ¾ dello Schwarzenstein all-inclusive Un ric…" at bounding box center [593, 397] width 623 height 44
click at [891, 399] on icon at bounding box center [887, 396] width 12 height 6
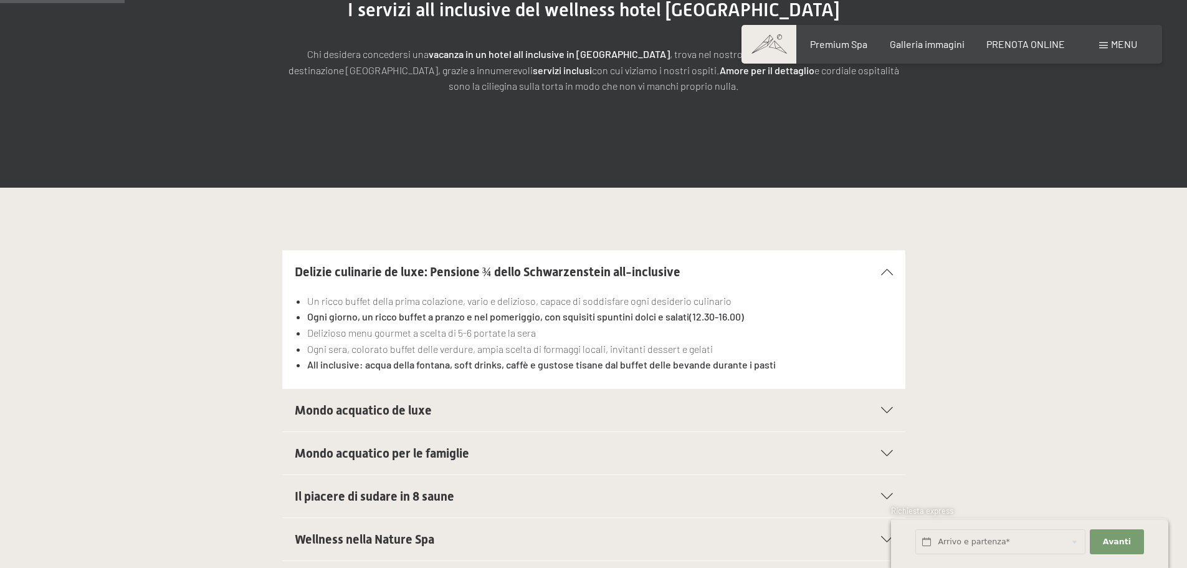
scroll to position [312, 0]
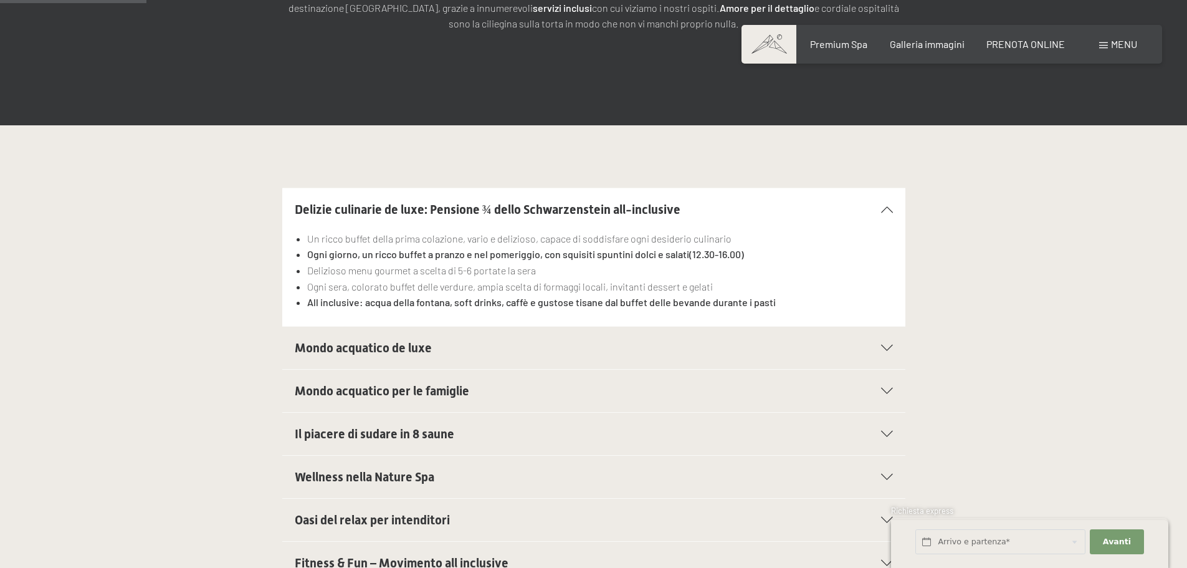
click at [880, 349] on div at bounding box center [879, 348] width 27 height 6
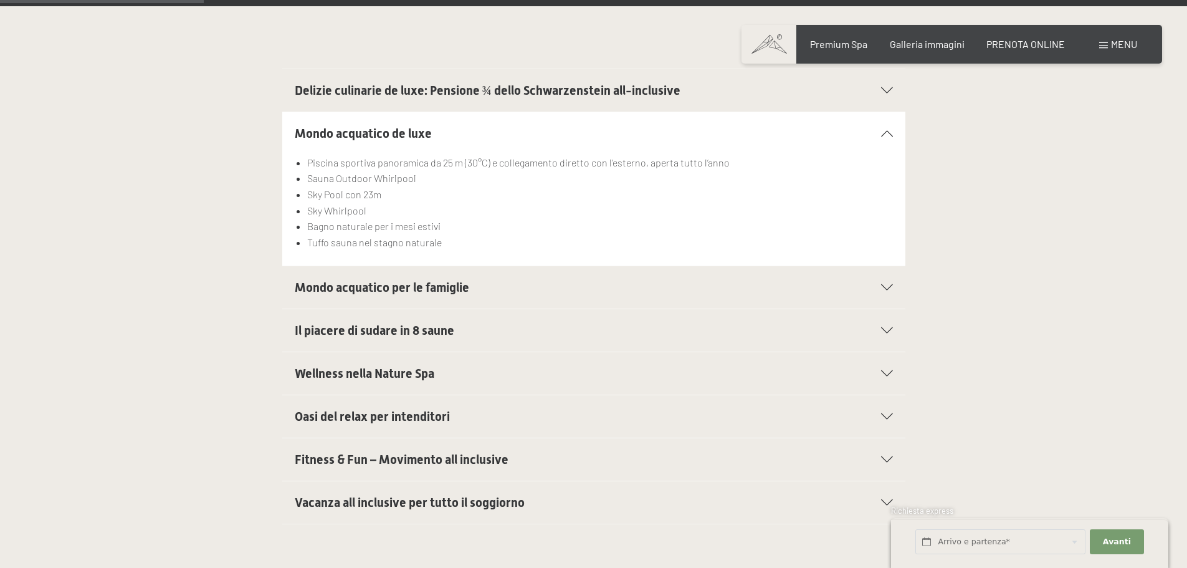
scroll to position [436, 0]
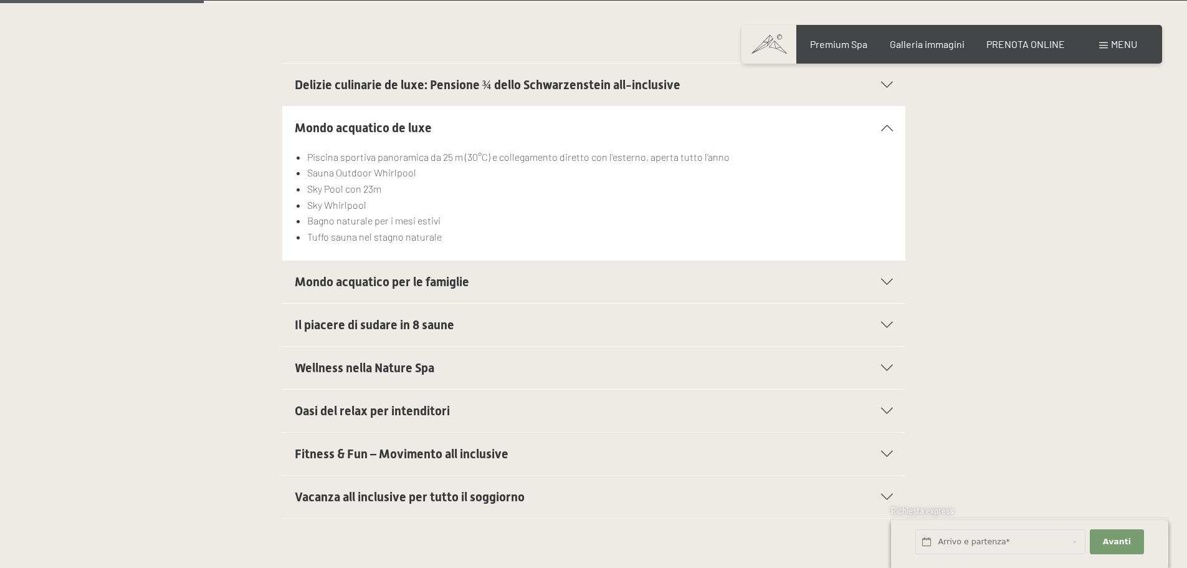
click at [875, 286] on div "Mondo acquatico per le famiglie" at bounding box center [594, 282] width 598 height 42
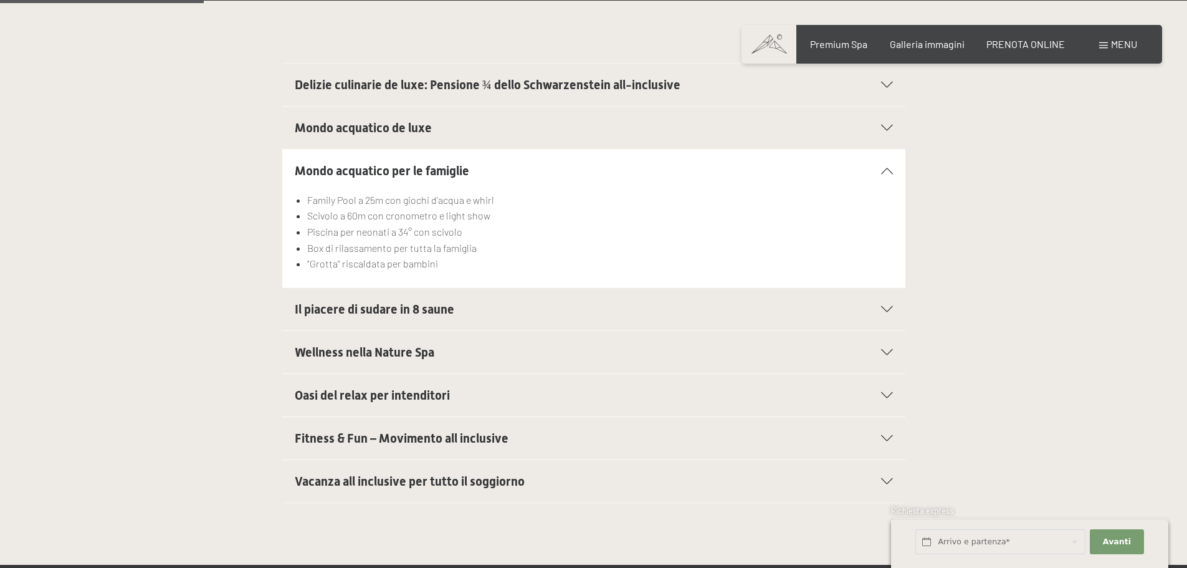
click at [890, 305] on div "Il piacere di sudare in 8 saune" at bounding box center [594, 309] width 598 height 42
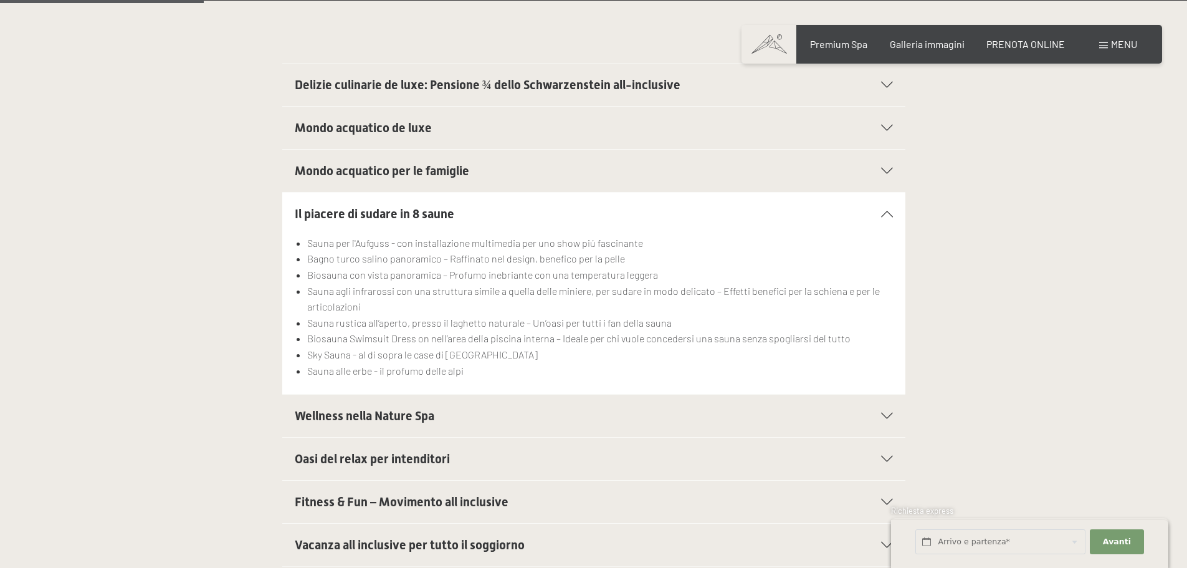
click at [882, 418] on icon at bounding box center [887, 416] width 12 height 6
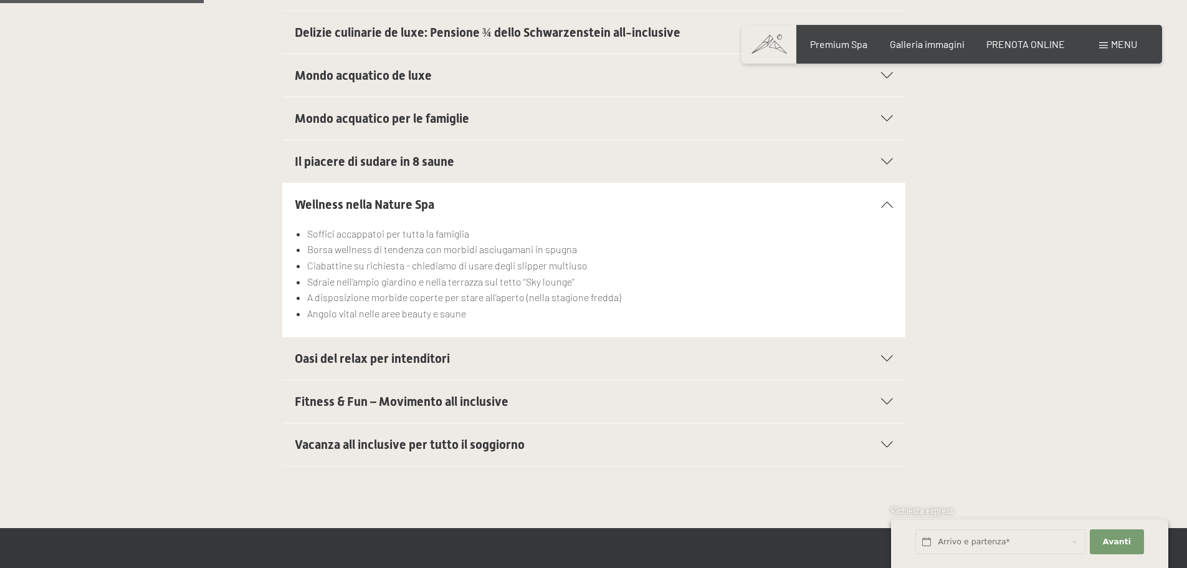
scroll to position [561, 0]
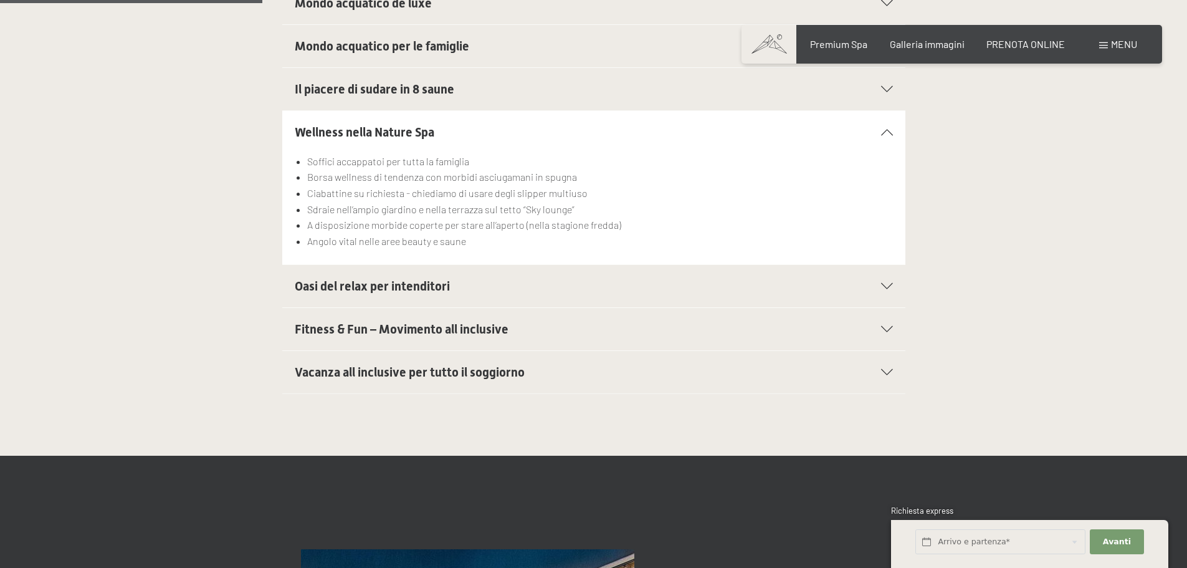
click at [889, 288] on icon at bounding box center [887, 286] width 12 height 6
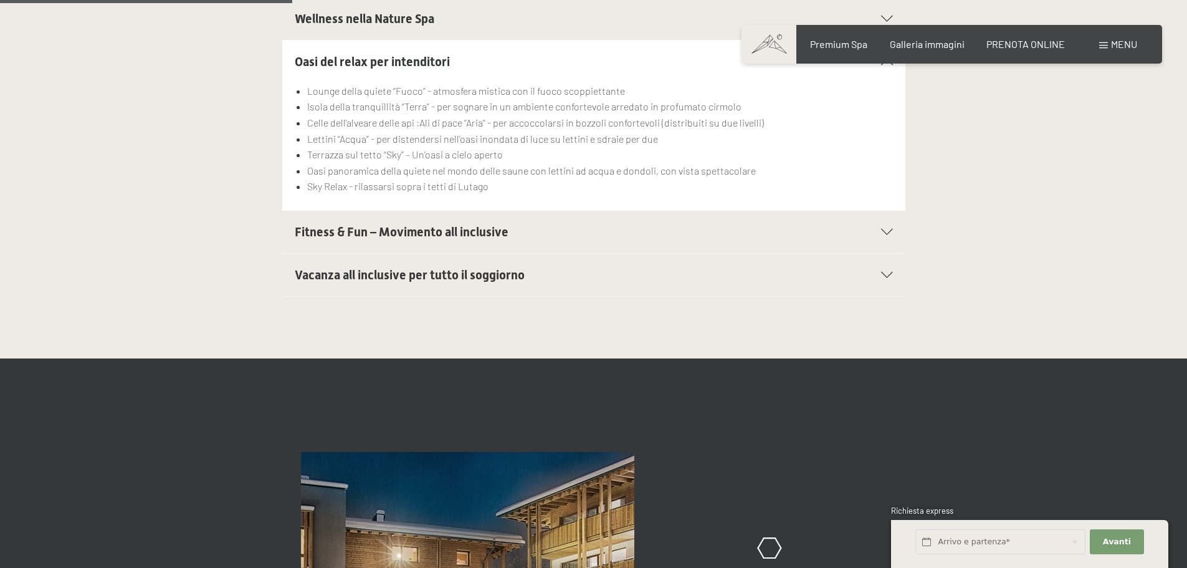
scroll to position [686, 0]
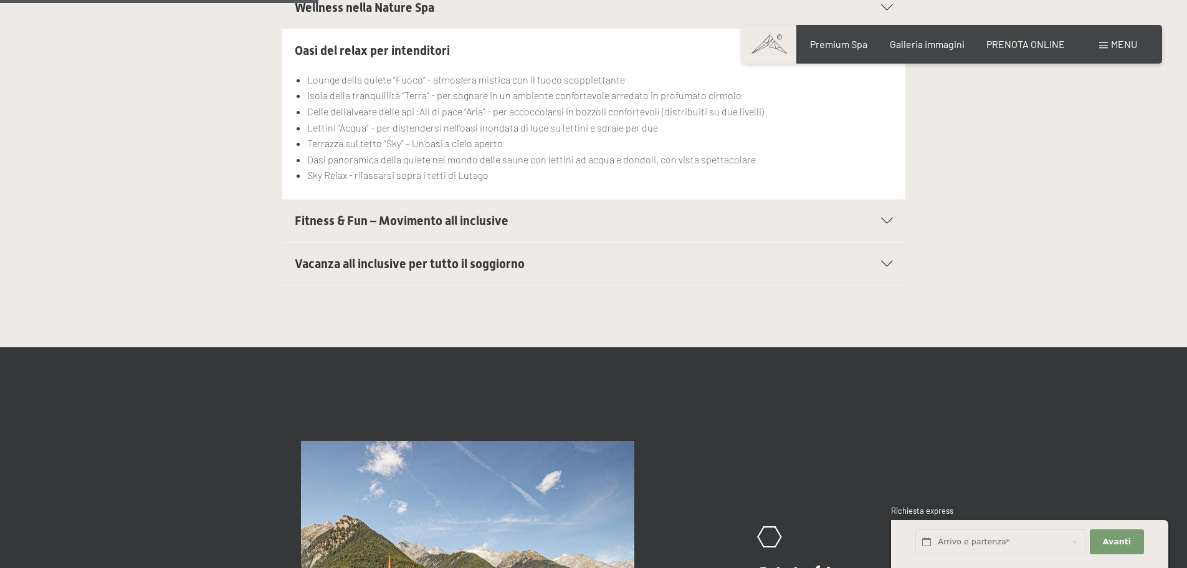
click at [884, 219] on icon at bounding box center [887, 221] width 12 height 6
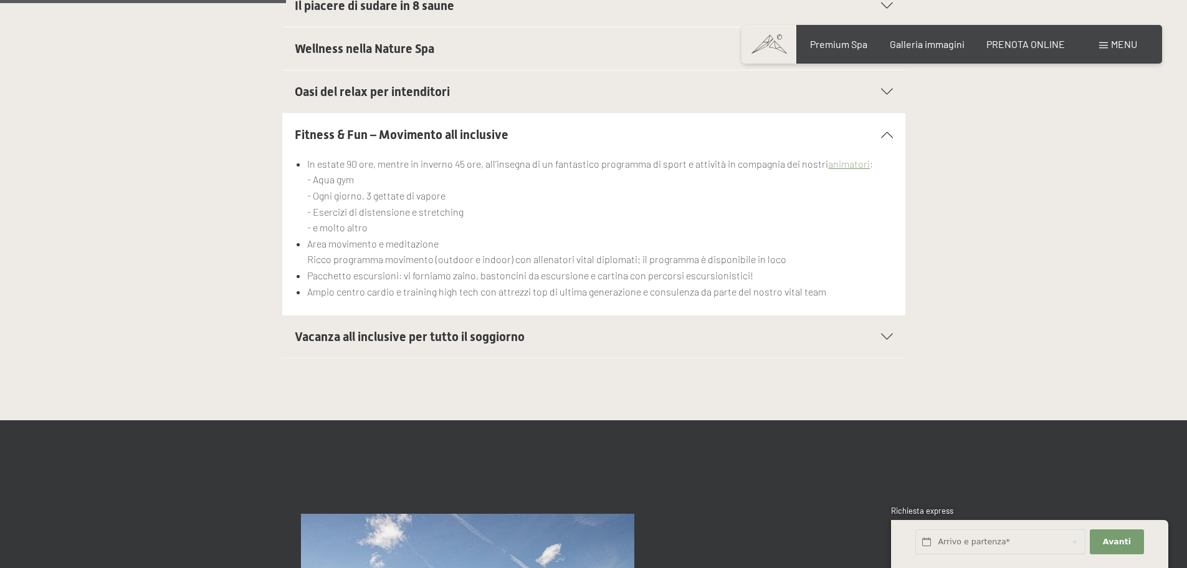
scroll to position [623, 0]
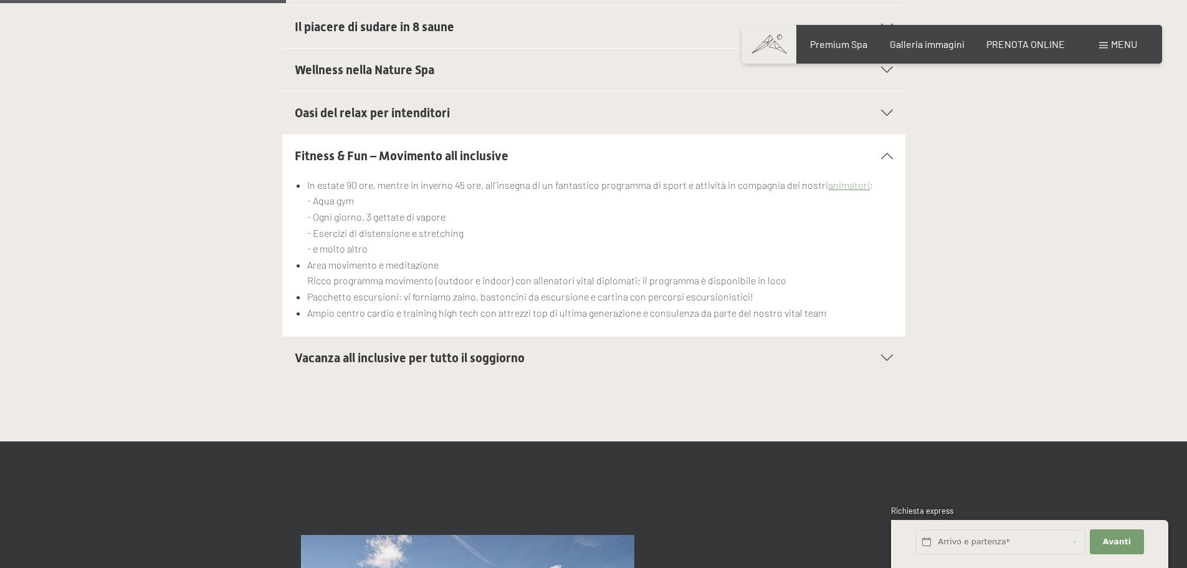
click at [879, 353] on div "Vacanza all inclusive per tutto il soggiorno" at bounding box center [594, 358] width 598 height 42
